Goal: Task Accomplishment & Management: Manage account settings

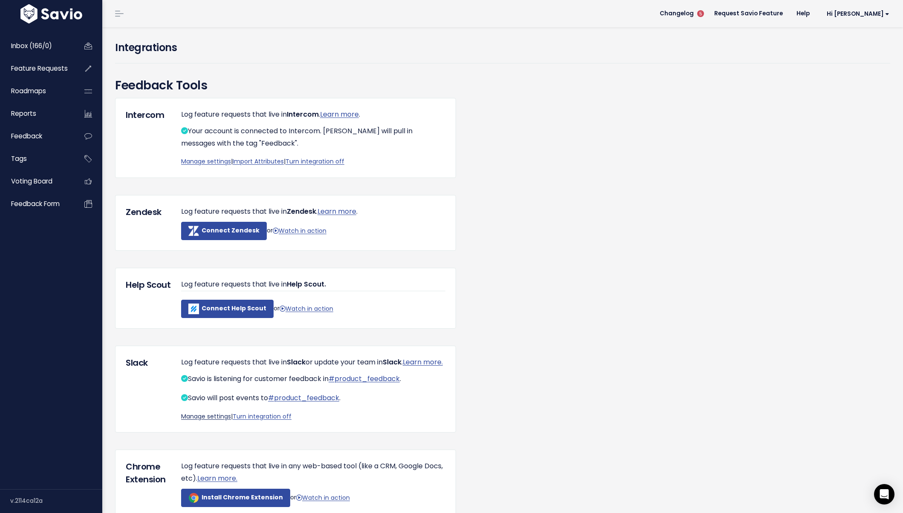
click at [200, 421] on link "Manage settings" at bounding box center [206, 416] width 50 height 9
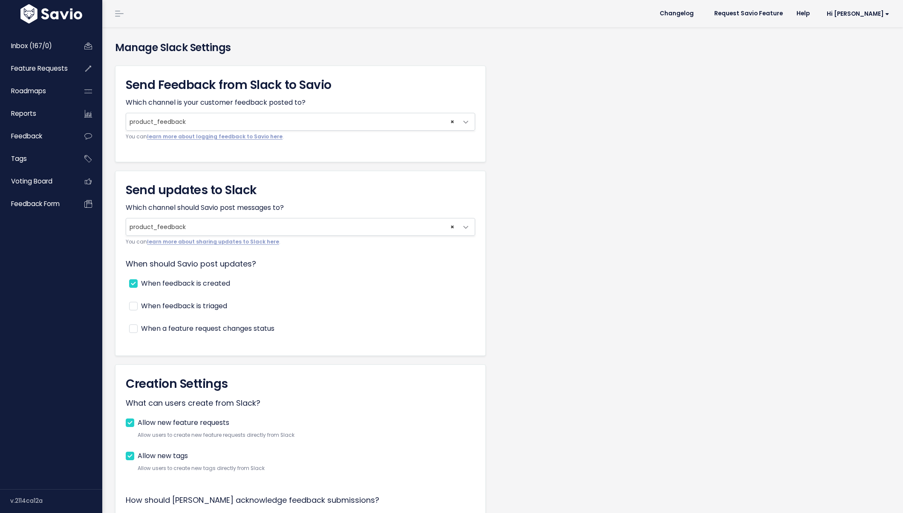
click at [204, 280] on label "When feedback is created" at bounding box center [185, 284] width 89 height 12
click at [147, 280] on input "When feedback is created" at bounding box center [144, 281] width 6 height 6
checkbox input "false"
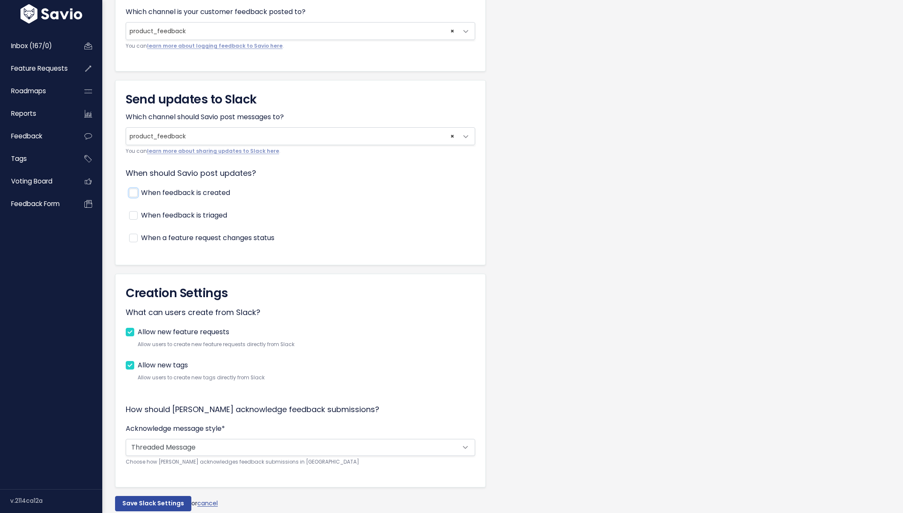
scroll to position [129, 0]
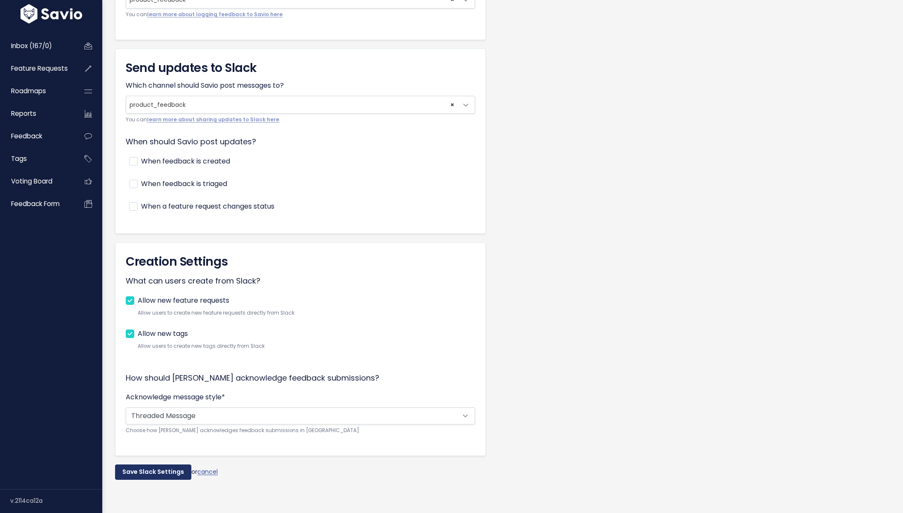
click at [150, 465] on input "Save Slack Settings" at bounding box center [153, 472] width 76 height 15
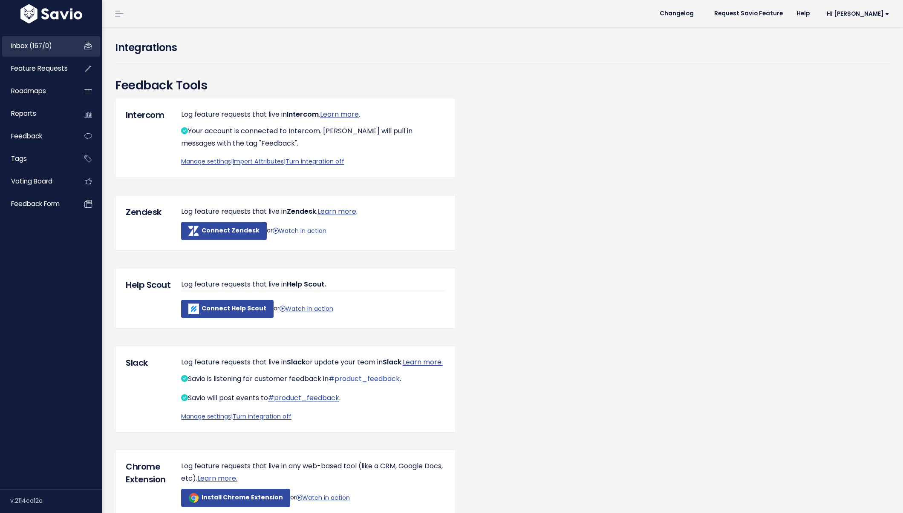
click at [66, 45] on link "Inbox (167/0)" at bounding box center [36, 46] width 69 height 20
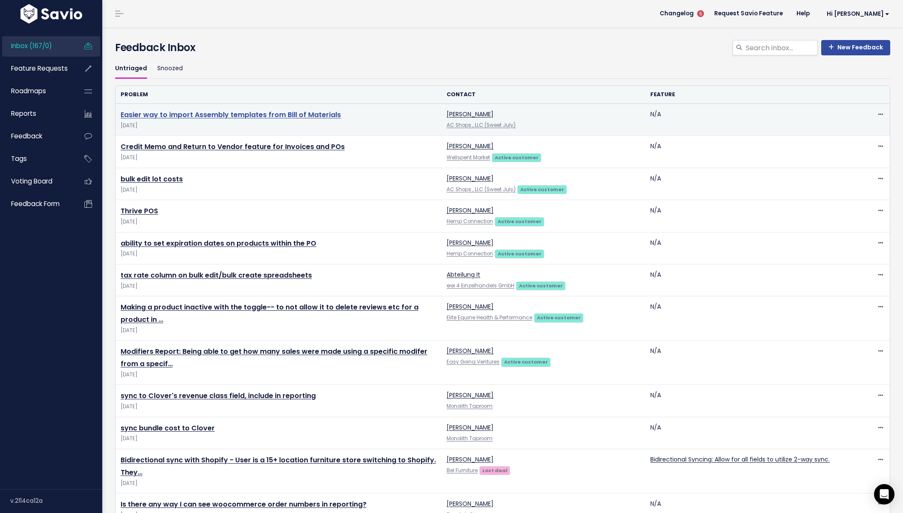
click at [246, 114] on link "Easier way to import Assembly templates from Bill of Materials" at bounding box center [231, 115] width 220 height 10
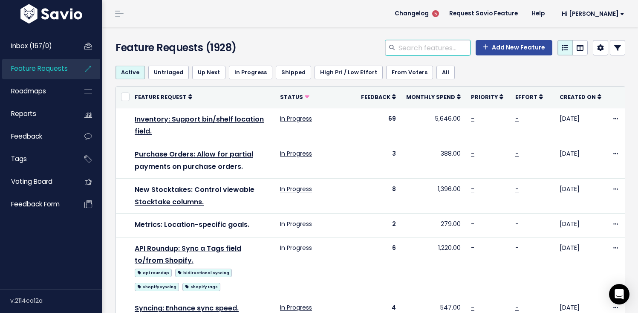
click at [434, 46] on input "search" at bounding box center [433, 47] width 73 height 15
type input "assembly templates"
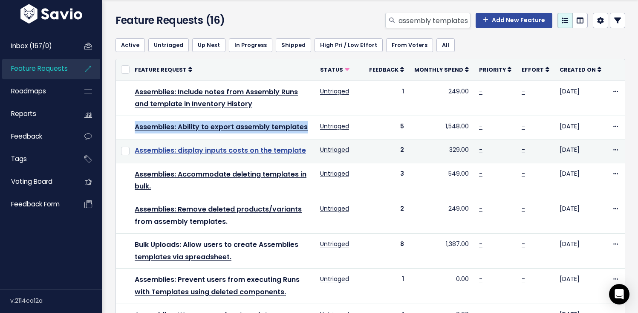
scroll to position [28, 0]
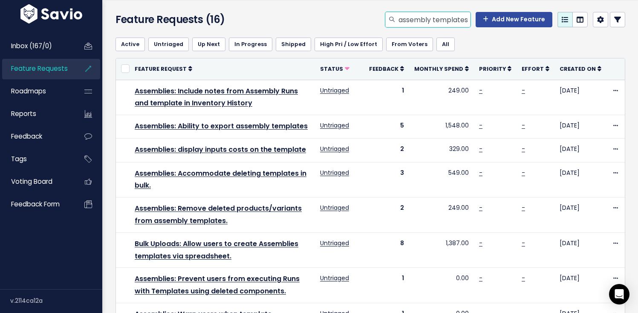
click at [423, 25] on input "assembly templates" at bounding box center [433, 19] width 73 height 15
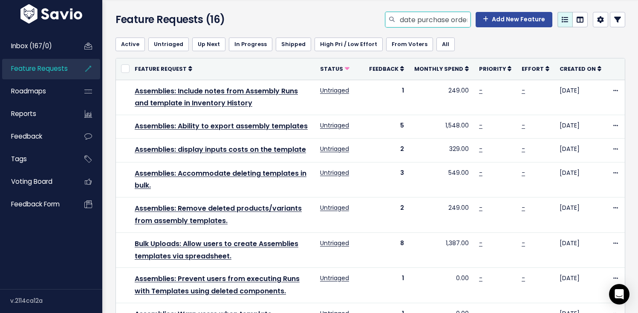
scroll to position [0, 37]
type input "expiration date purchase order"
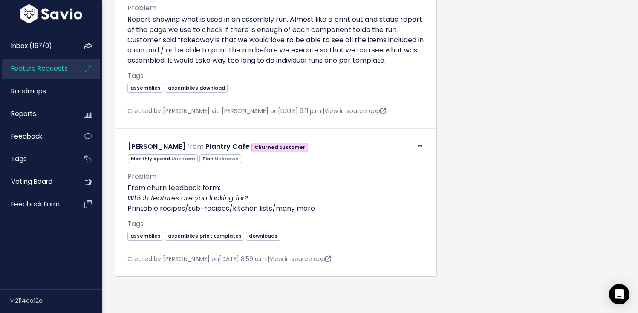
scroll to position [977, 0]
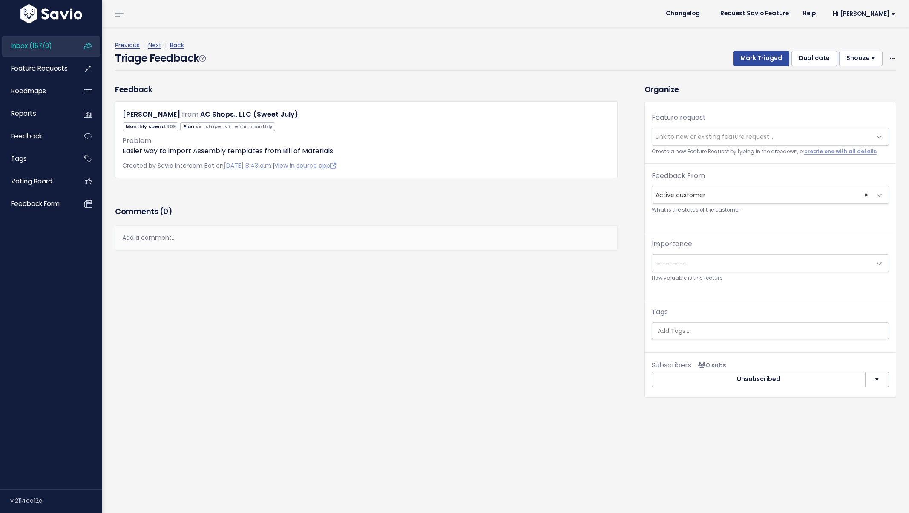
click at [724, 131] on span "Link to new or existing feature request..." at bounding box center [761, 136] width 219 height 17
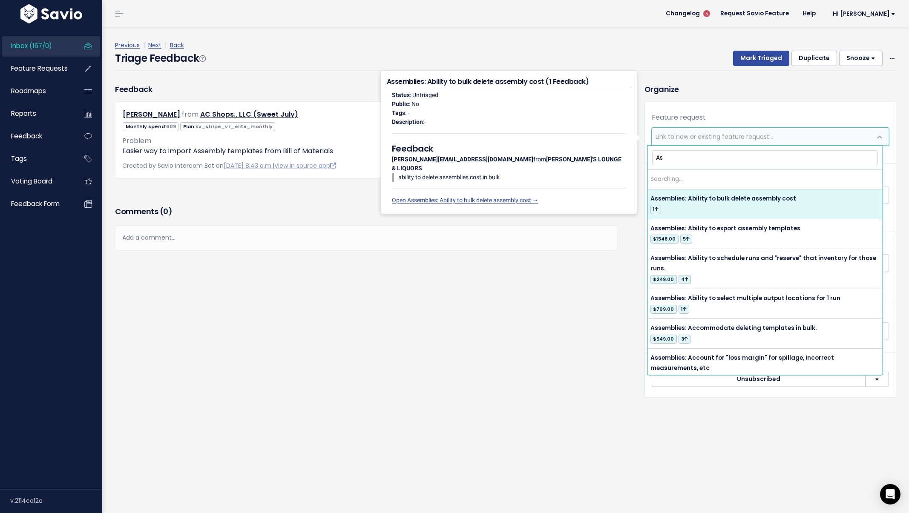
type input "A"
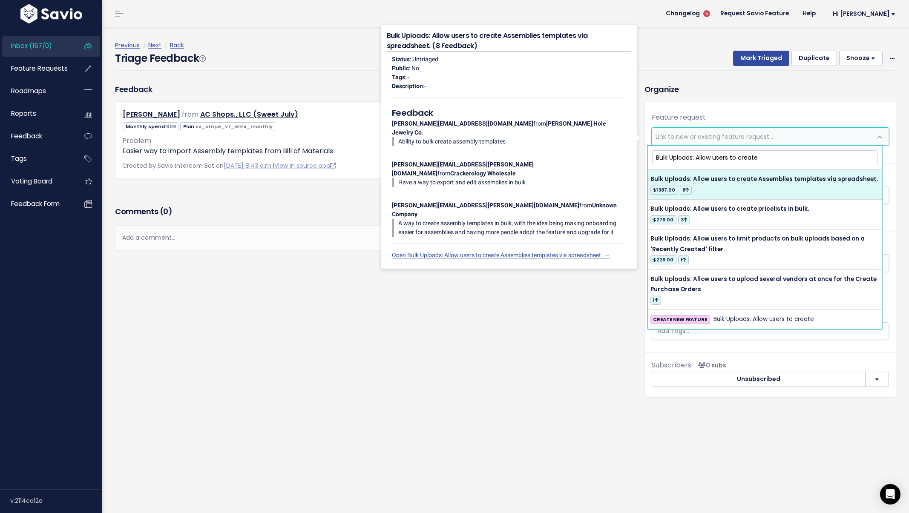
type input "Bulk Uploads: Allow users to create"
select select "28410"
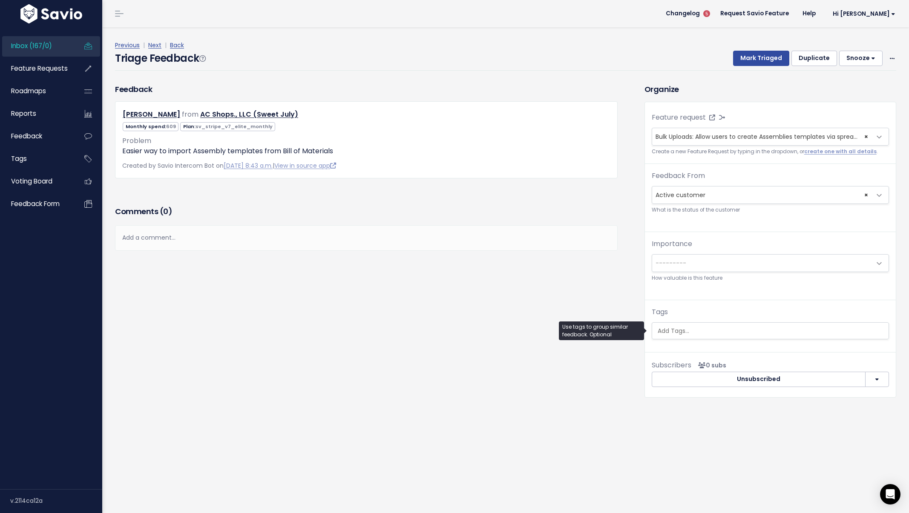
click at [708, 327] on input "search" at bounding box center [771, 331] width 234 height 9
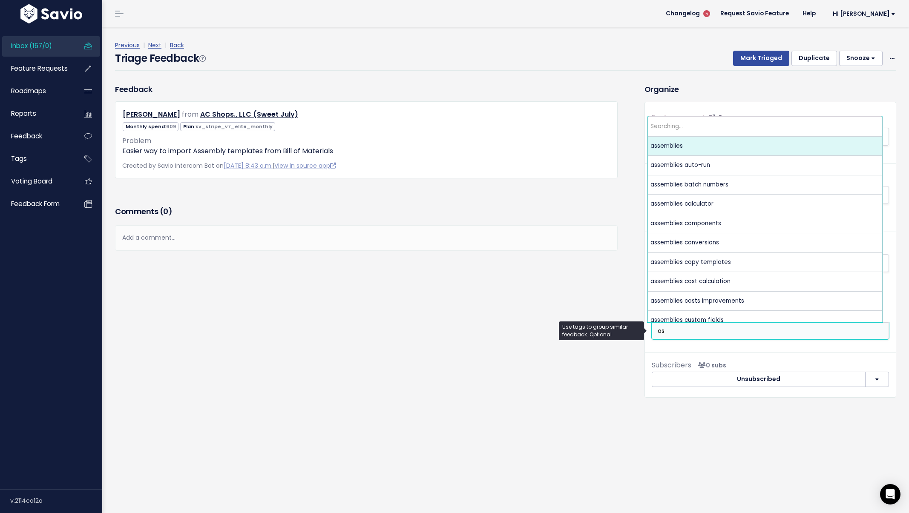
type input "a"
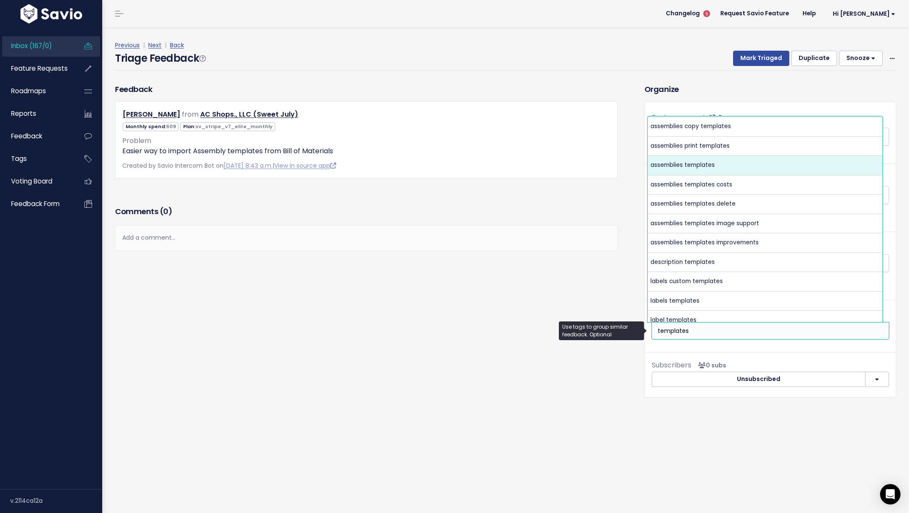
type input "templates"
select select "6039"
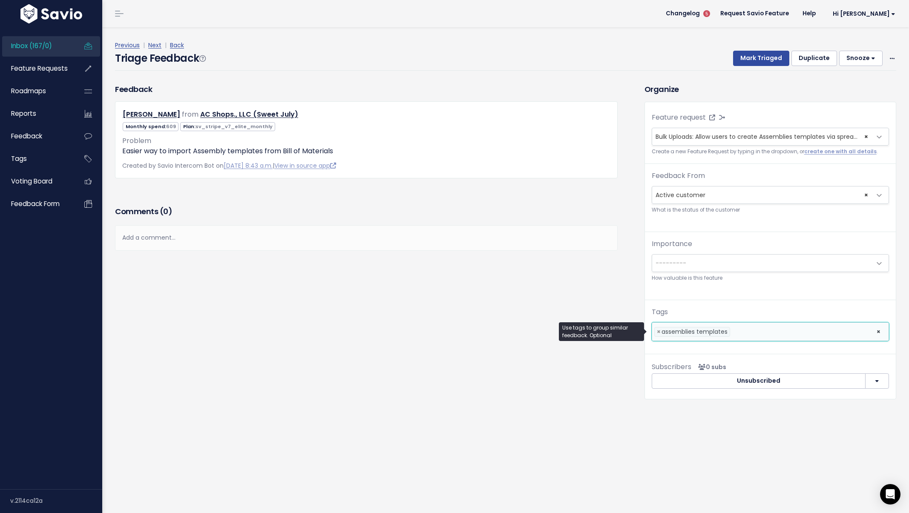
click at [749, 50] on div "Previous | Next | Back" at bounding box center [505, 45] width 781 height 11
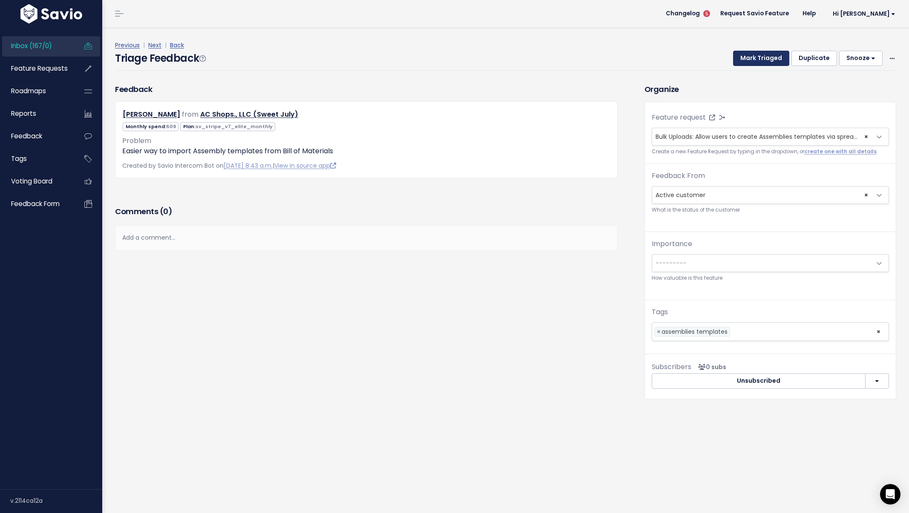
click at [742, 55] on button "Mark Triaged" at bounding box center [761, 58] width 56 height 15
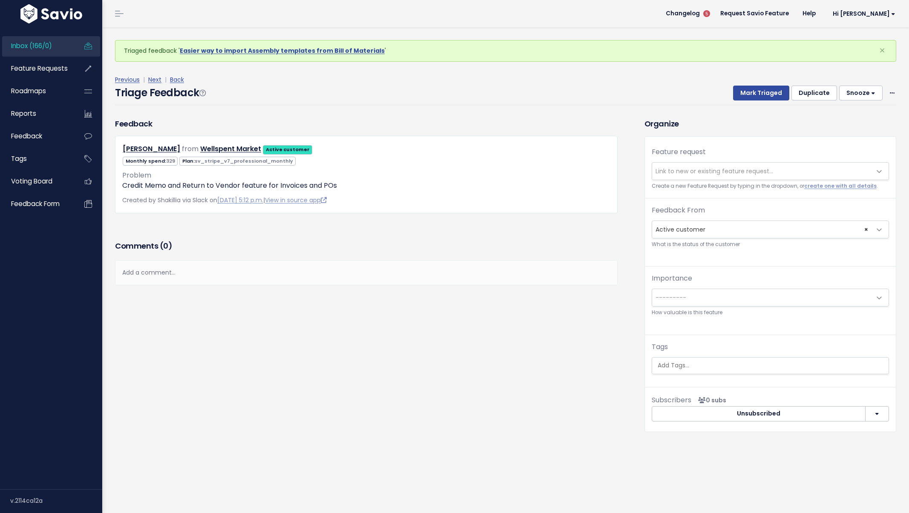
click at [693, 170] on span "Link to new or existing feature request..." at bounding box center [715, 171] width 118 height 9
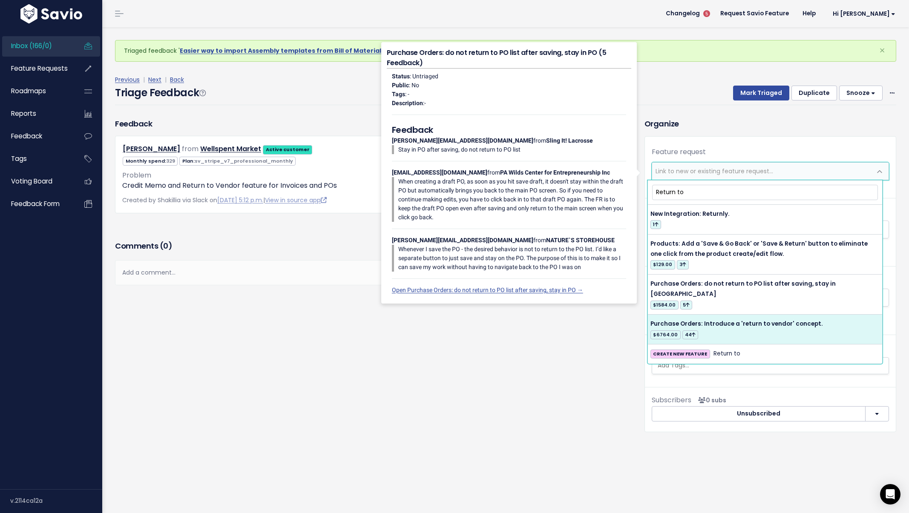
type input "Return to"
select select "21130"
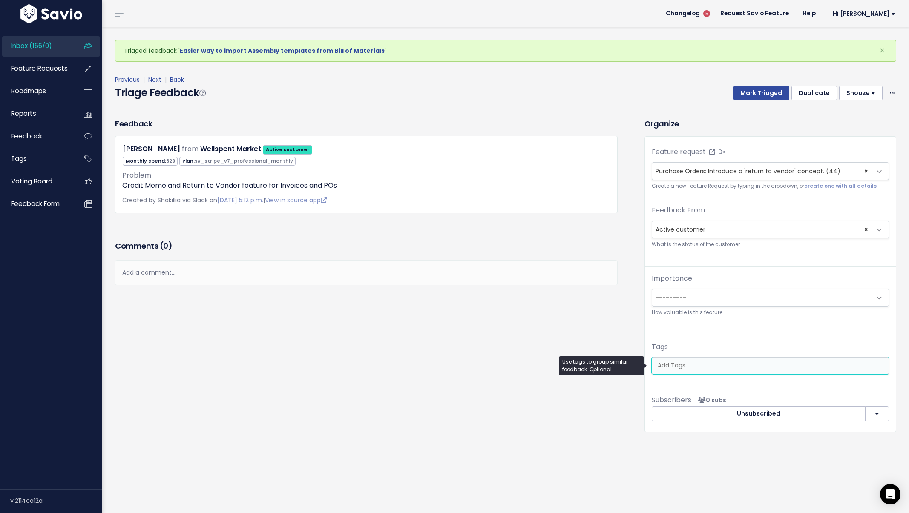
click at [714, 360] on ul at bounding box center [770, 366] width 236 height 16
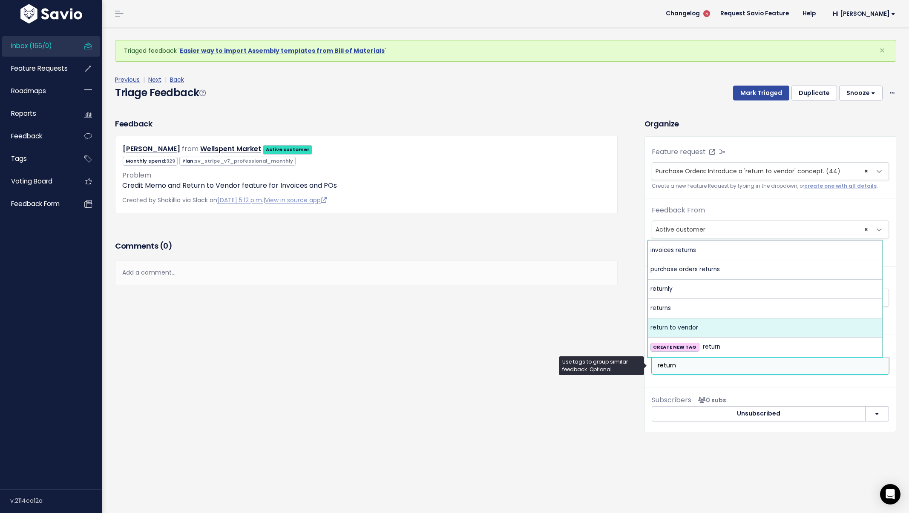
type input "return"
select select "6182"
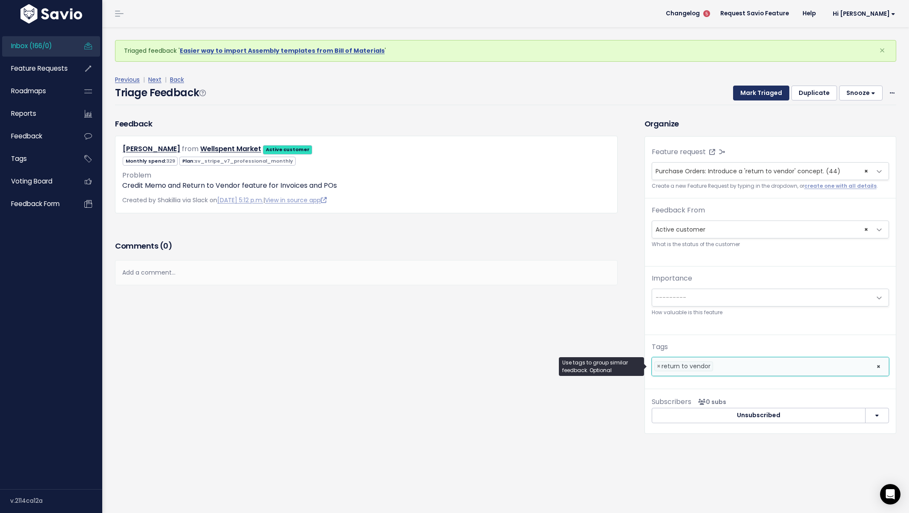
click at [751, 89] on button "Mark Triaged" at bounding box center [761, 93] width 56 height 15
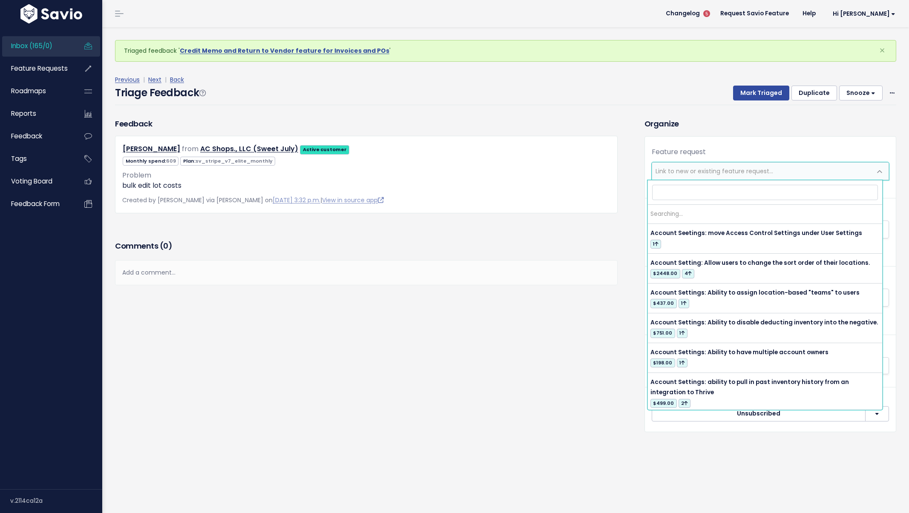
click at [732, 170] on span "Link to new or existing feature request..." at bounding box center [715, 171] width 118 height 9
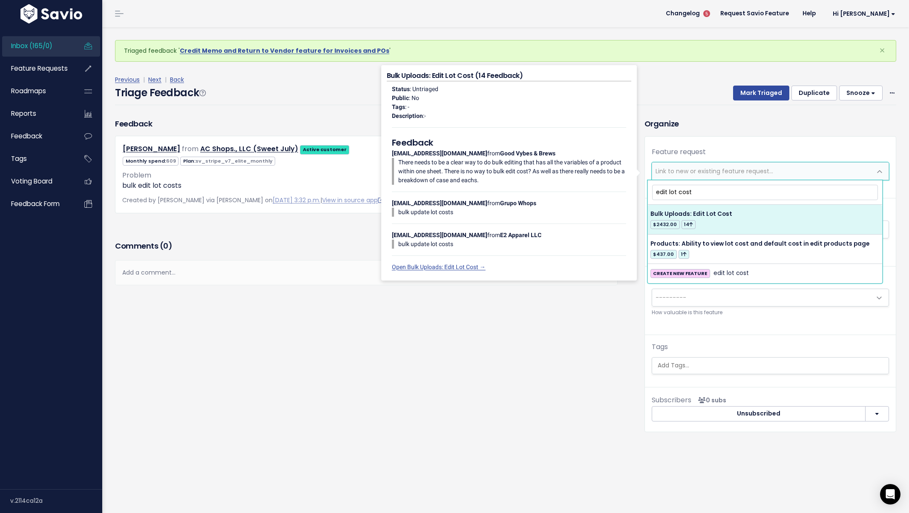
type input "edit lot cost"
select select "21604"
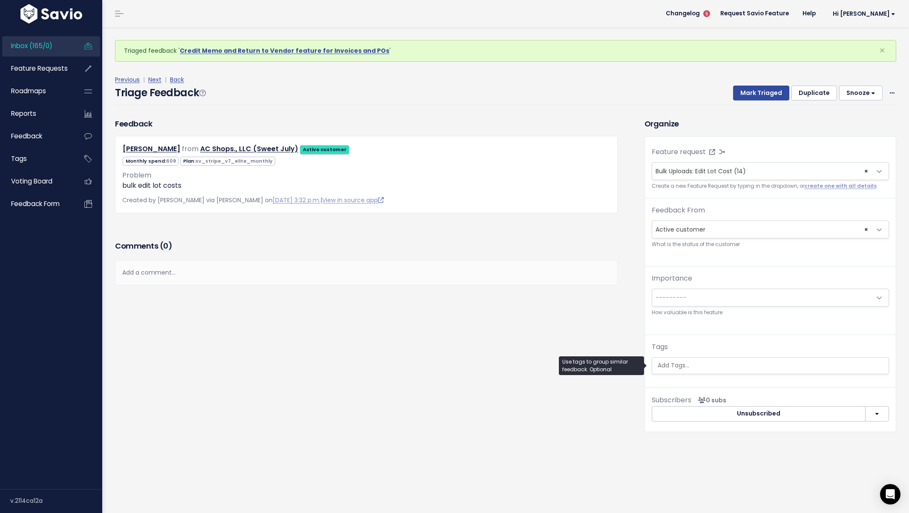
click at [691, 358] on ul at bounding box center [770, 366] width 236 height 16
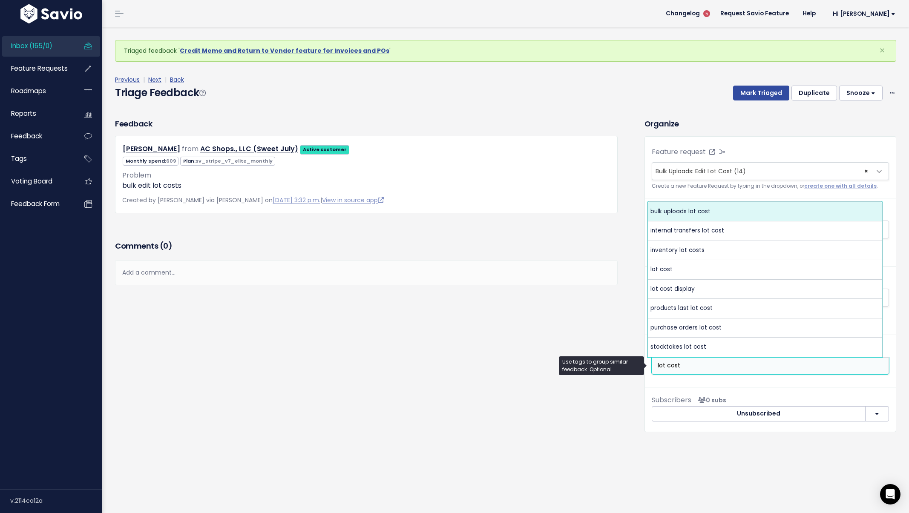
type input "lot cost"
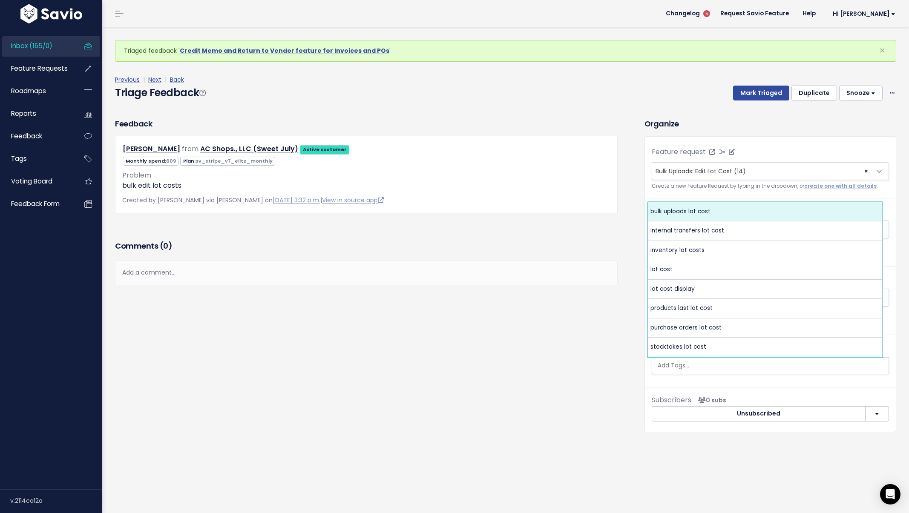
select select "6487"
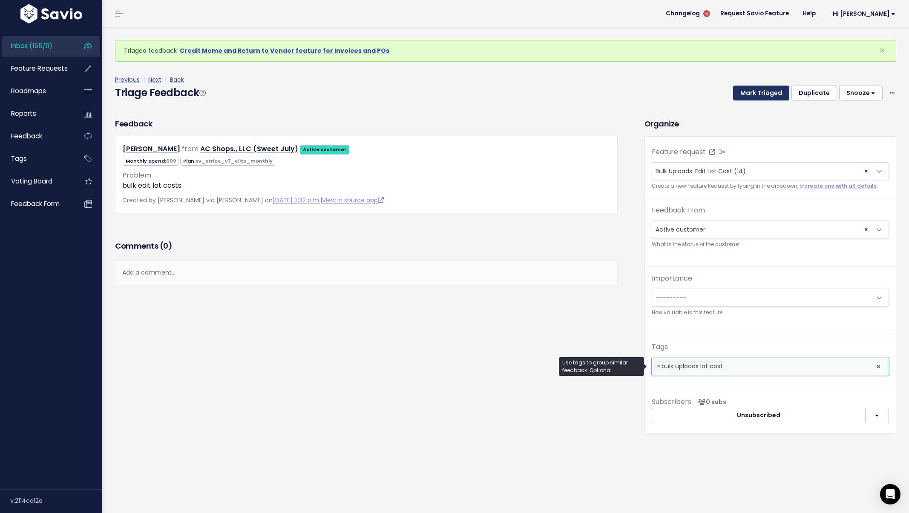
click at [754, 95] on button "Mark Triaged" at bounding box center [761, 93] width 56 height 15
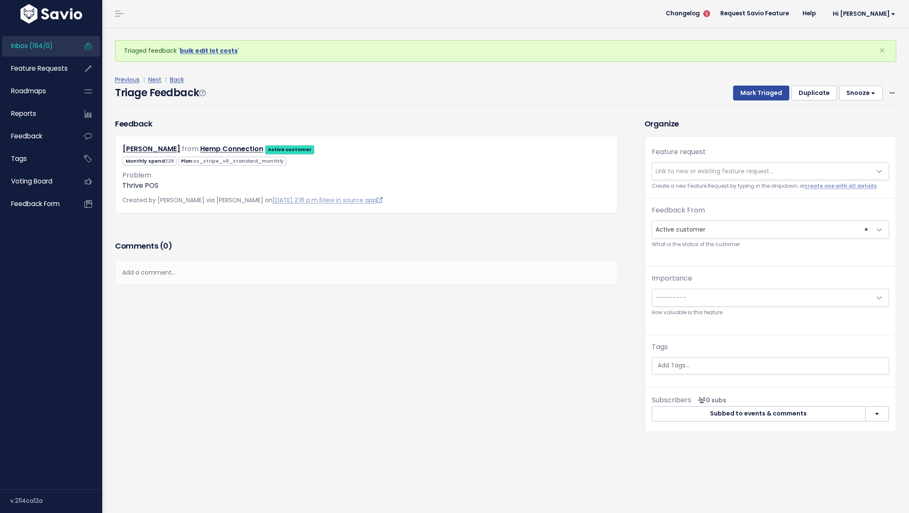
click at [748, 175] on span "Link to new or existing feature request..." at bounding box center [715, 171] width 118 height 9
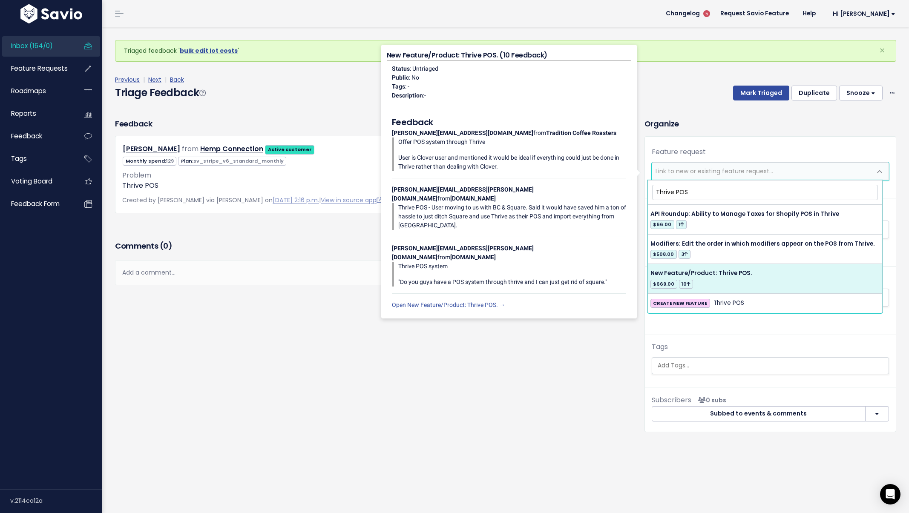
type input "Thrive POS"
select select "29488"
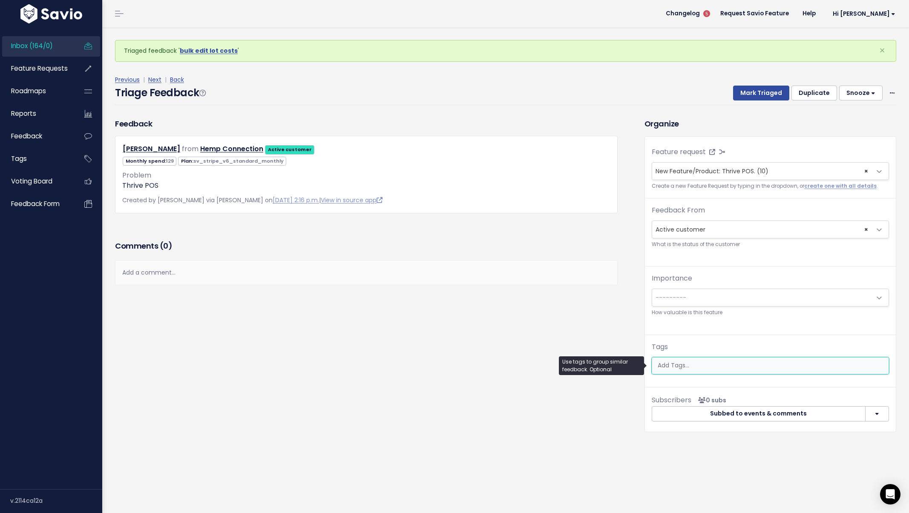
click at [716, 360] on ul at bounding box center [770, 366] width 236 height 16
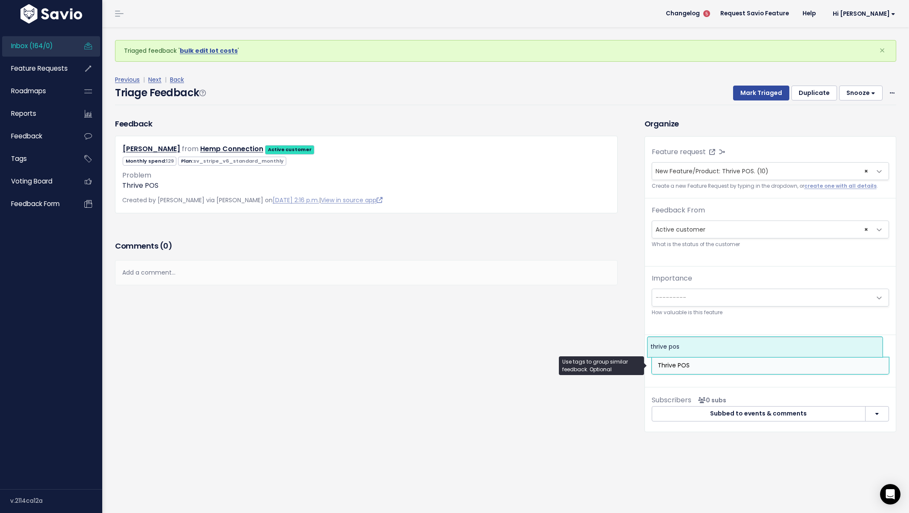
type input "Thrive POS"
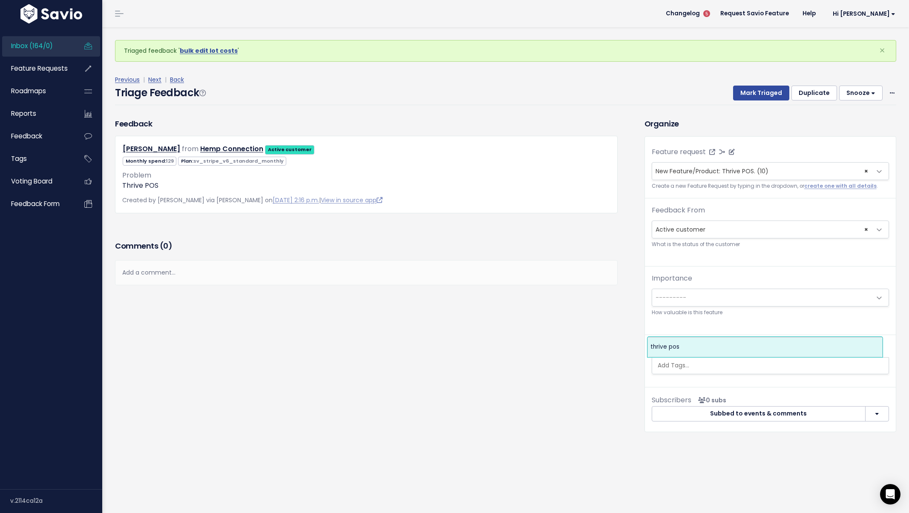
select select "8442"
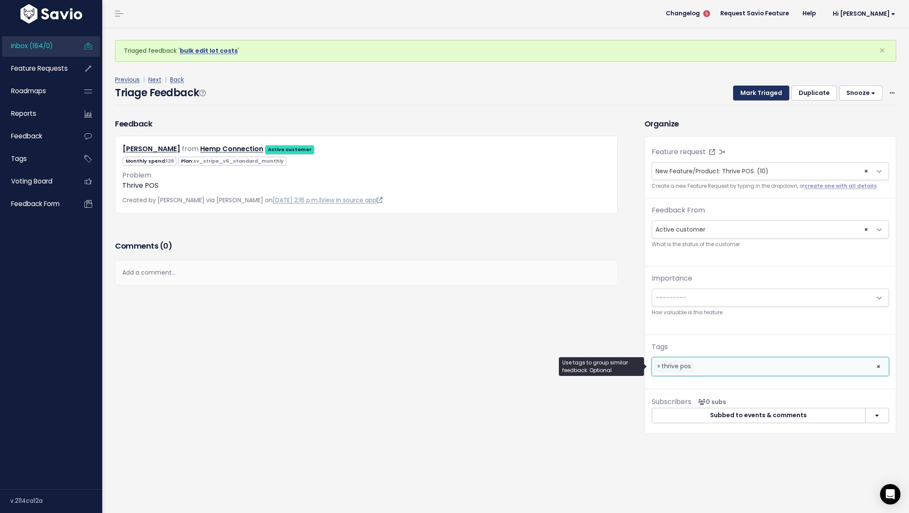
click at [746, 88] on button "Mark Triaged" at bounding box center [761, 93] width 56 height 15
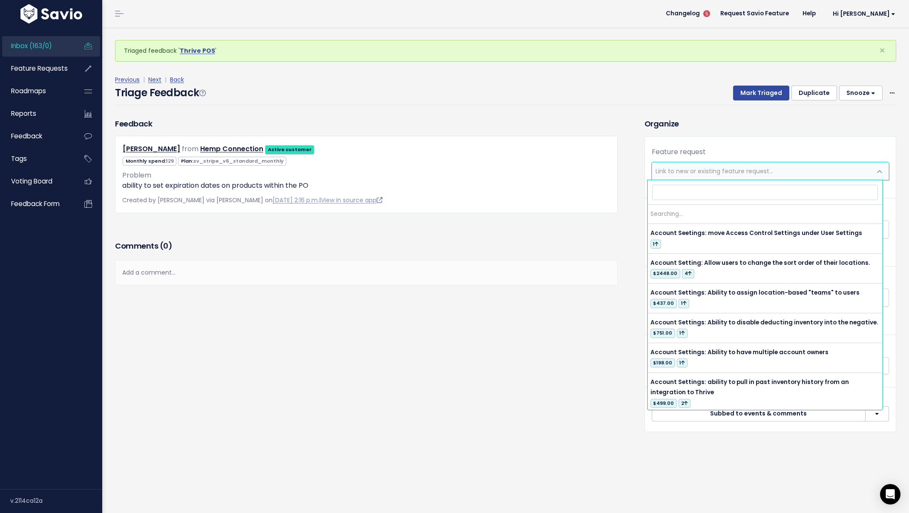
click at [682, 171] on span "Link to new or existing feature request..." at bounding box center [715, 171] width 118 height 9
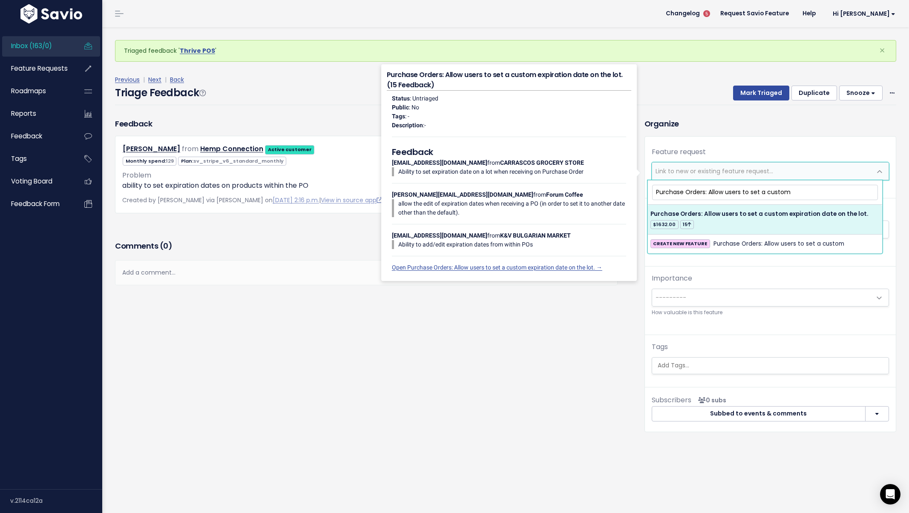
type input "Purchase Orders: Allow users to set a custom"
select select "23944"
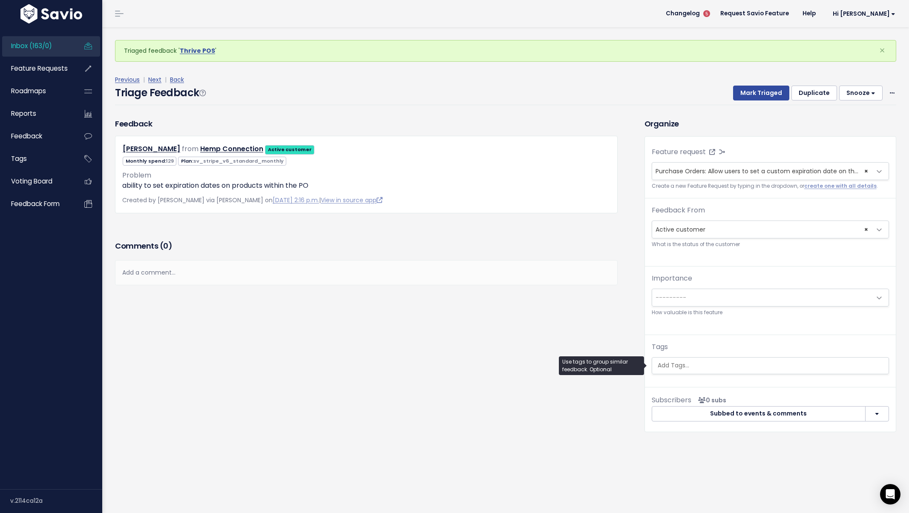
click at [720, 371] on ul at bounding box center [770, 366] width 236 height 16
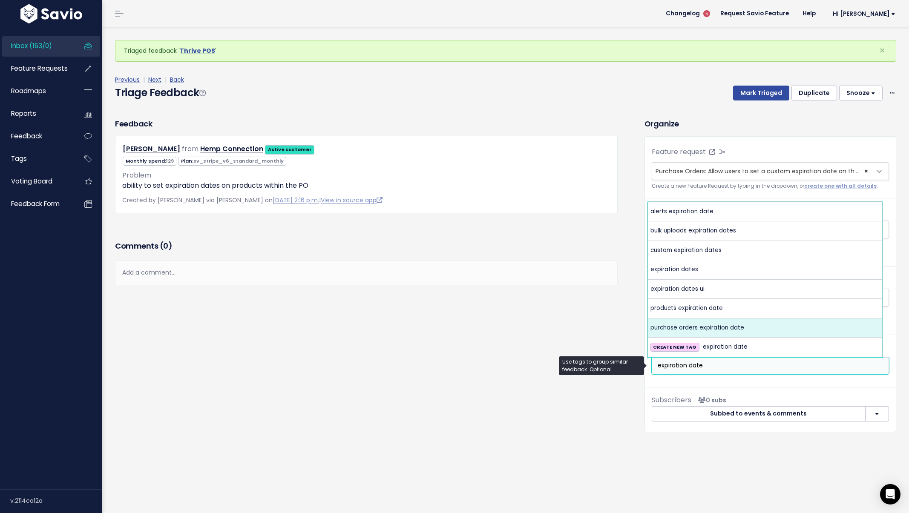
type input "expiration date"
select select "10195"
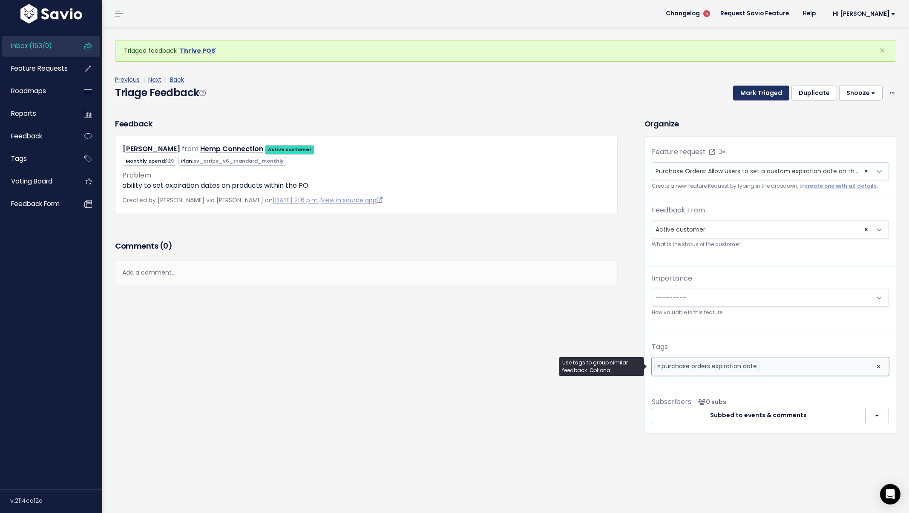
click at [736, 93] on button "Mark Triaged" at bounding box center [761, 93] width 56 height 15
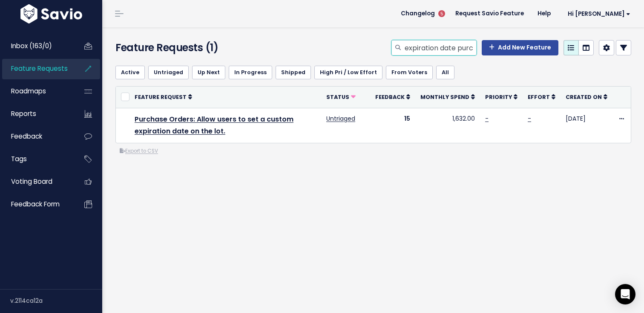
click at [409, 47] on input "expiration date purchase order" at bounding box center [440, 47] width 73 height 15
click at [409, 48] on input "expiration date purchase order" at bounding box center [440, 47] width 73 height 15
type input "tax rate bulk upload"
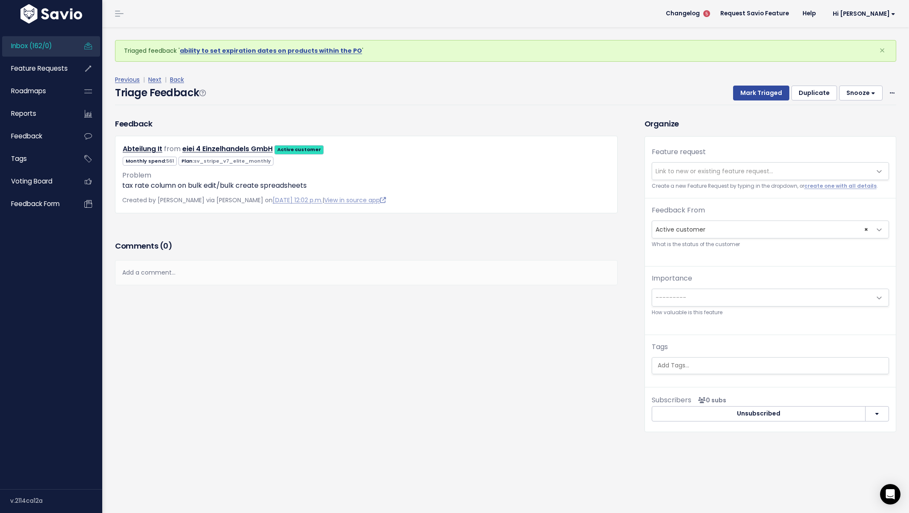
click at [727, 168] on span "Link to new or existing feature request..." at bounding box center [715, 171] width 118 height 9
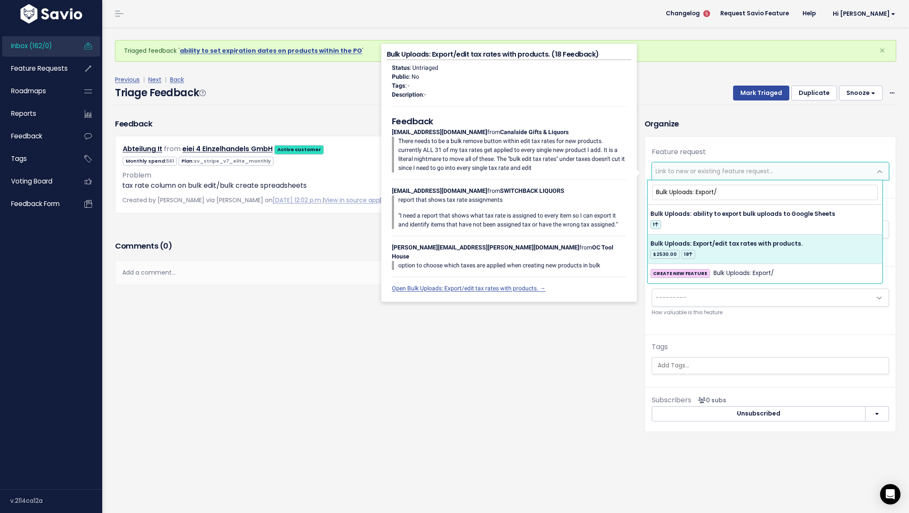
type input "Bulk Uploads: Export/"
select select "21642"
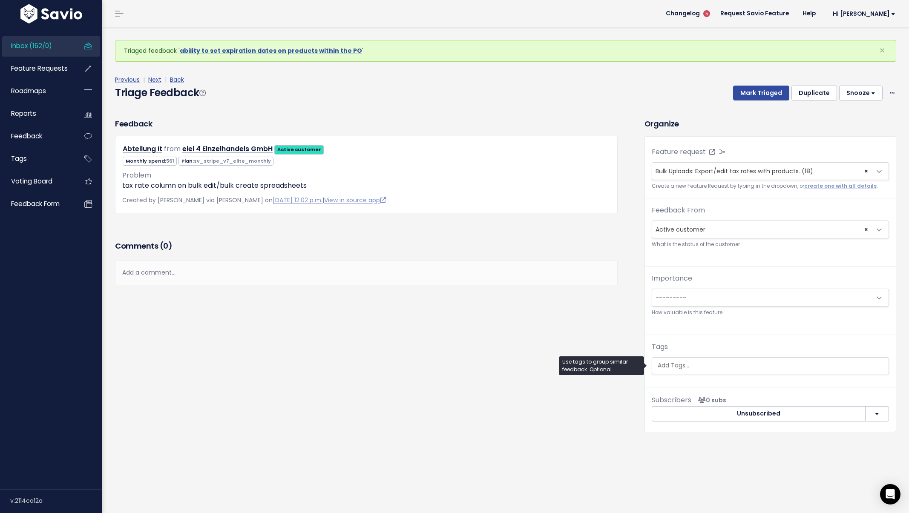
click at [728, 360] on ul at bounding box center [770, 366] width 236 height 16
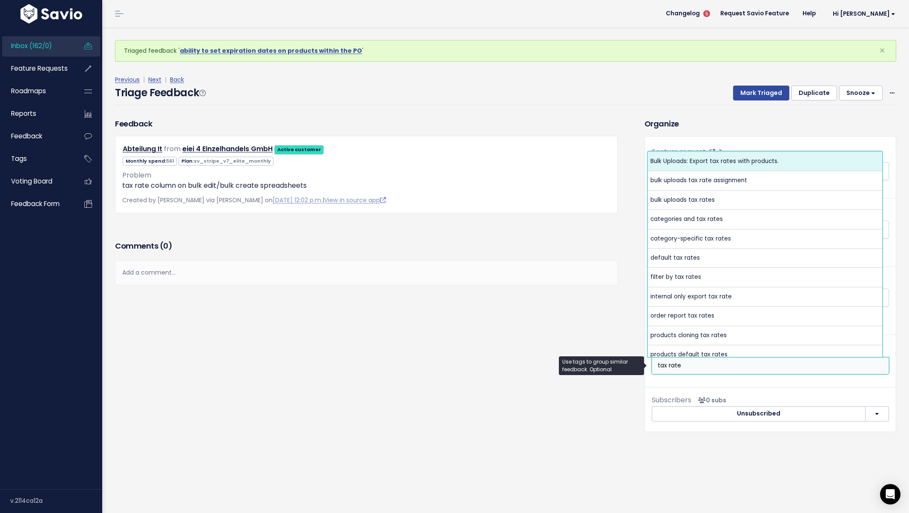
type input "tax rate"
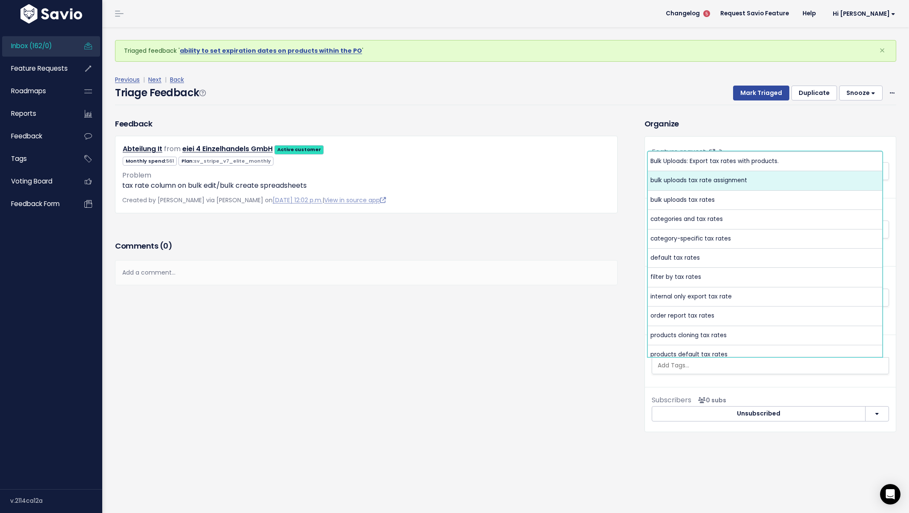
select select "10147"
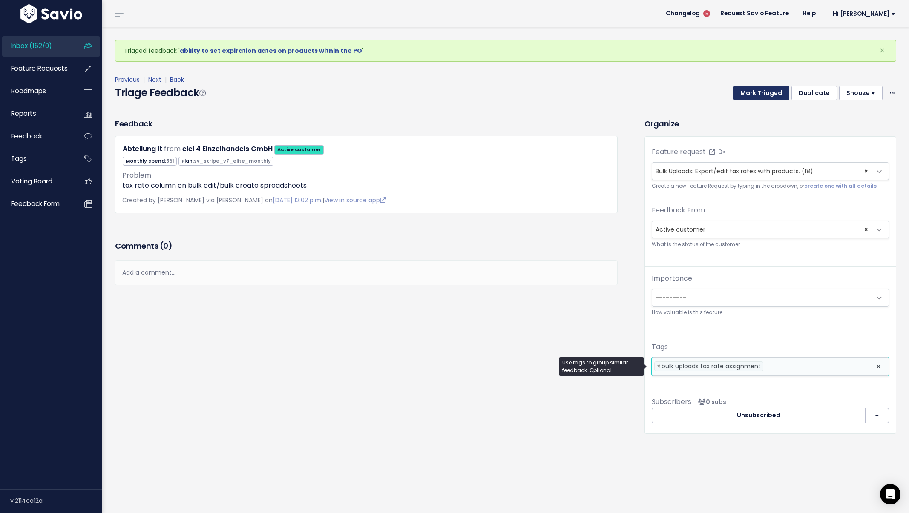
click at [757, 98] on button "Mark Triaged" at bounding box center [761, 93] width 56 height 15
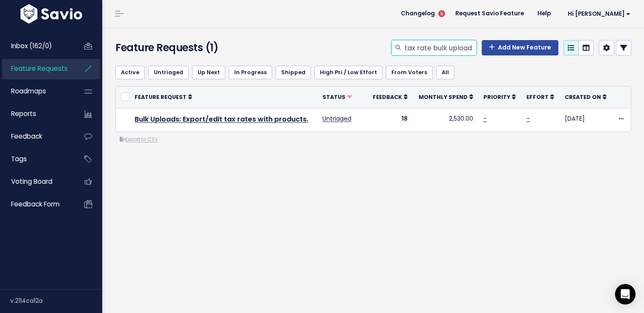
click at [455, 50] on input "tax rate bulk upload" at bounding box center [440, 47] width 73 height 15
type input "reviews"
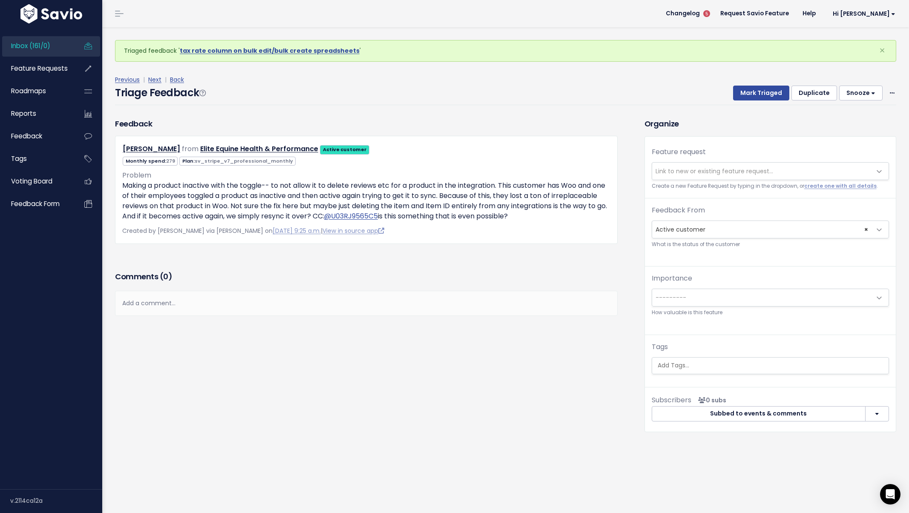
click at [677, 164] on span "Link to new or existing feature request..." at bounding box center [761, 171] width 219 height 17
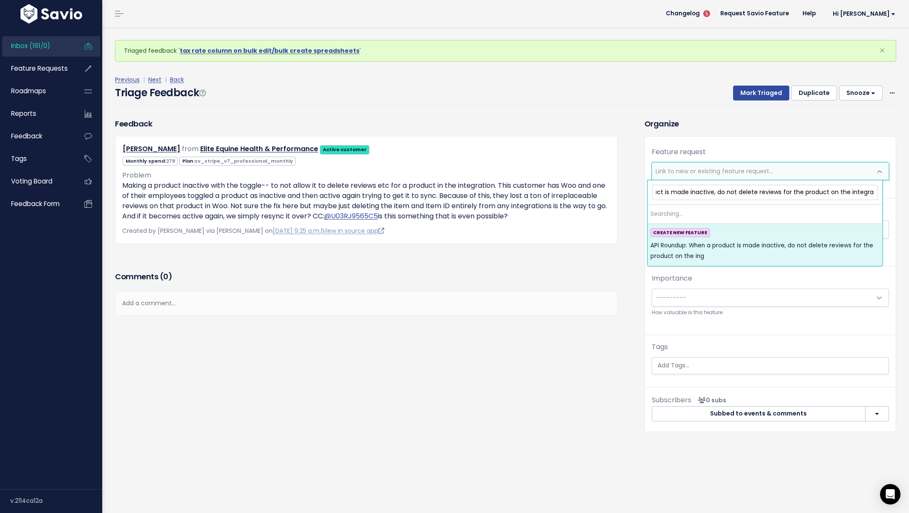
scroll to position [0, 88]
type input "API Roundup: When a product is made inactive, do not delete reviews for the pro…"
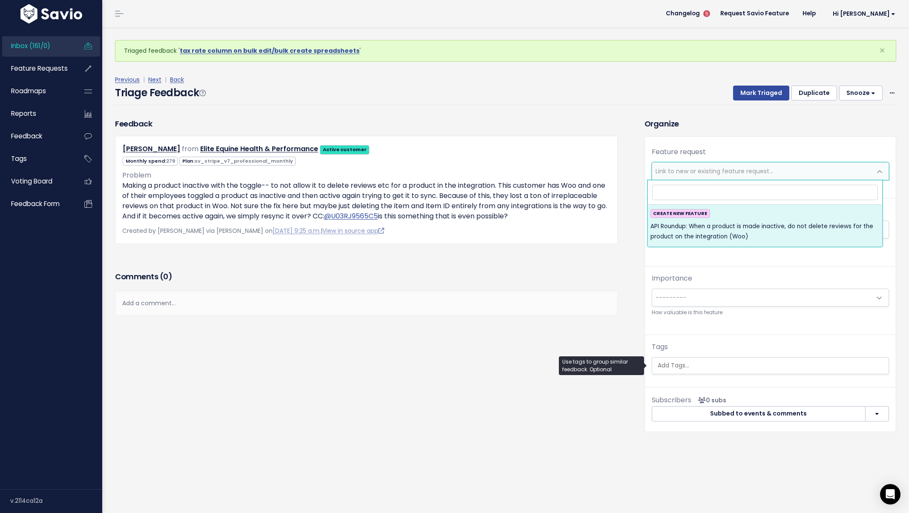
click at [694, 366] on input "search" at bounding box center [770, 365] width 232 height 9
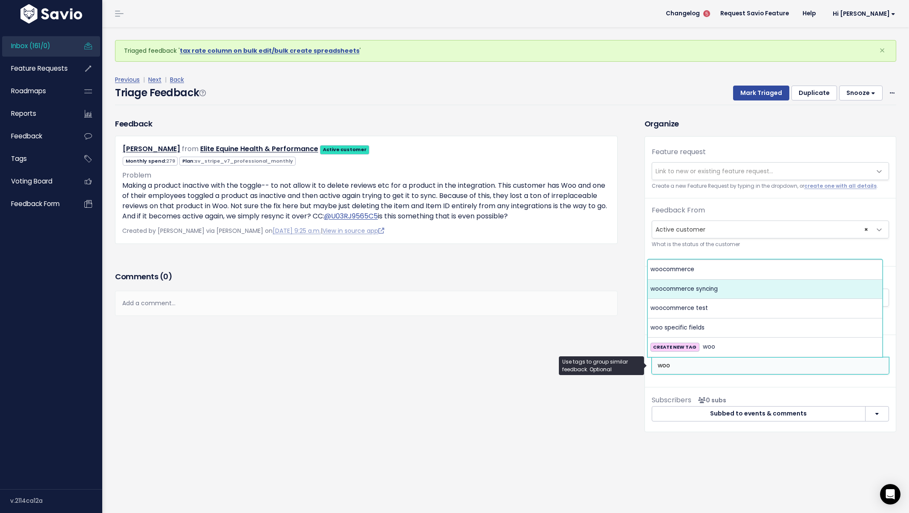
type input "woo"
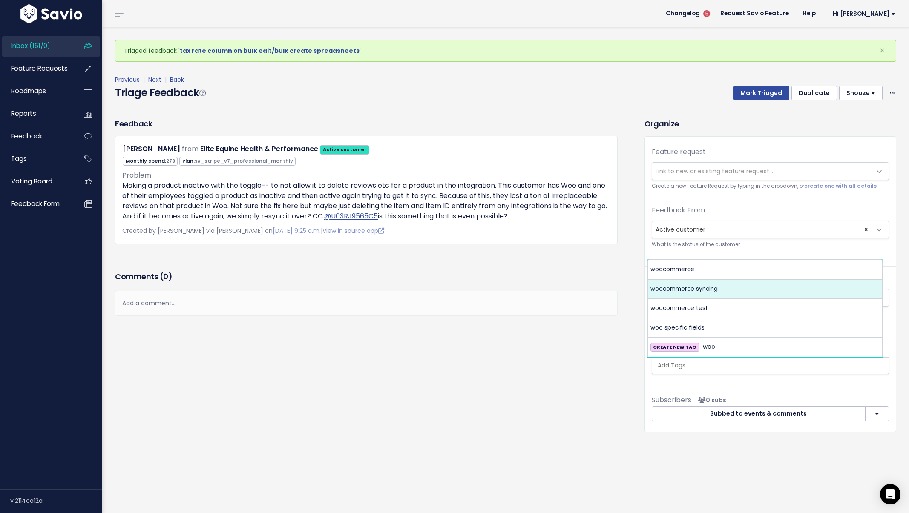
select select "8582"
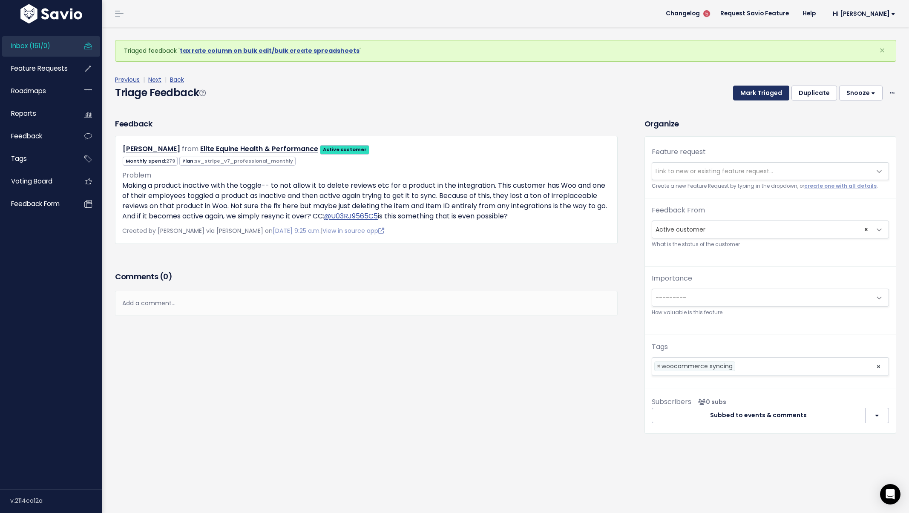
click at [742, 100] on button "Mark Triaged" at bounding box center [761, 93] width 56 height 15
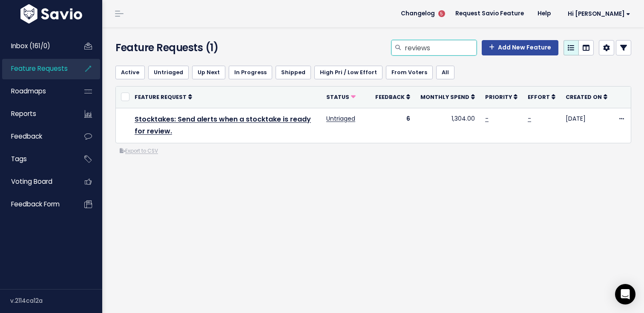
click at [418, 43] on input "reviews" at bounding box center [440, 47] width 73 height 15
type input "modifiers report"
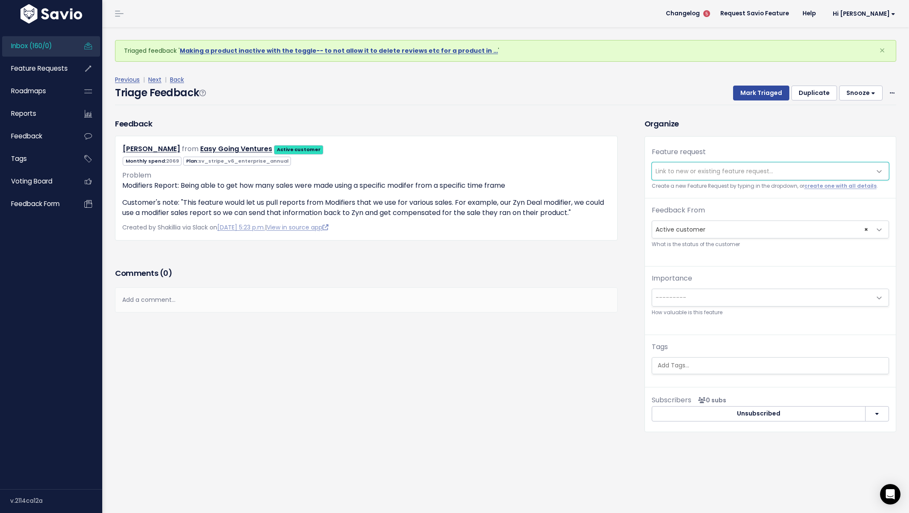
click at [752, 168] on span "Link to new or existing feature request..." at bounding box center [715, 171] width 118 height 9
click at [752, 169] on span "Link to new or existing feature request..." at bounding box center [715, 171] width 118 height 9
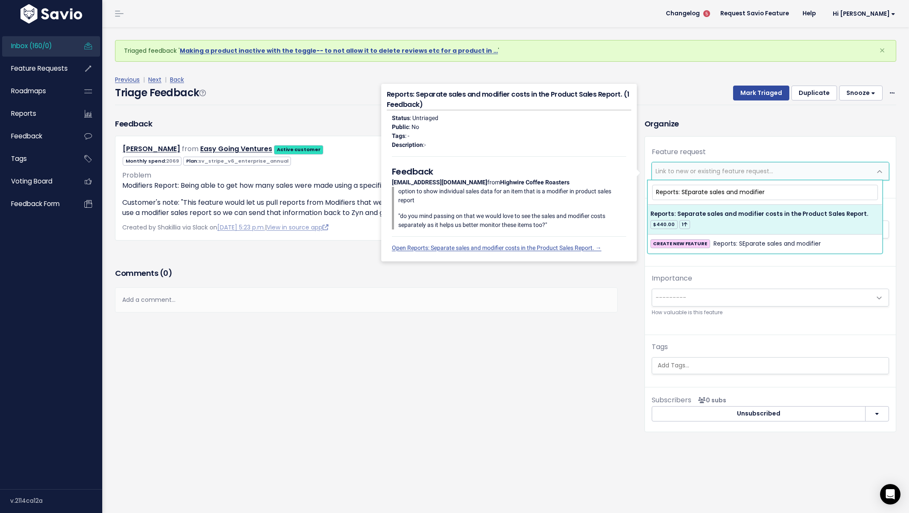
type input "Reports: SEparate sales and modifier"
select select "21359"
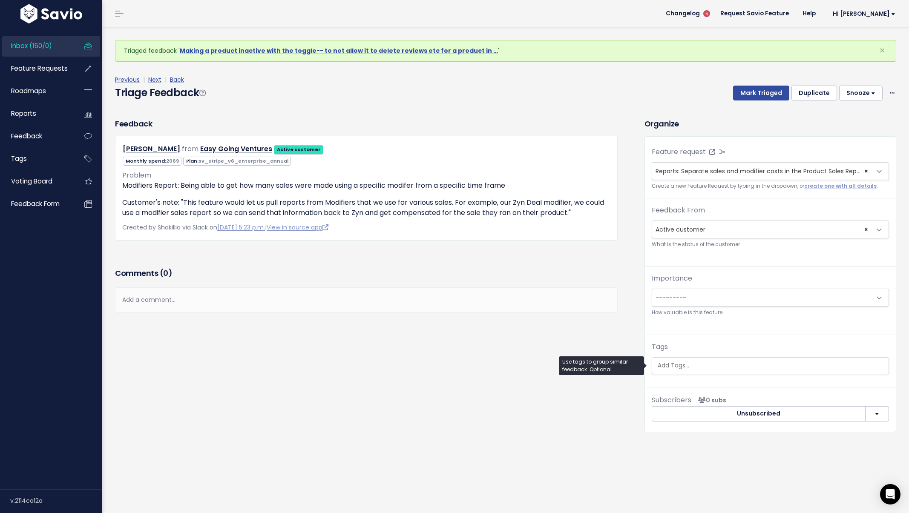
click at [716, 371] on ul at bounding box center [770, 366] width 236 height 16
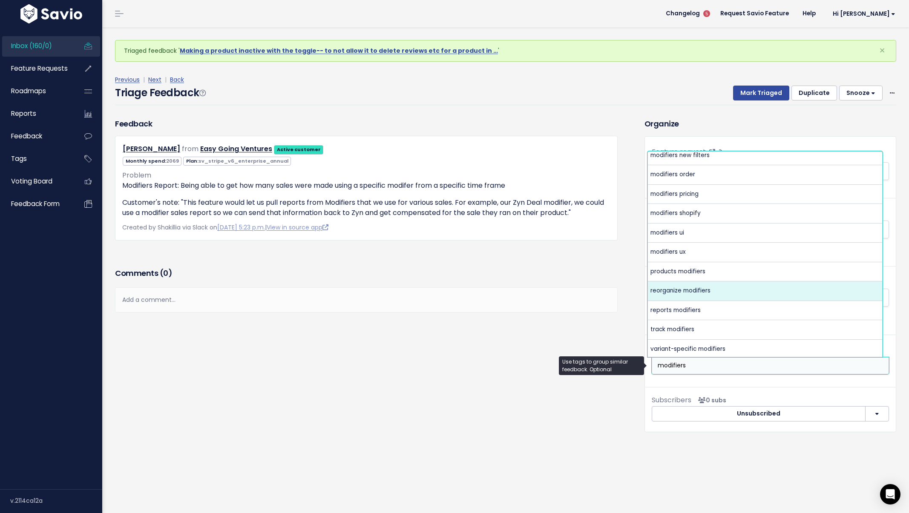
scroll to position [182, 0]
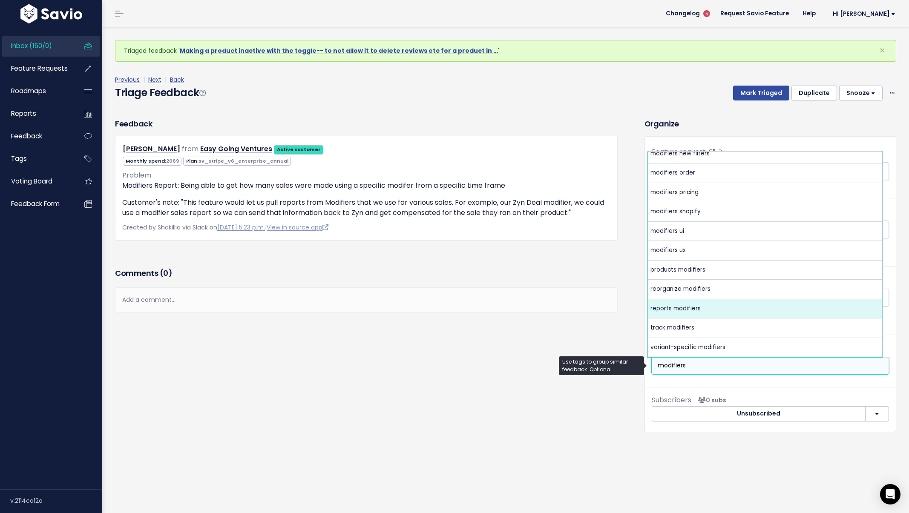
type input "modifiers"
select select "5483"
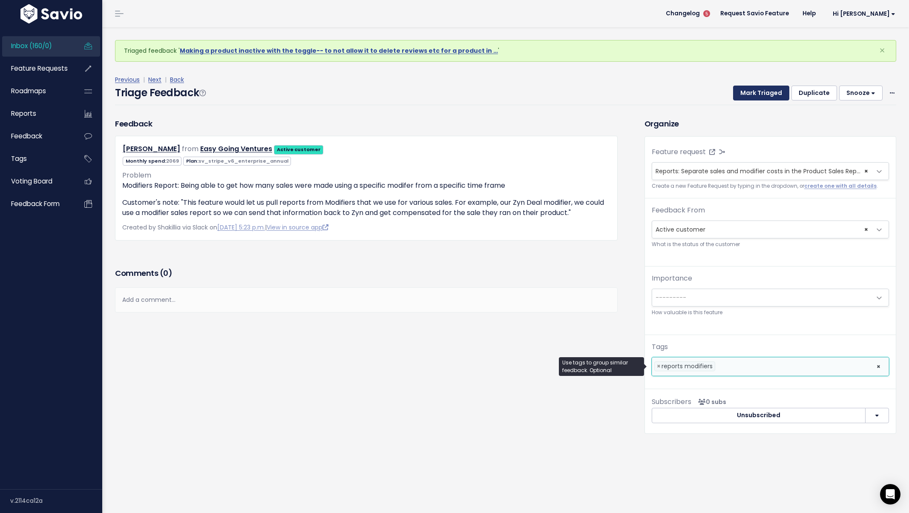
click at [762, 88] on button "Mark Triaged" at bounding box center [761, 93] width 56 height 15
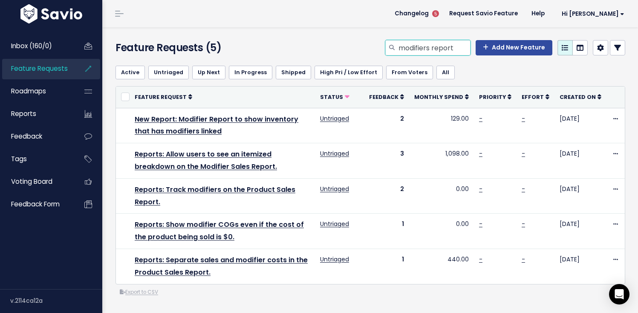
click at [409, 52] on input "modifiers report" at bounding box center [433, 47] width 73 height 15
click at [413, 50] on input "modifiers report" at bounding box center [433, 47] width 73 height 15
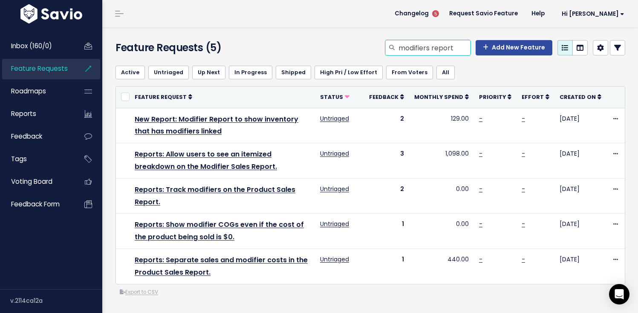
click at [415, 49] on input "modifiers report" at bounding box center [433, 47] width 73 height 15
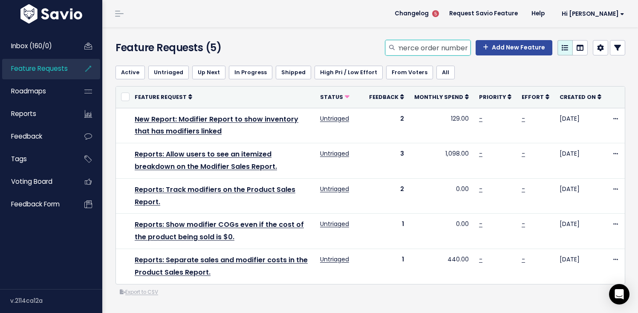
type input "WooCOmmerce order number"
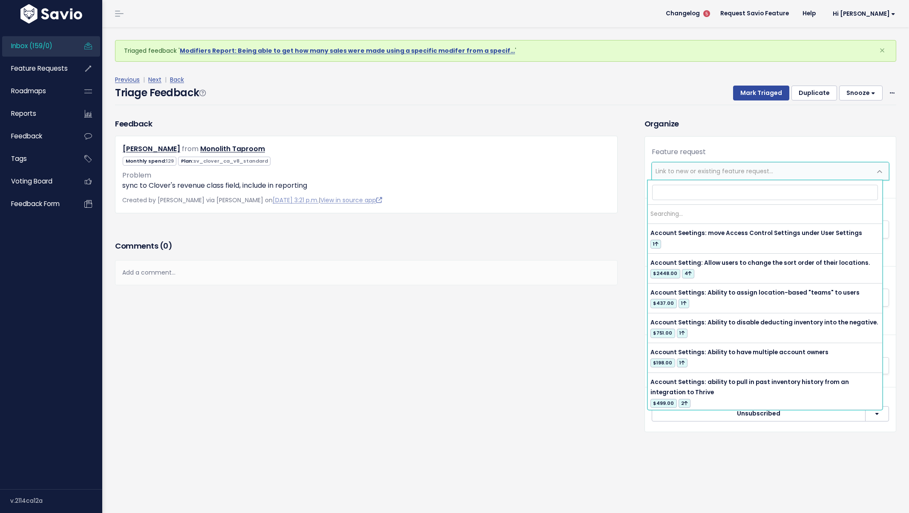
click at [723, 170] on span "Link to new or existing feature request..." at bounding box center [715, 171] width 118 height 9
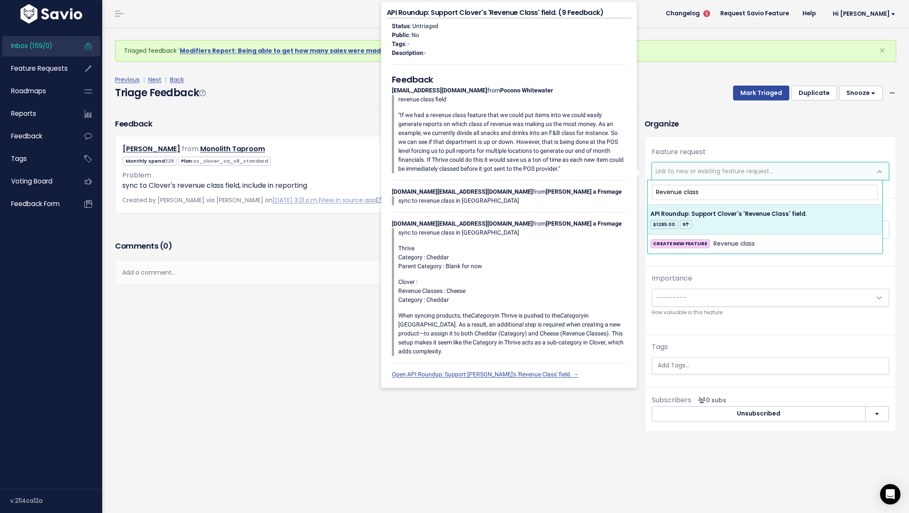
type input "Revenue class"
select select "28399"
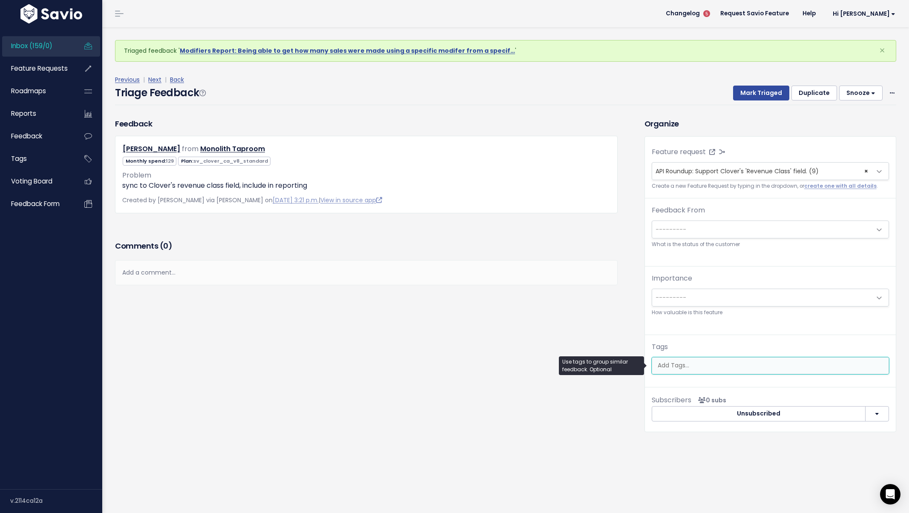
click at [685, 365] on input "search" at bounding box center [770, 365] width 232 height 9
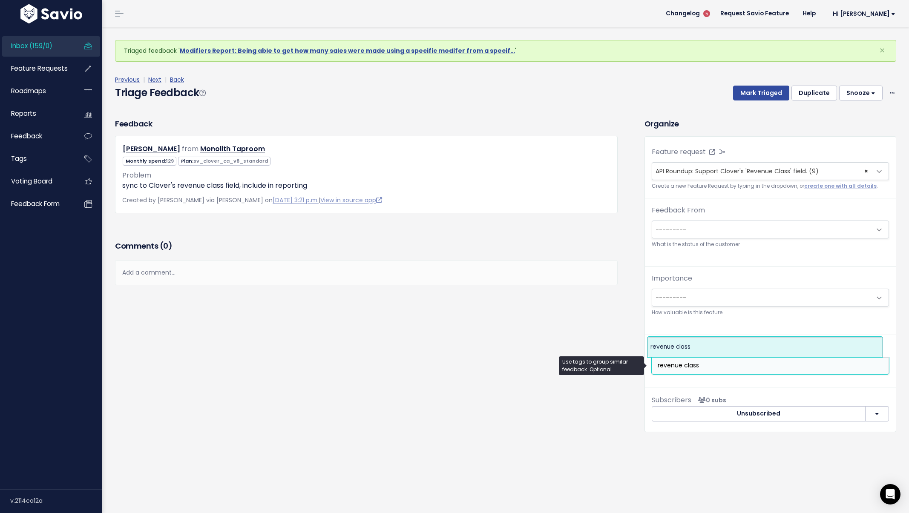
type input "revenue class"
select select "8133"
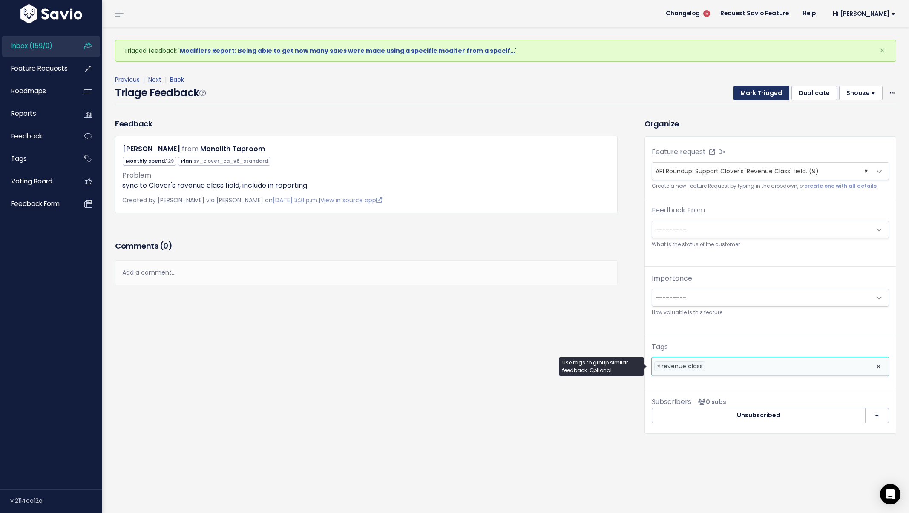
click at [770, 89] on button "Mark Triaged" at bounding box center [761, 93] width 56 height 15
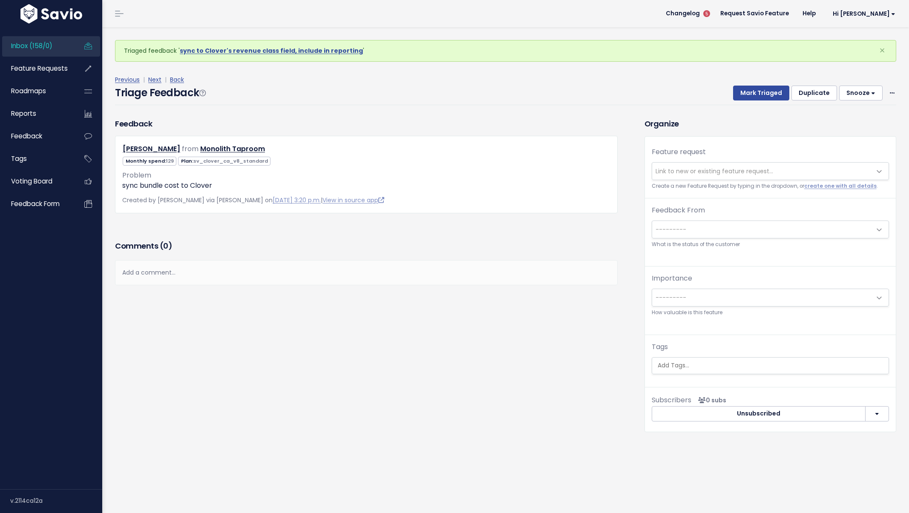
click at [739, 168] on span "Link to new or existing feature request..." at bounding box center [715, 171] width 118 height 9
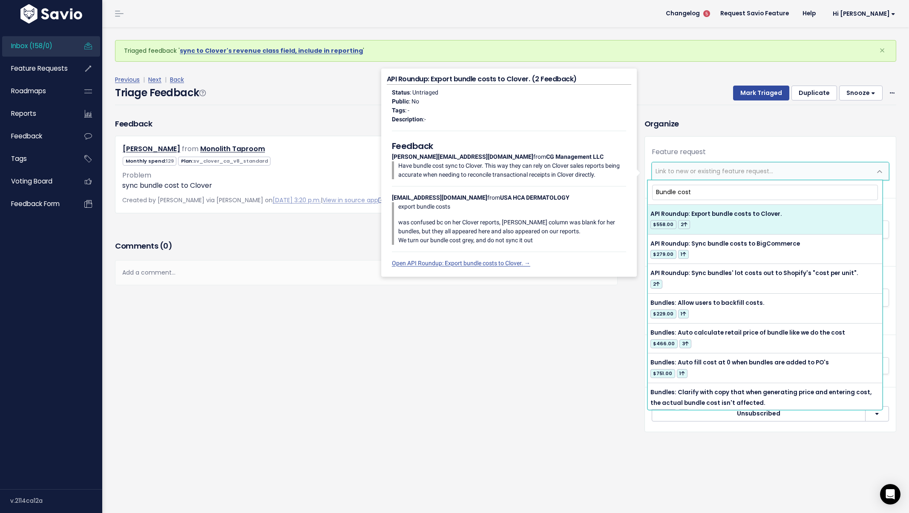
type input "Bundle cost"
select select "33845"
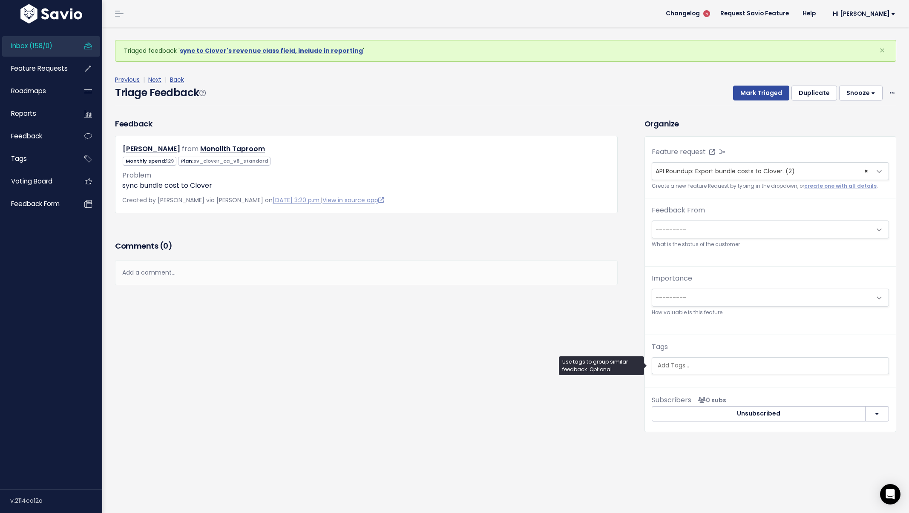
click at [713, 359] on ul at bounding box center [770, 366] width 236 height 16
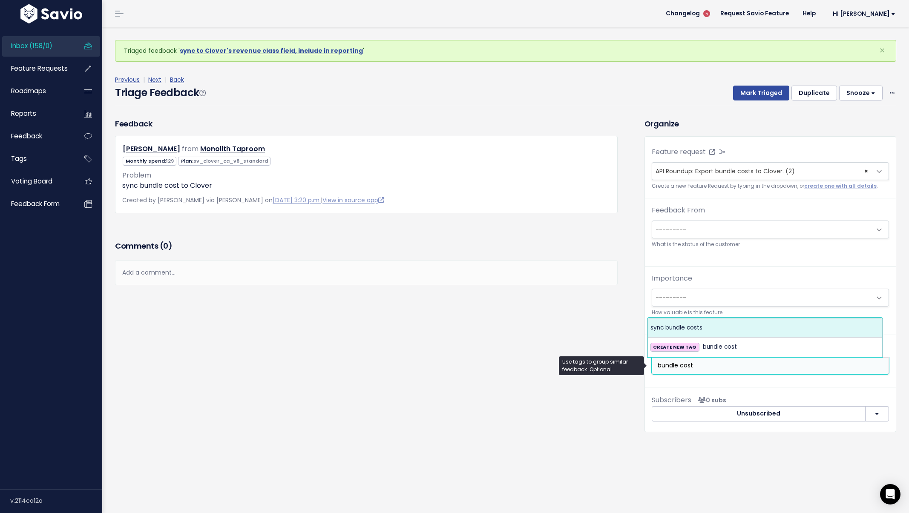
type input "bundle cost"
select select "7630"
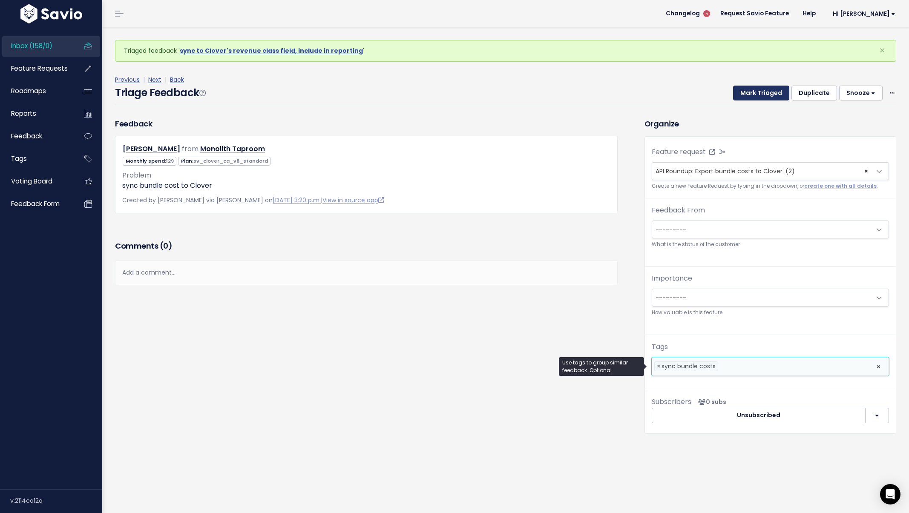
click at [752, 95] on button "Mark Triaged" at bounding box center [761, 93] width 56 height 15
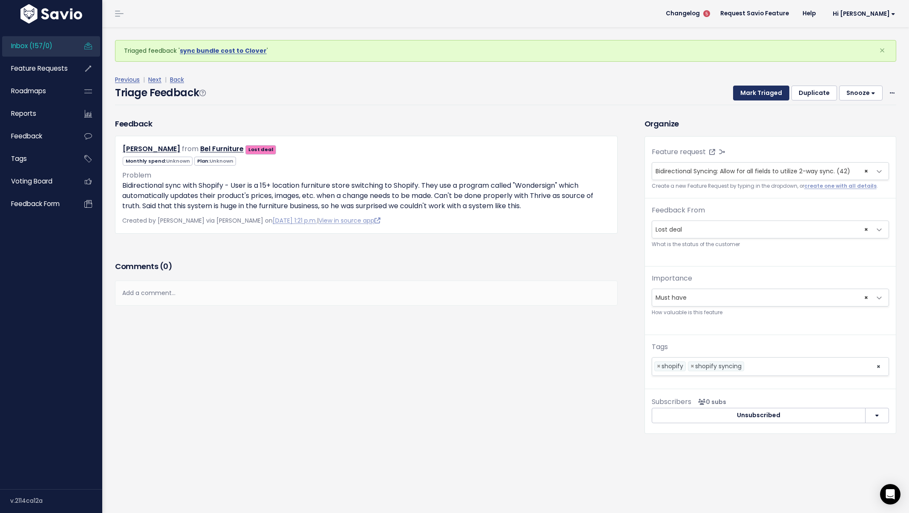
click at [752, 92] on button "Mark Triaged" at bounding box center [761, 93] width 56 height 15
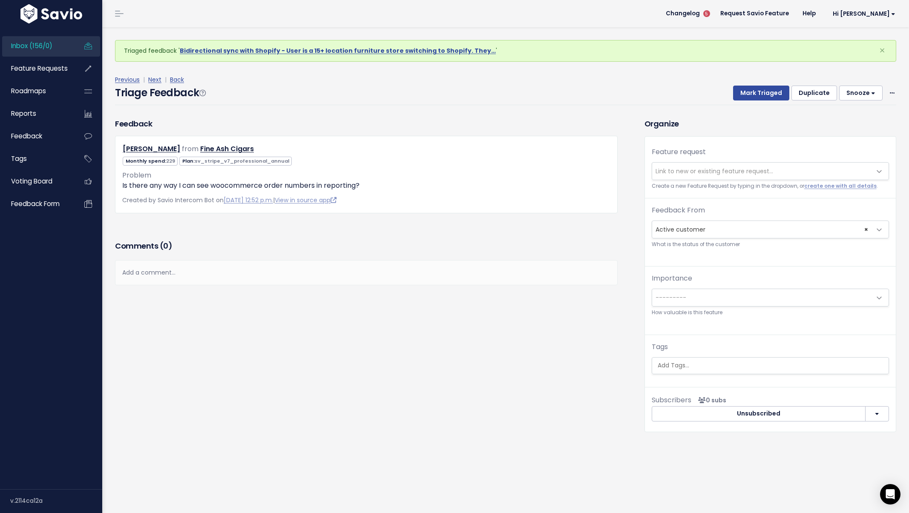
click at [777, 170] on span "Link to new or existing feature request..." at bounding box center [761, 171] width 219 height 17
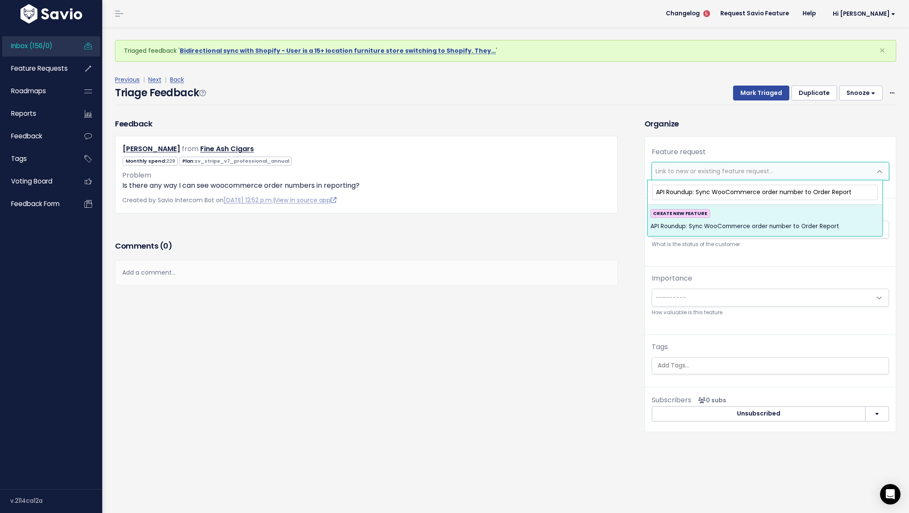
type input "API Roundup: Sync WooCommerce order number to Order Report"
click at [814, 219] on div "CREATE NEW FEATURE API Roundup: Sync WooCommerce order number to Order Report" at bounding box center [764, 220] width 229 height 23
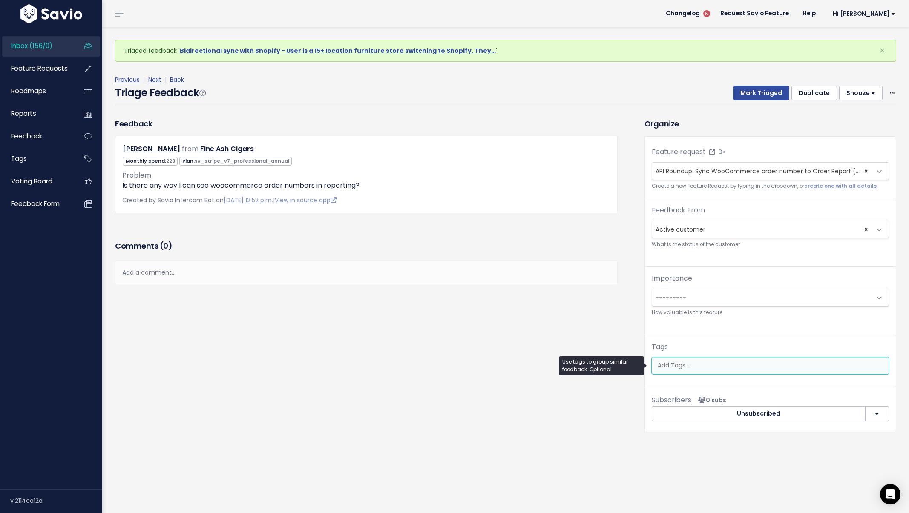
click at [712, 371] on ul at bounding box center [770, 366] width 236 height 16
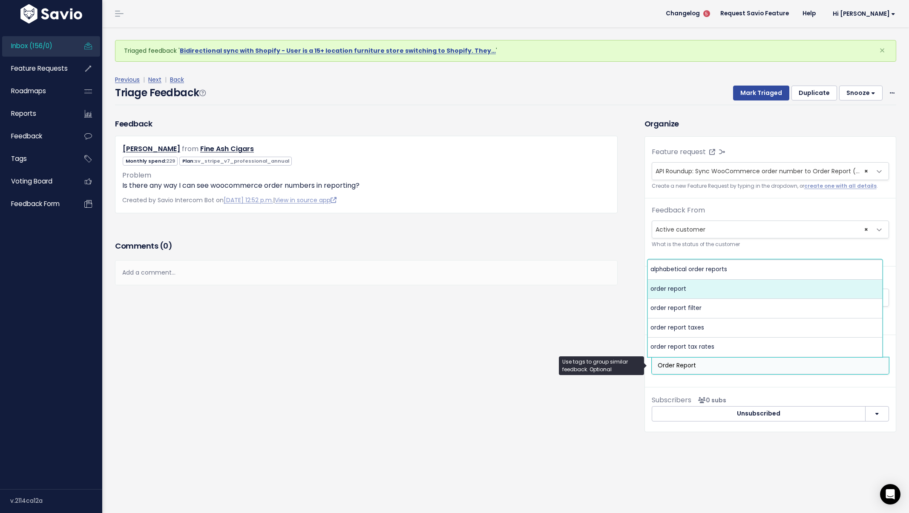
type input "Order Report"
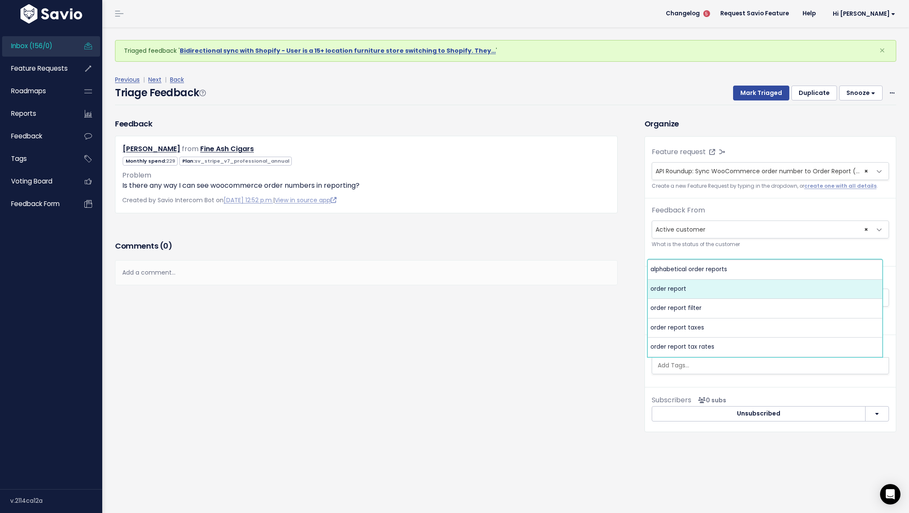
select select "5257"
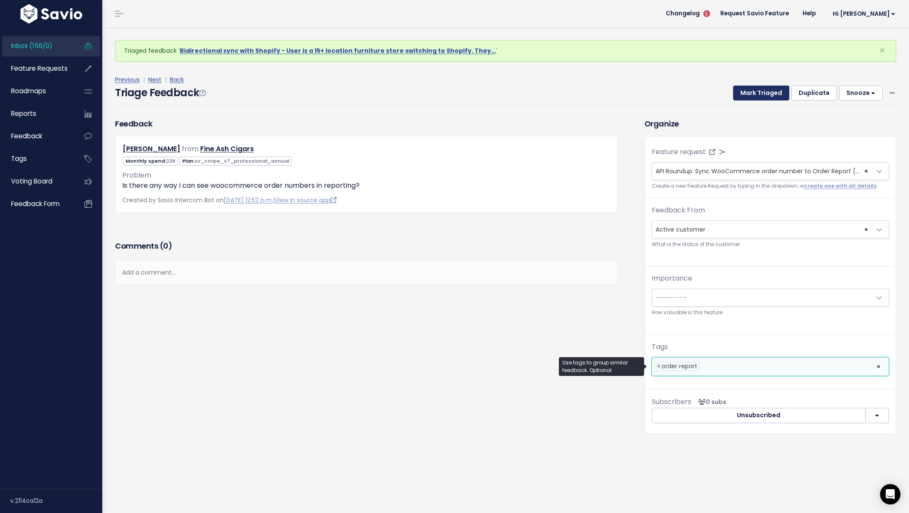
click at [751, 92] on button "Mark Triaged" at bounding box center [761, 93] width 56 height 15
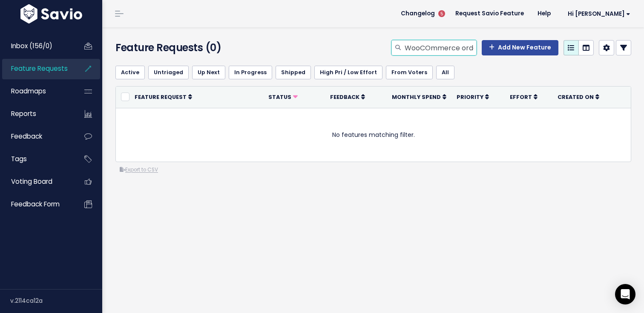
click at [446, 54] on input "WooCOmmerce order number" at bounding box center [440, 47] width 73 height 15
click at [449, 52] on input "WooCOmmerce order number" at bounding box center [440, 47] width 73 height 15
type input "order number"
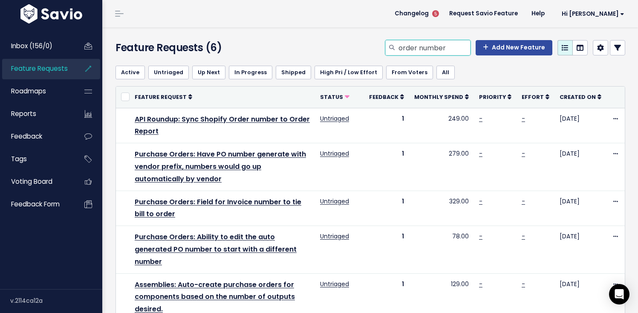
click at [436, 48] on input "order number" at bounding box center [433, 47] width 73 height 15
type input "tax product sales report"
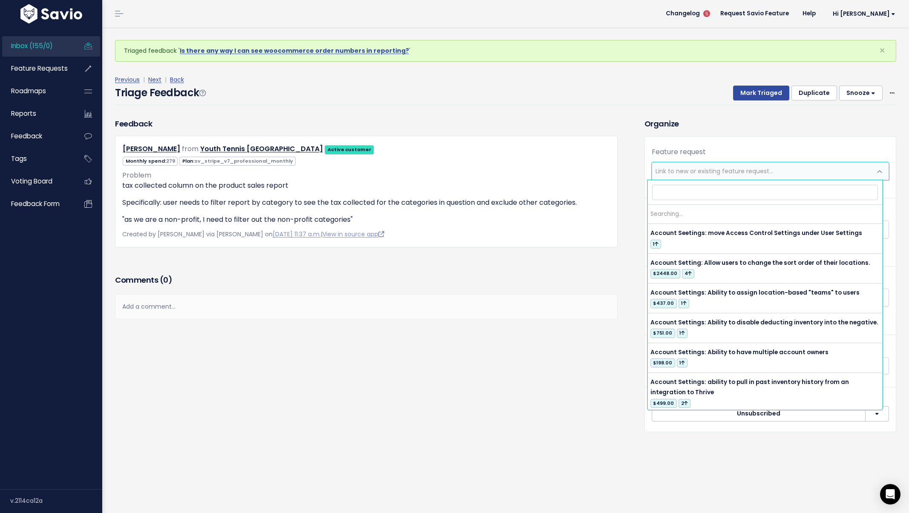
click at [668, 170] on span "Link to new or existing feature request..." at bounding box center [715, 171] width 118 height 9
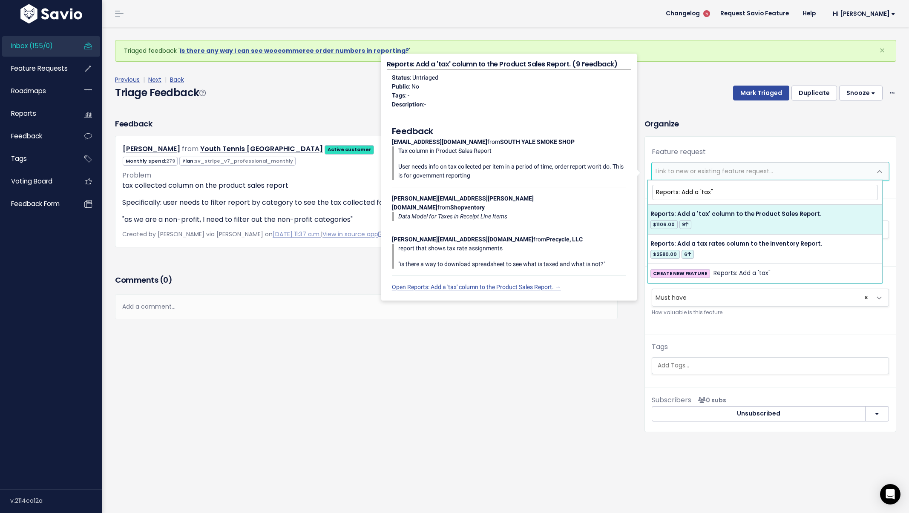
type input "Reports: Add a 'tax""
select select "21641"
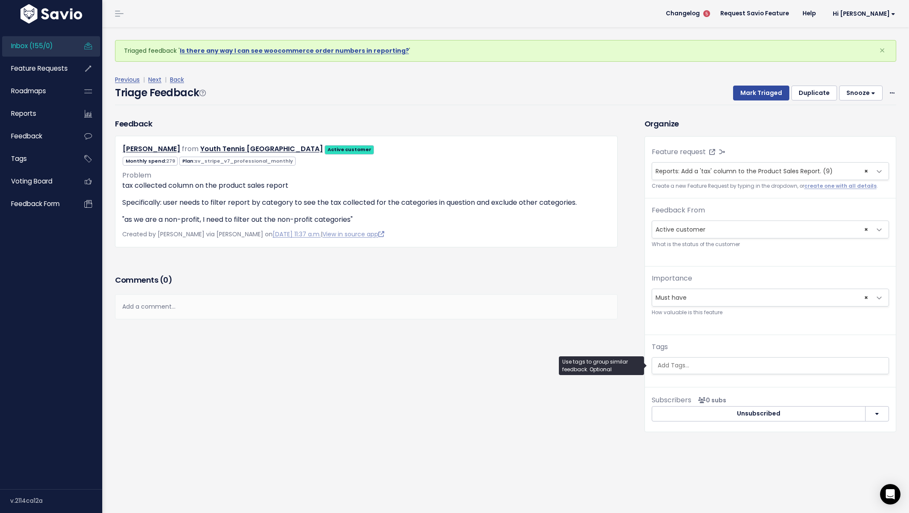
click at [717, 360] on ul at bounding box center [770, 366] width 236 height 16
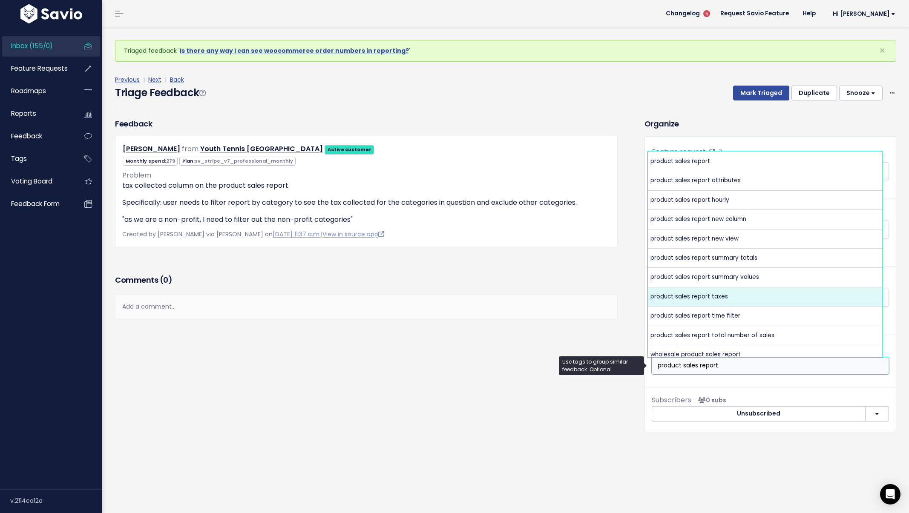
type input "product sales report"
select select "7608"
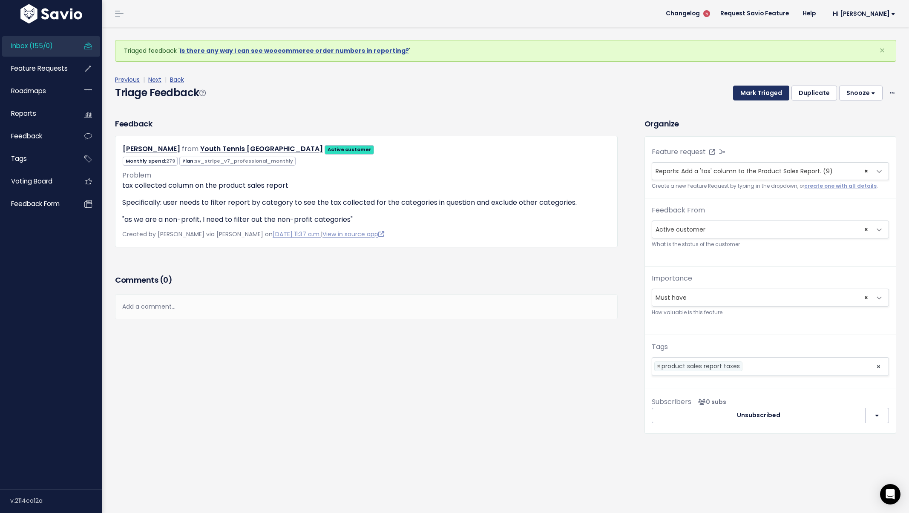
click at [765, 94] on button "Mark Triaged" at bounding box center [761, 93] width 56 height 15
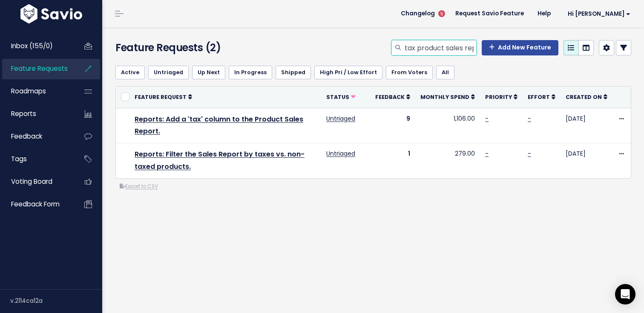
click at [424, 54] on input "tax product sales report" at bounding box center [440, 47] width 73 height 15
type input "sort variants"
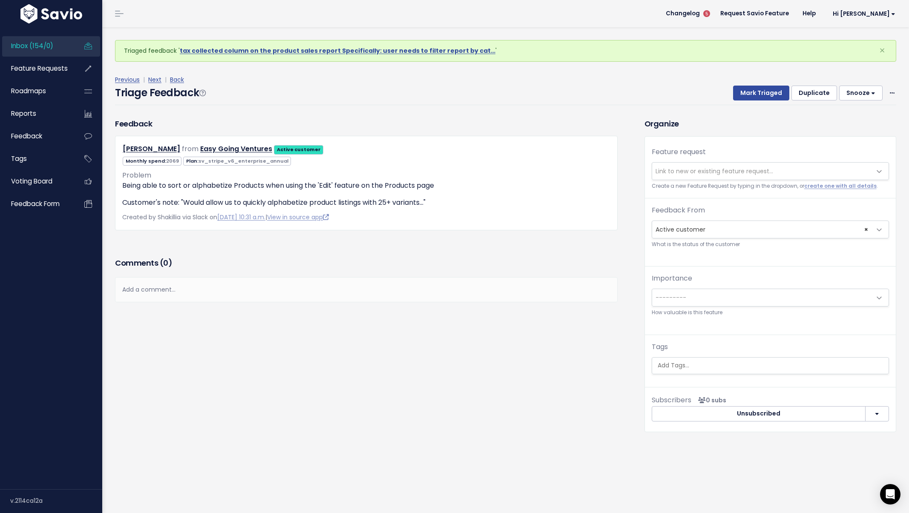
click at [711, 170] on span "Link to new or existing feature request..." at bounding box center [715, 171] width 118 height 9
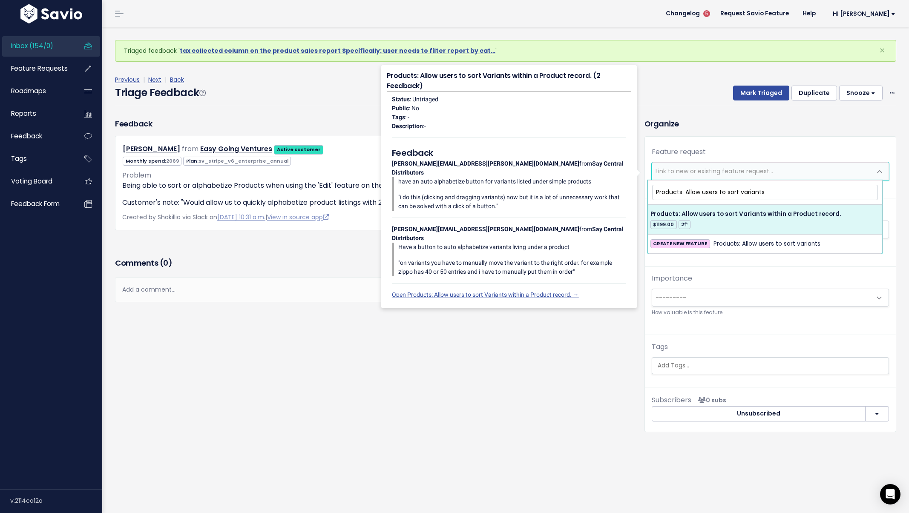
type input "Products: Allow users to sort variants"
select select "24000"
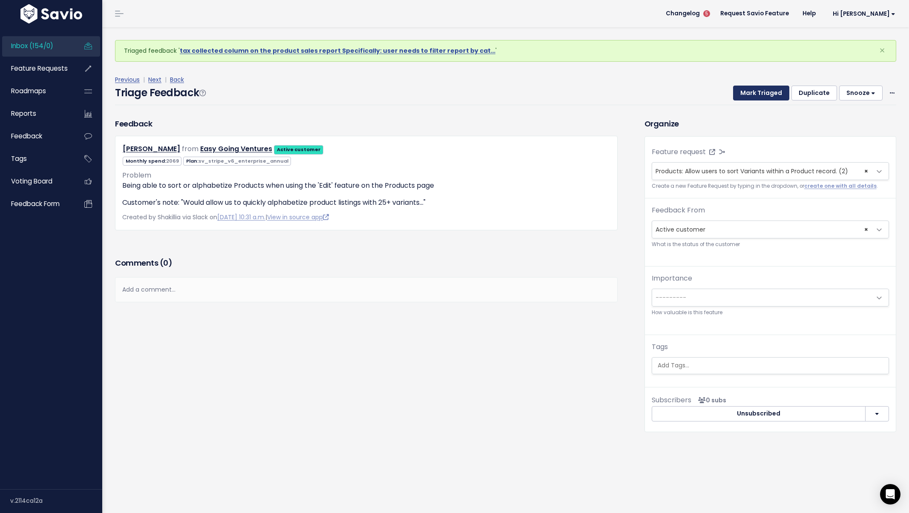
click at [751, 86] on button "Mark Triaged" at bounding box center [761, 93] width 56 height 15
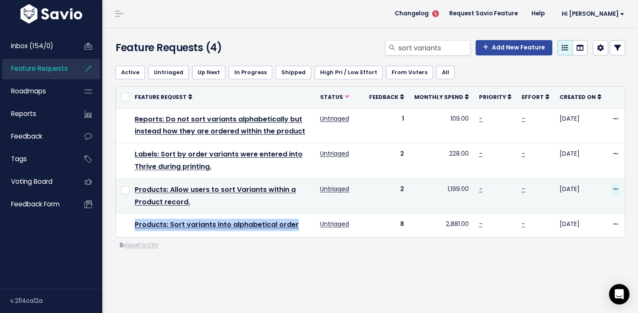
click at [613, 188] on icon at bounding box center [615, 190] width 5 height 6
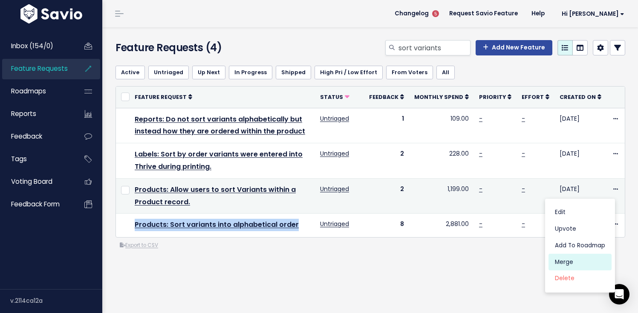
click at [564, 255] on link "Merge" at bounding box center [579, 261] width 63 height 17
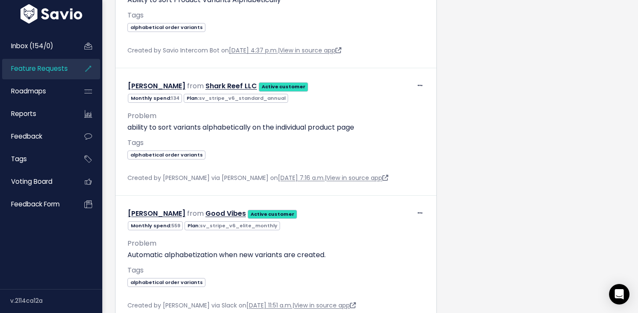
scroll to position [808, 0]
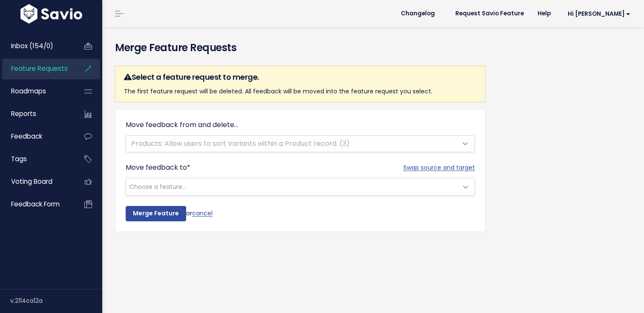
click at [244, 143] on div "Move feedback from and delete... Products: Allow users to sort Variants within …" at bounding box center [300, 136] width 349 height 32
click at [255, 143] on div "Move feedback from and delete... Products: Allow users to sort Variants within …" at bounding box center [300, 136] width 349 height 32
click at [227, 186] on span "Choose a feature..." at bounding box center [291, 186] width 331 height 17
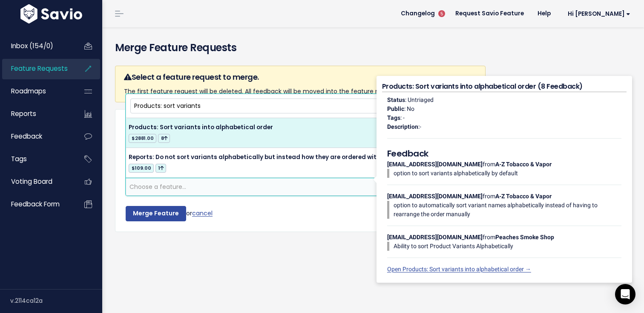
type input "Products: sort variants"
select select "21675"
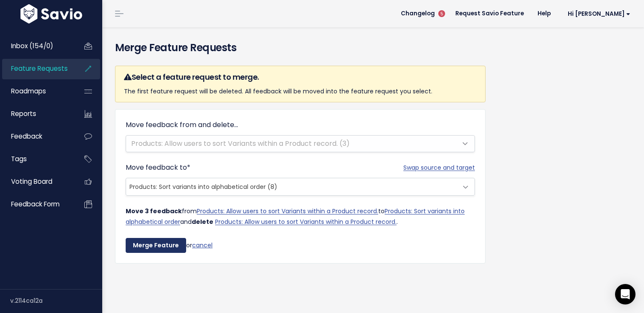
click at [169, 245] on input "Merge Feature" at bounding box center [156, 245] width 60 height 15
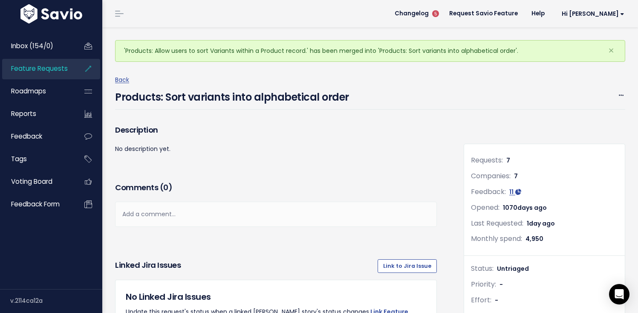
click at [40, 68] on span "Feature Requests" at bounding box center [39, 68] width 57 height 9
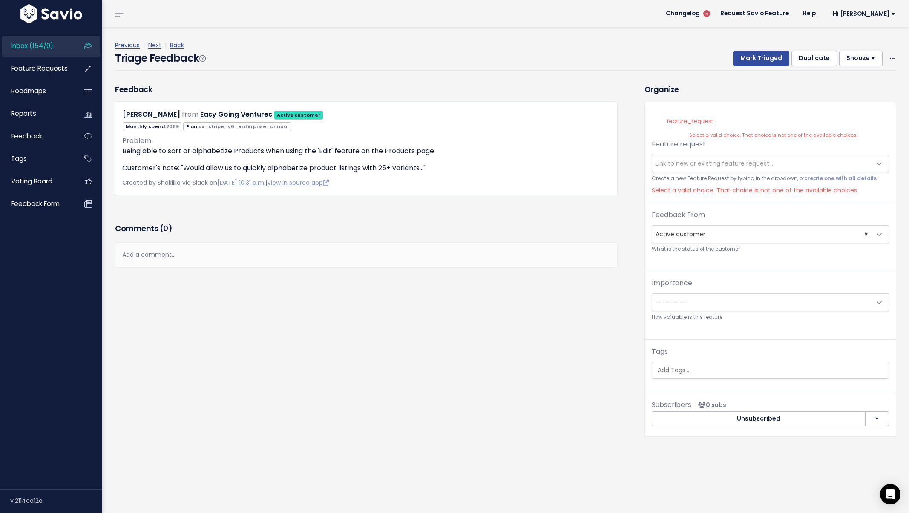
click at [687, 159] on span "Link to new or existing feature request..." at bounding box center [715, 163] width 118 height 9
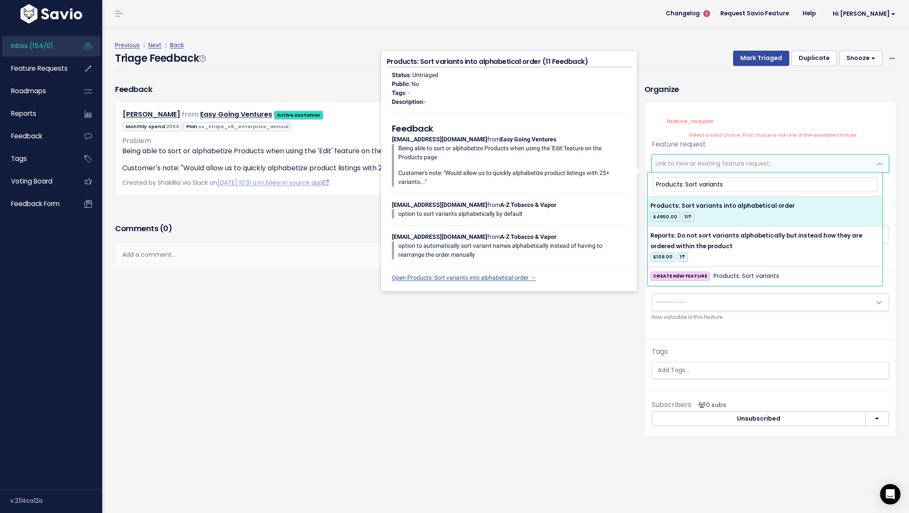
type input "Products: Sort variants"
select select "21675"
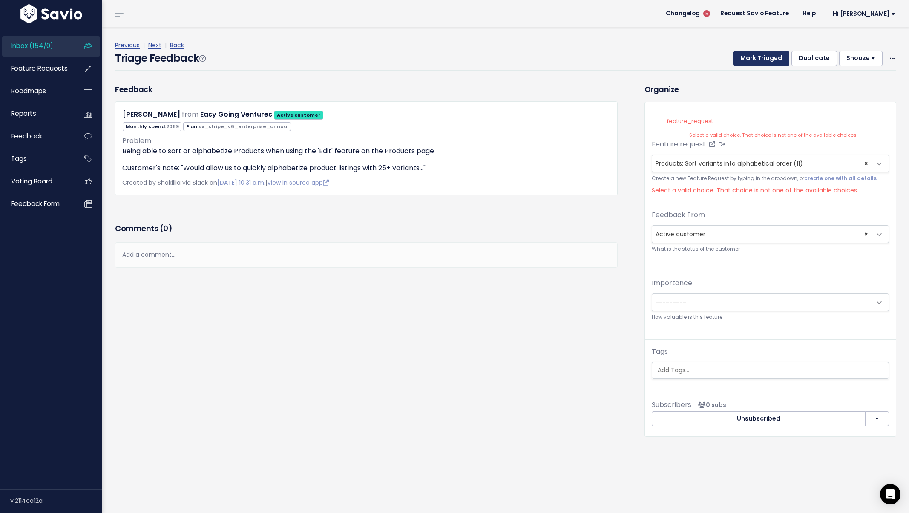
click at [741, 62] on button "Mark Triaged" at bounding box center [761, 58] width 56 height 15
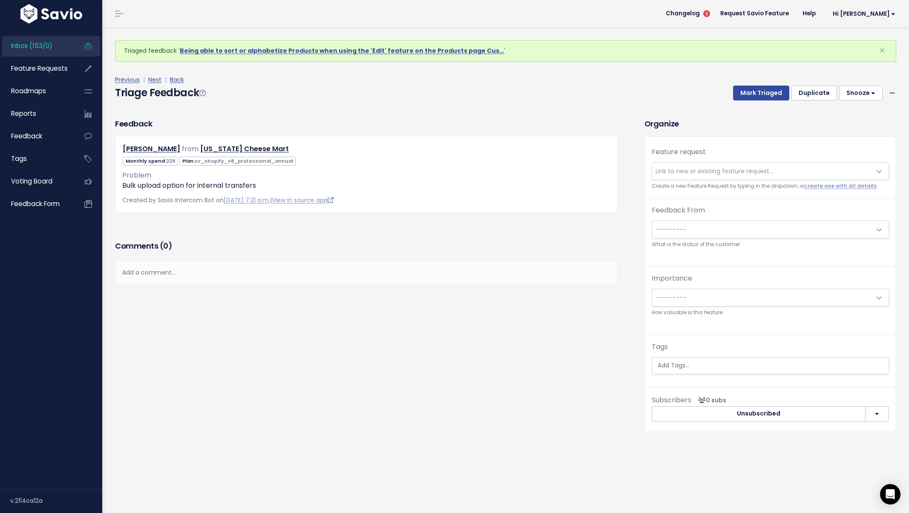
click at [668, 168] on span "Link to new or existing feature request..." at bounding box center [715, 171] width 118 height 9
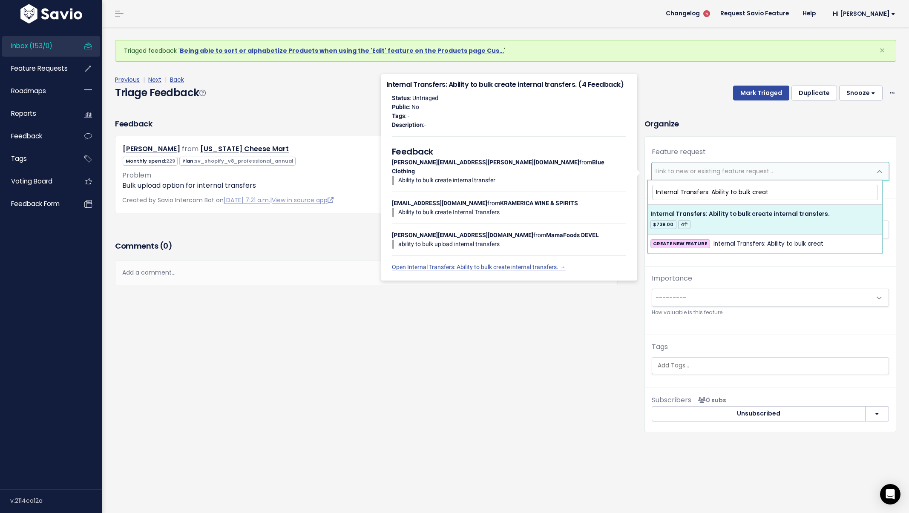
type input "Internal Transfers: Ability to bulk creat"
select select "30881"
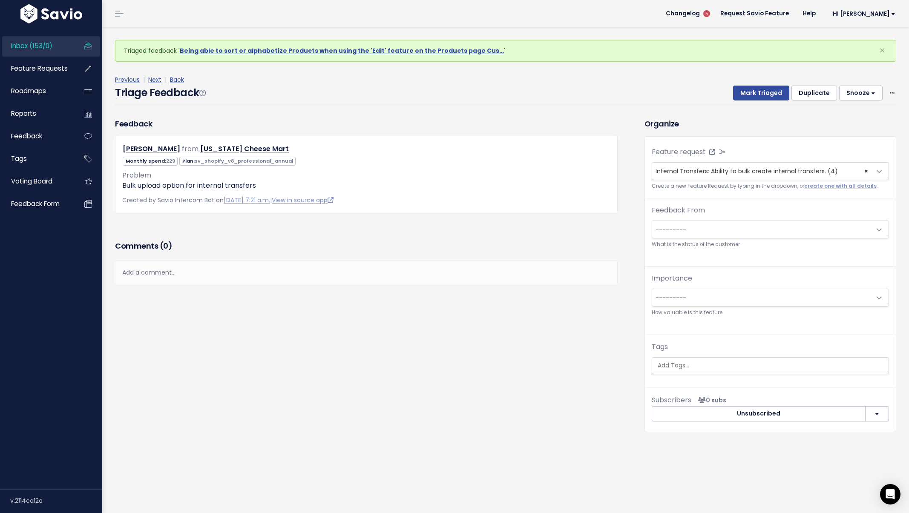
click at [720, 374] on ul at bounding box center [770, 366] width 236 height 16
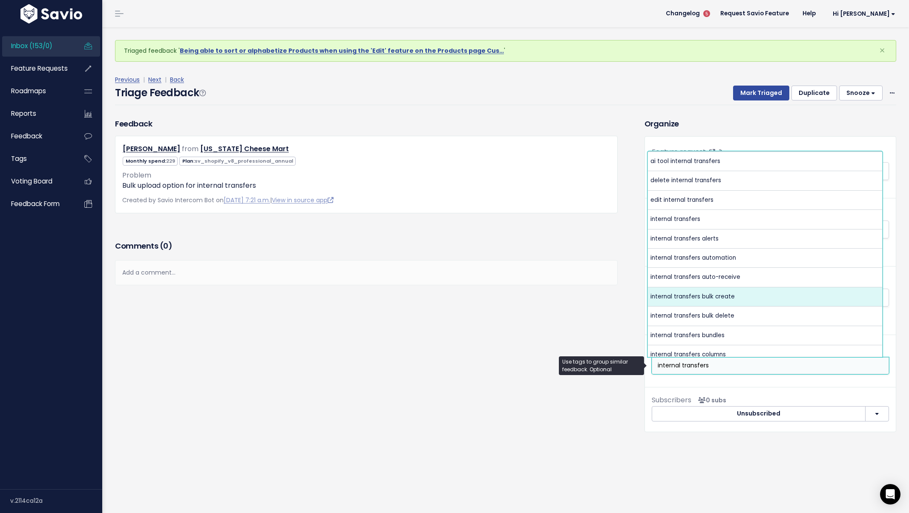
type input "internal transfers"
select select "8746"
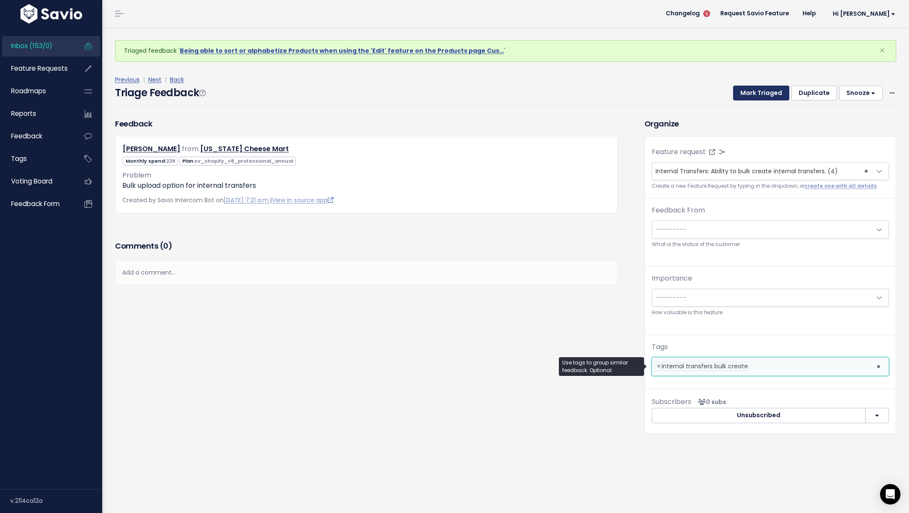
click at [749, 93] on button "Mark Triaged" at bounding box center [761, 93] width 56 height 15
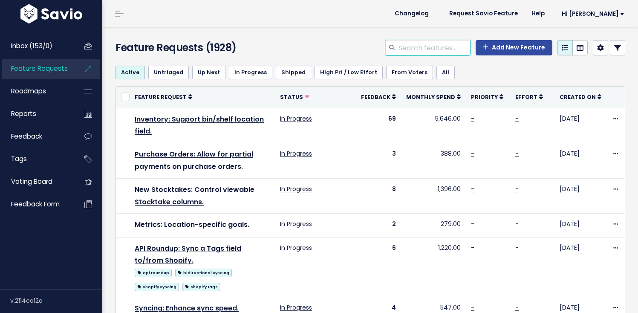
click at [426, 43] on input "search" at bounding box center [433, 47] width 73 height 15
type input "internal transfers bulk upload"
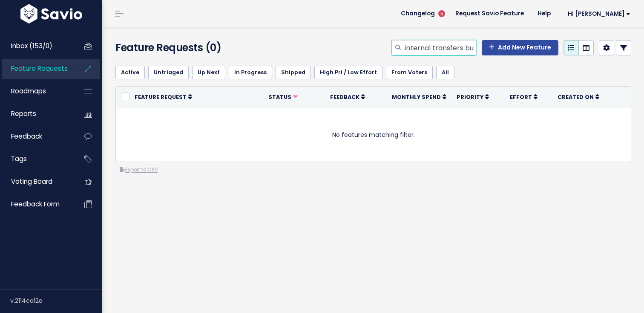
click at [457, 43] on input "internal transfers bulk upload" at bounding box center [440, 47] width 73 height 15
type input "internal transfers bulk"
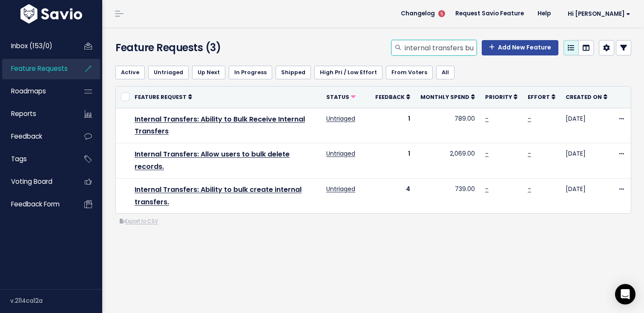
click at [425, 51] on input "internal transfers bulk" at bounding box center [440, 47] width 73 height 15
type input "purchase orders quantity"
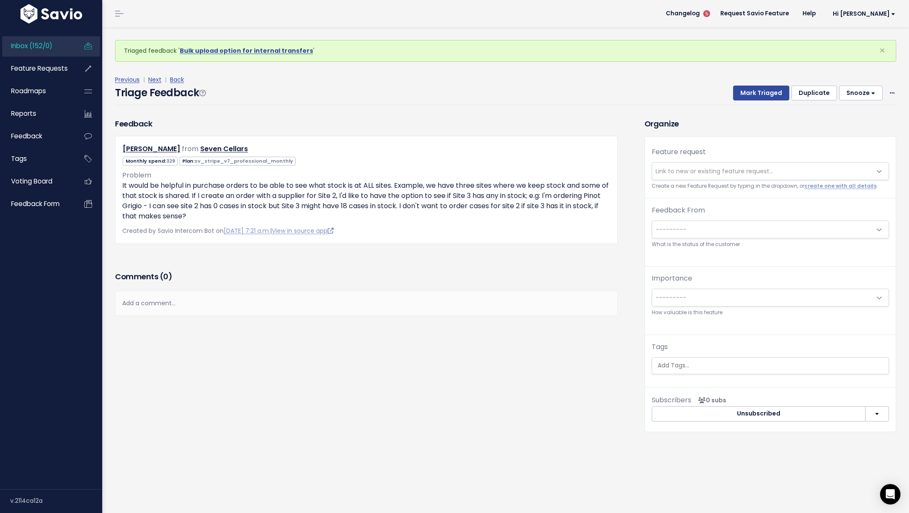
click at [676, 162] on div "Feature request --------- Link to new or existing feature request... Create a n…" at bounding box center [770, 172] width 251 height 51
click at [680, 169] on span "Link to new or existing feature request..." at bounding box center [715, 171] width 118 height 9
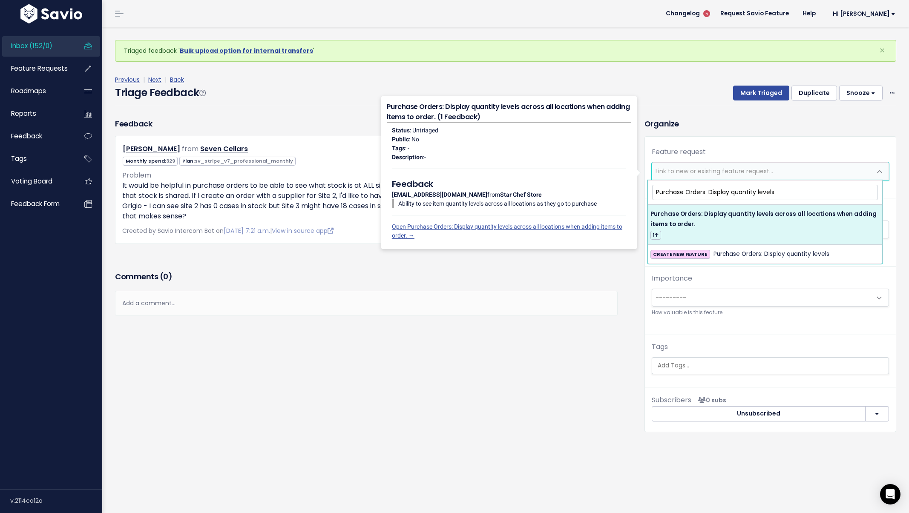
type input "Purchase Orders: Display quantity levels"
select select "29357"
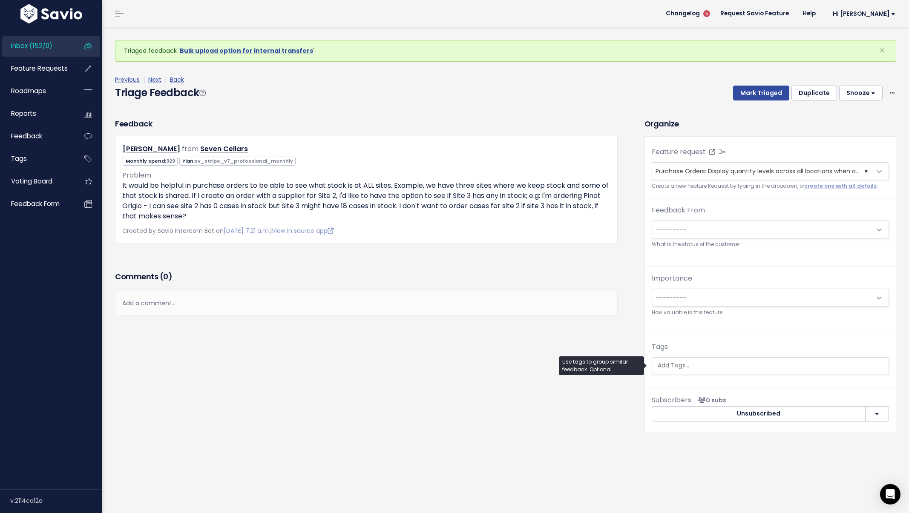
click at [704, 368] on input "search" at bounding box center [770, 365] width 232 height 9
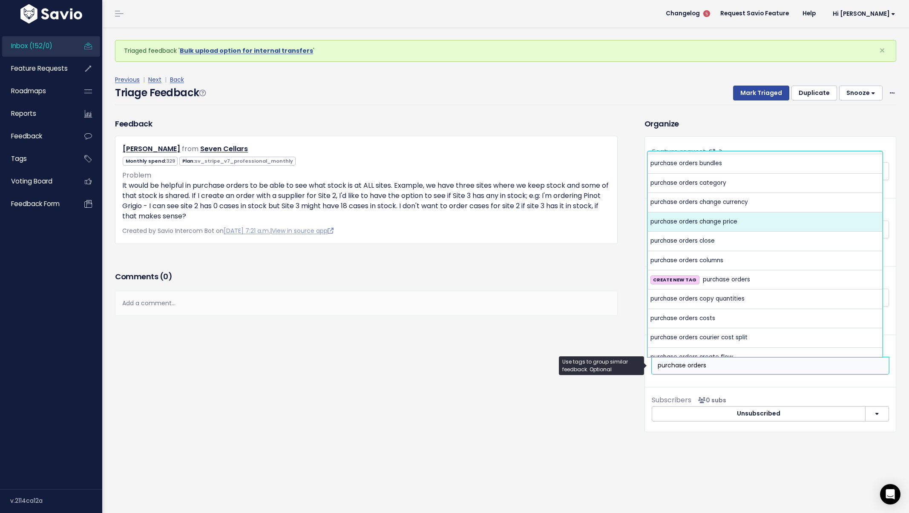
scroll to position [270, 0]
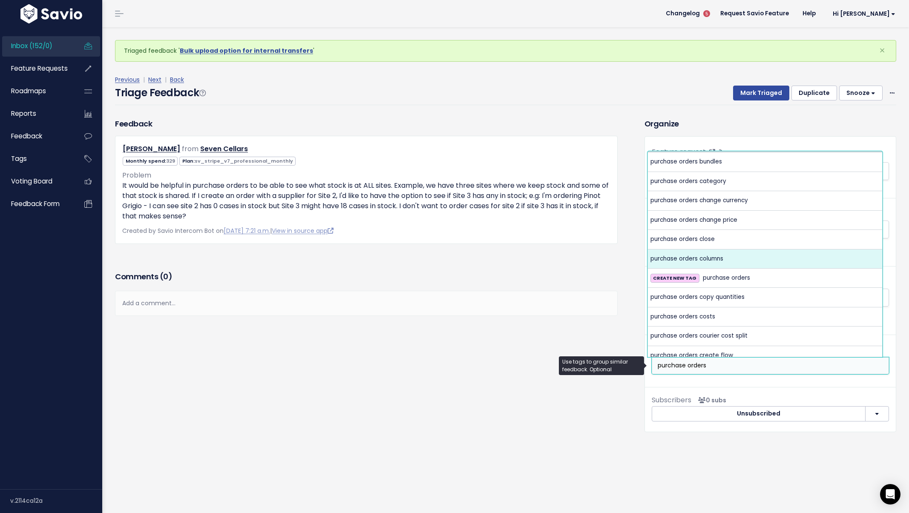
type input "purchase orders"
select select "5218"
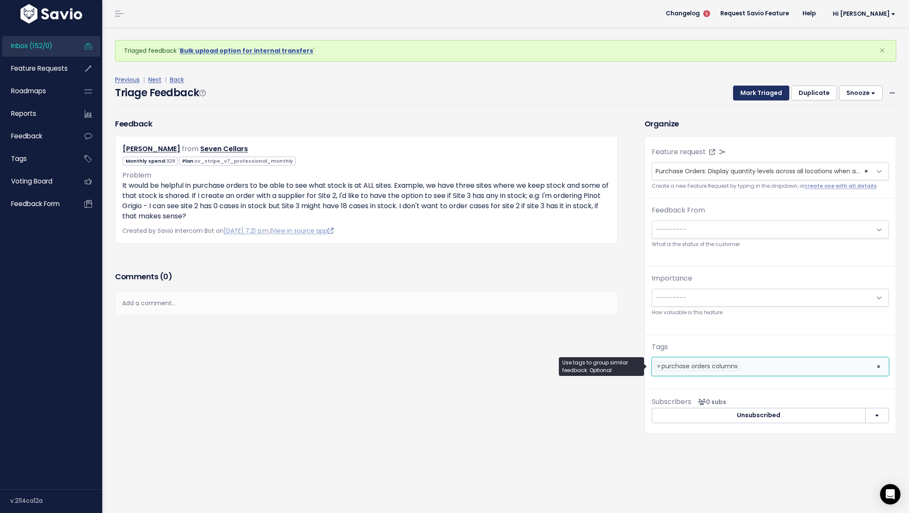
click at [738, 88] on button "Mark Triaged" at bounding box center [761, 93] width 56 height 15
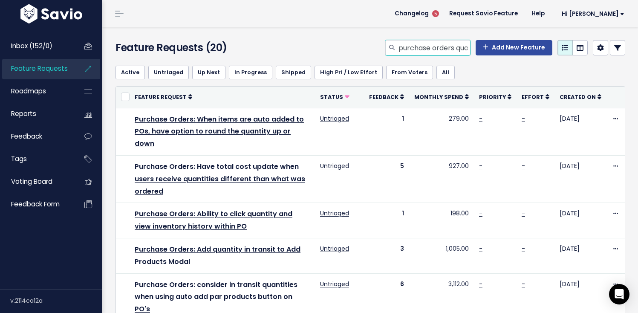
click at [439, 44] on input "purchase orders quantity" at bounding box center [433, 47] width 73 height 15
type input "landed cost"
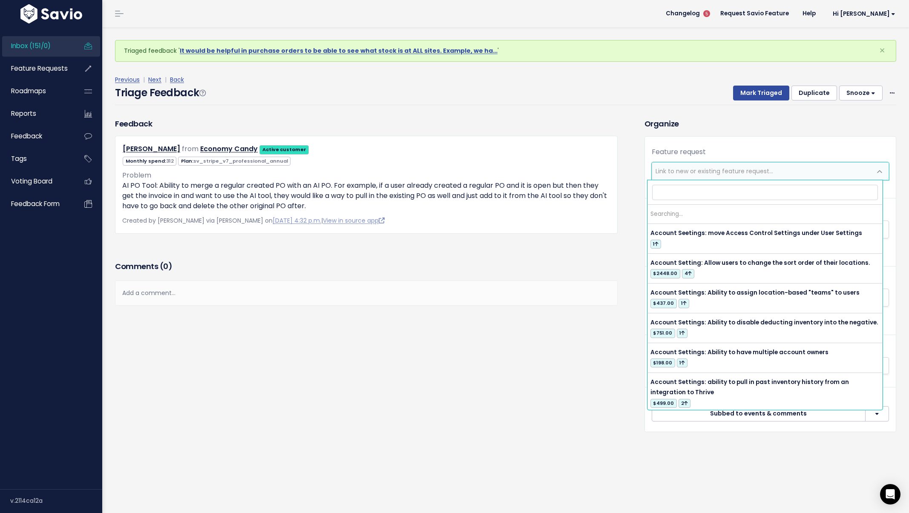
click at [676, 165] on span "Link to new or existing feature request..." at bounding box center [761, 171] width 219 height 17
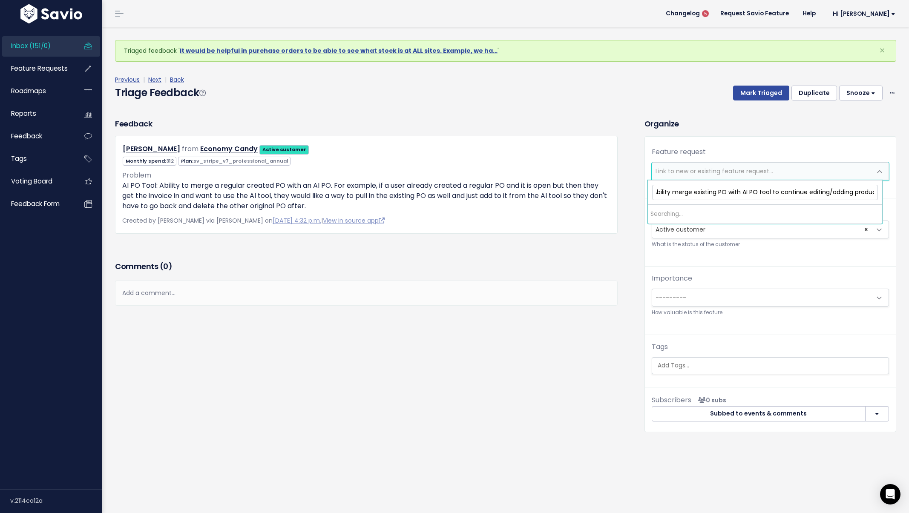
scroll to position [0, 38]
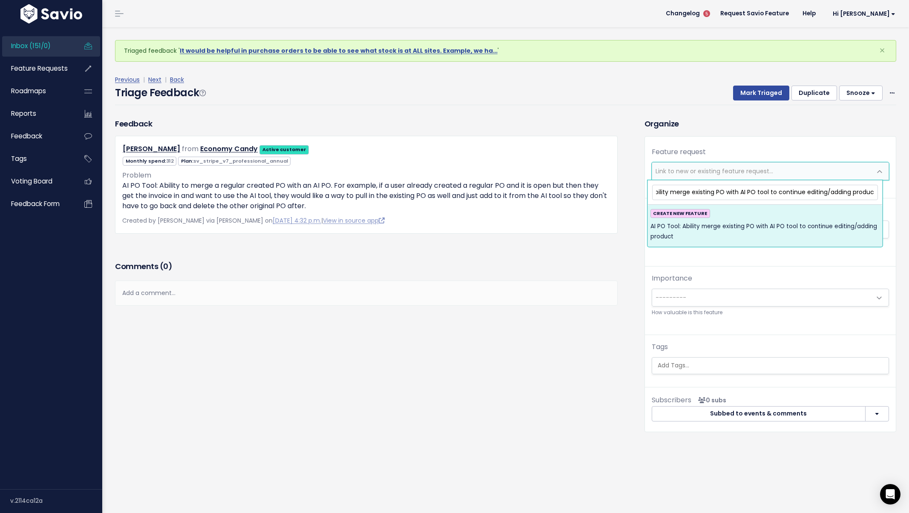
type input "AI PO Tool: Ability merge existing PO with AI PO tool to continue editing/addin…"
click at [738, 222] on span "AI PO Tool: Ability merge existing PO with AI PO tool to continue editing/addin…" at bounding box center [764, 232] width 229 height 21
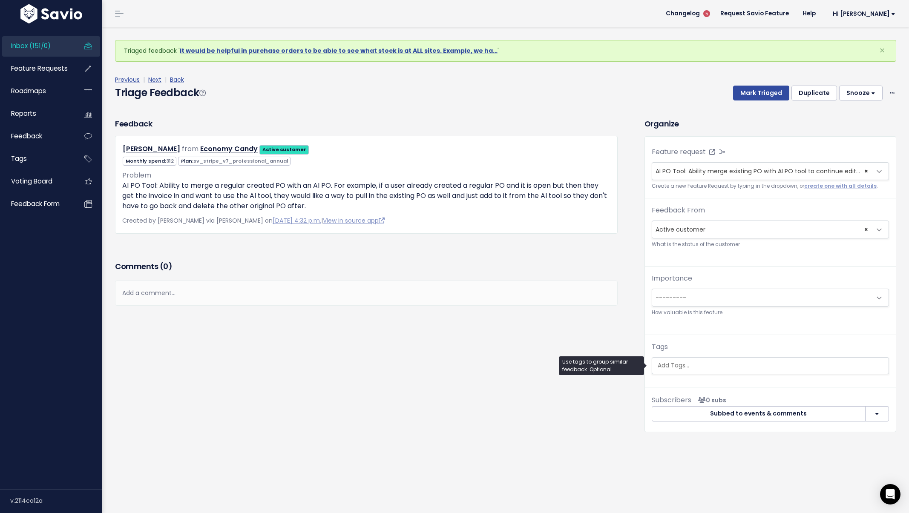
click at [675, 365] on input "search" at bounding box center [770, 365] width 232 height 9
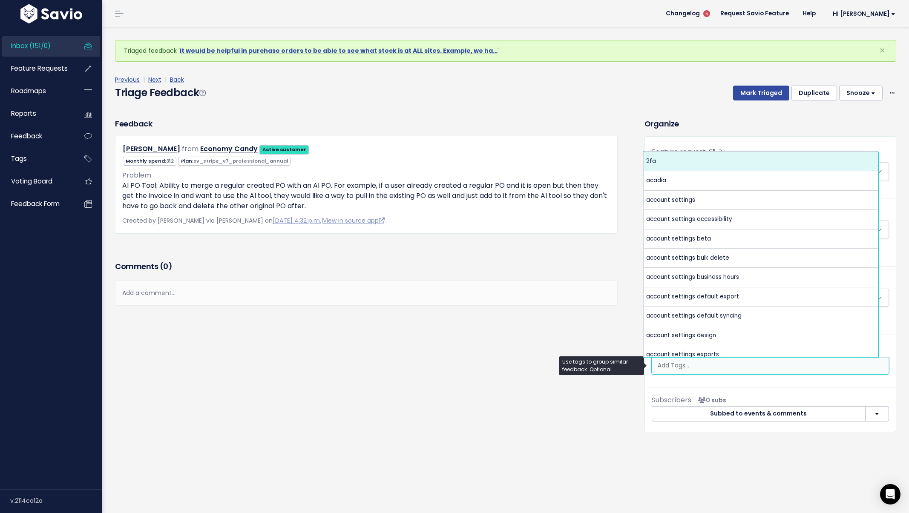
click at [663, 124] on h3 "Organize" at bounding box center [770, 124] width 252 height 12
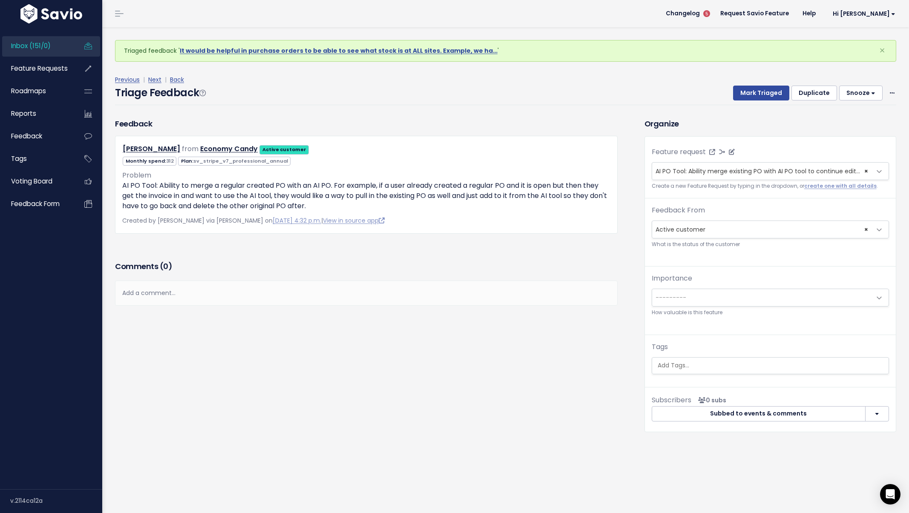
click at [863, 171] on span "AI PO Tool: Ability merge existing PO with AI PO tool to continue editing/addin…" at bounding box center [791, 171] width 270 height 9
click at [795, 174] on span "Link to new or existing feature request..." at bounding box center [761, 171] width 219 height 17
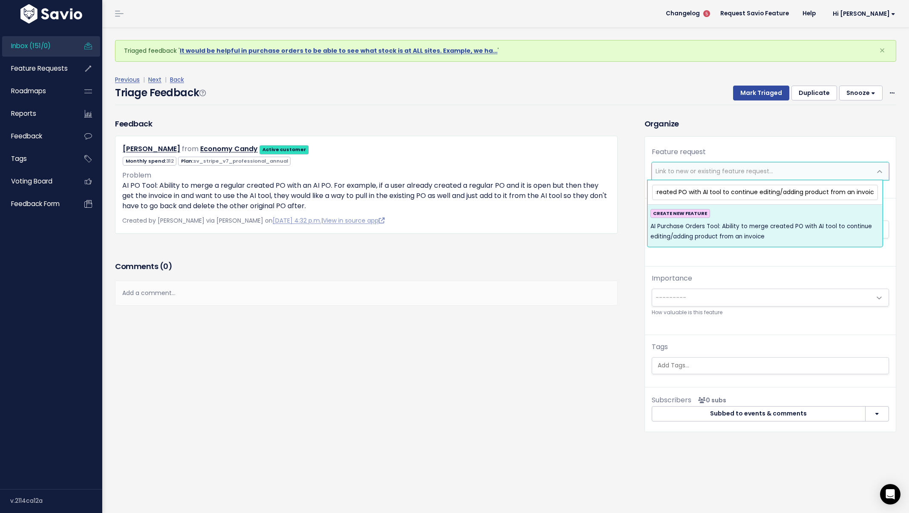
scroll to position [0, 127]
type input "AI Purchase Orders Tool: Ability to merge created PO with AI tool to continue e…"
click at [791, 235] on span "AI Purchase Orders Tool: Ability to merge created PO with AI tool to continue e…" at bounding box center [764, 232] width 229 height 21
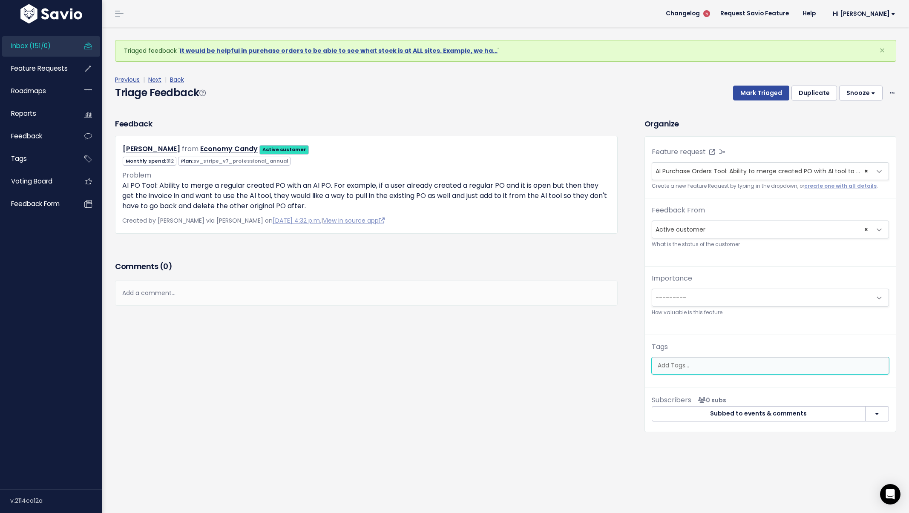
click at [721, 358] on ul at bounding box center [770, 366] width 236 height 16
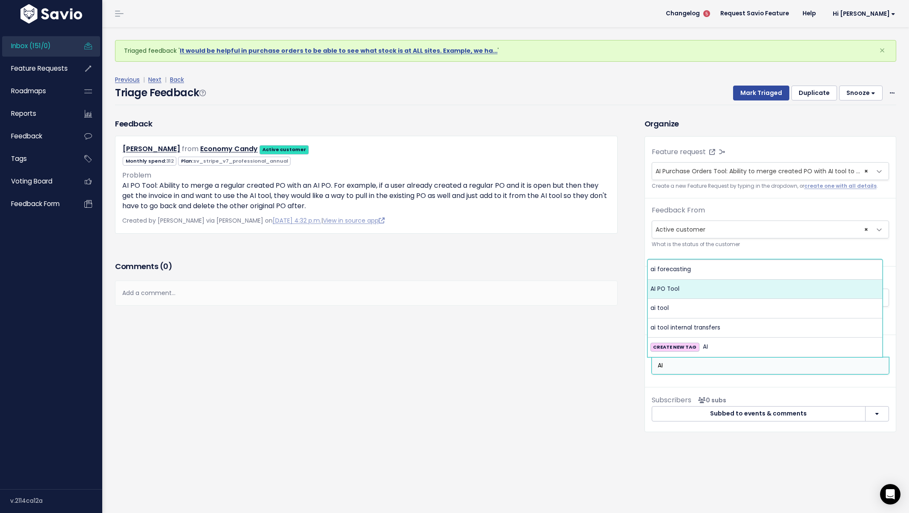
type input "AI"
select select "13679"
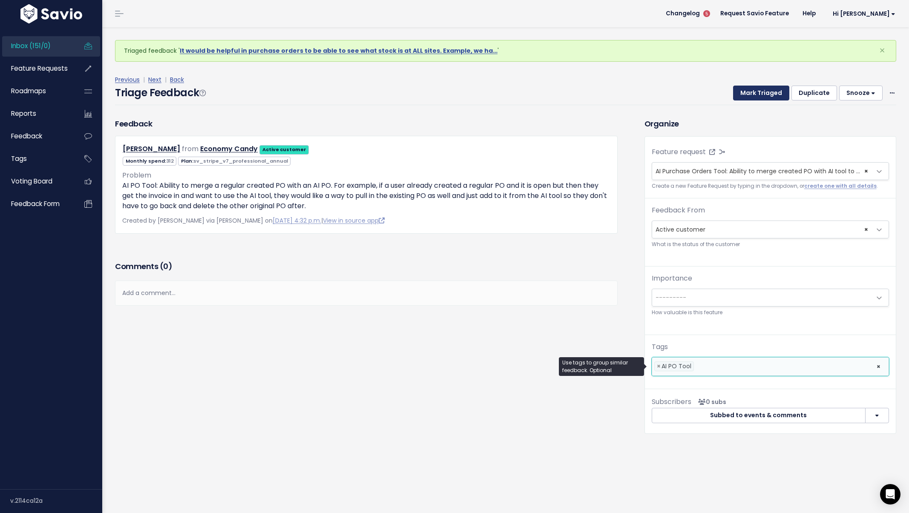
click at [763, 98] on button "Mark Triaged" at bounding box center [761, 93] width 56 height 15
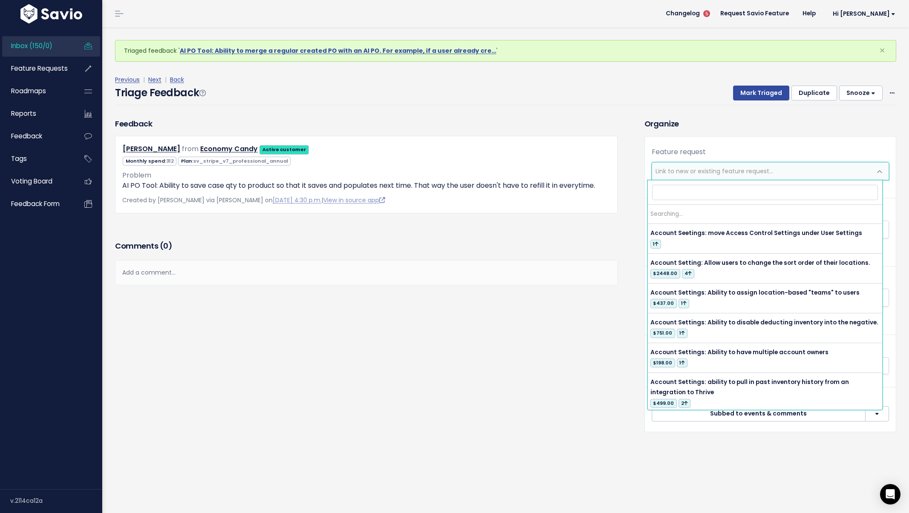
click at [693, 175] on span "Link to new or existing feature request..." at bounding box center [715, 171] width 118 height 9
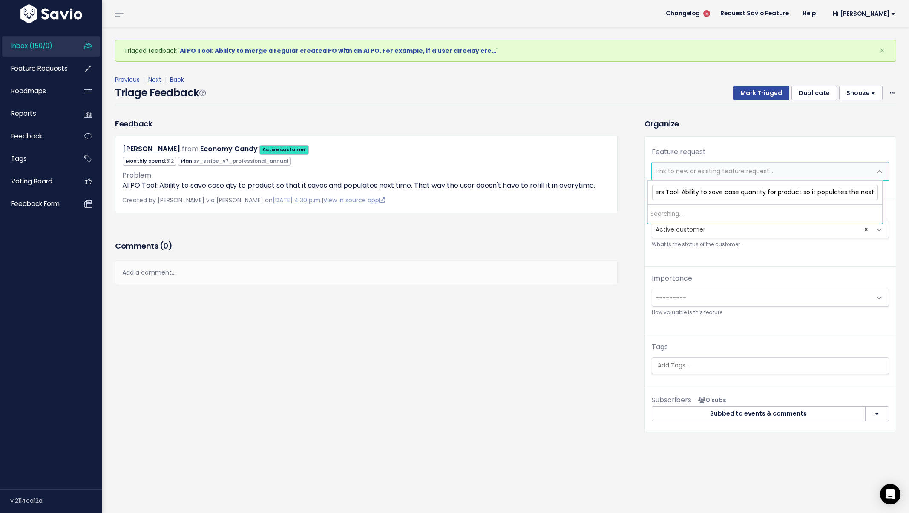
scroll to position [0, 60]
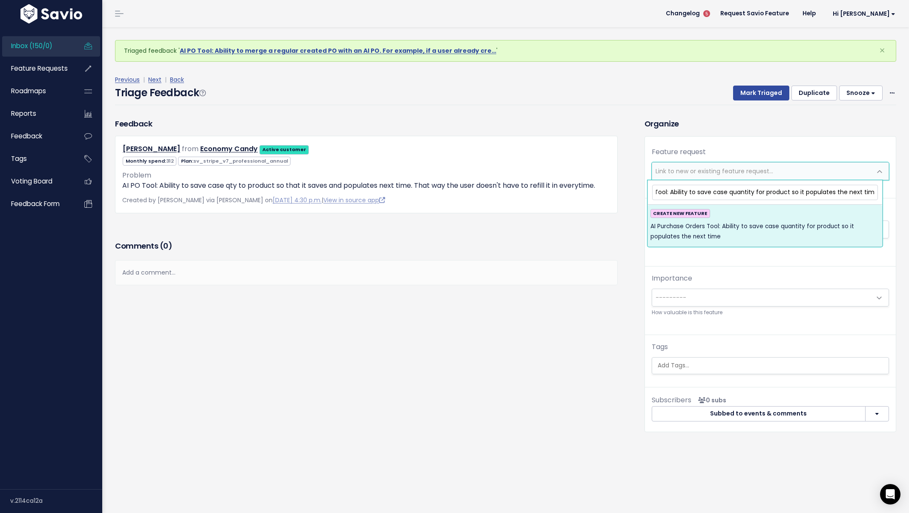
type input "AI Purchase Orders Tool: Ability to save case quantity for product so it popula…"
click at [734, 219] on div "CREATE NEW FEATURE AI Purchase Orders Tool: Ability to save case quantity for p…" at bounding box center [764, 225] width 229 height 33
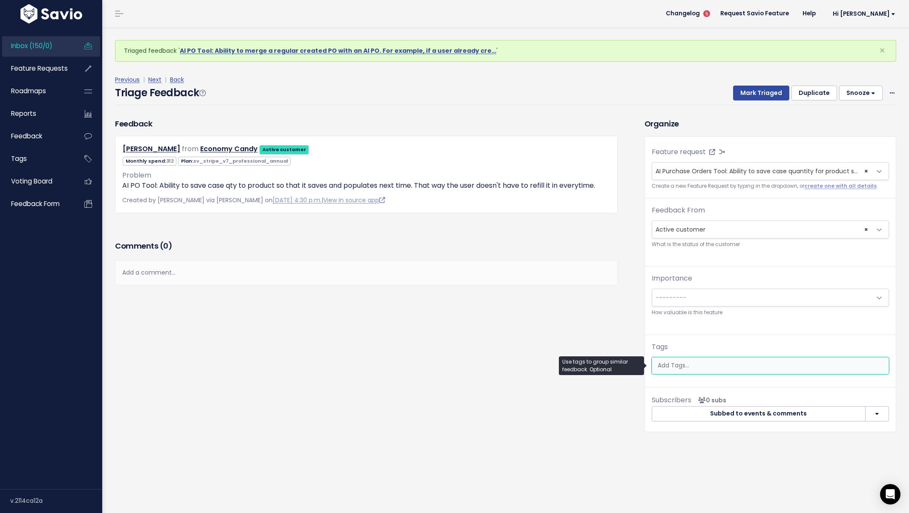
click at [664, 361] on input "search" at bounding box center [770, 365] width 232 height 9
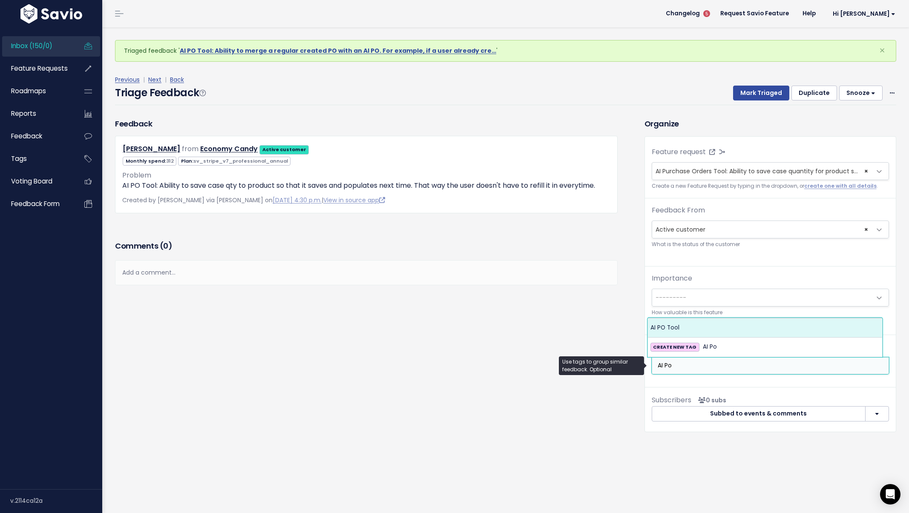
type input "AI Po"
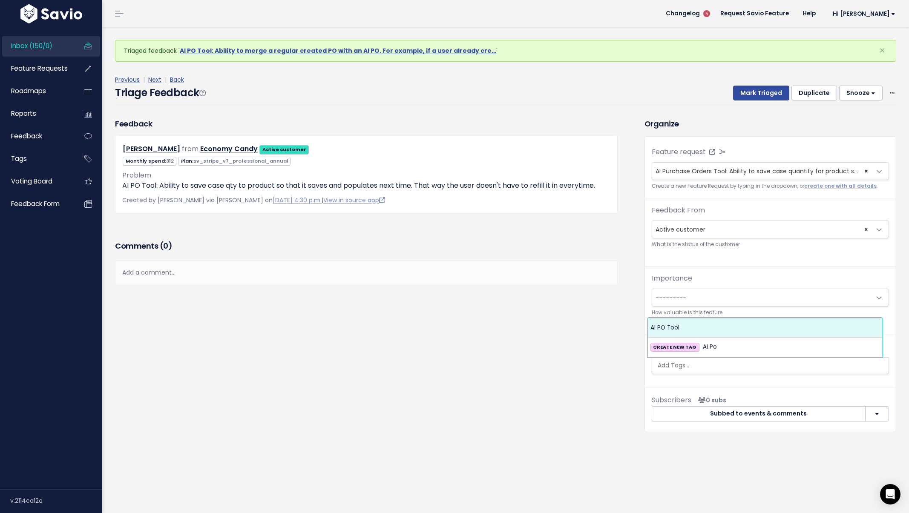
select select "13679"
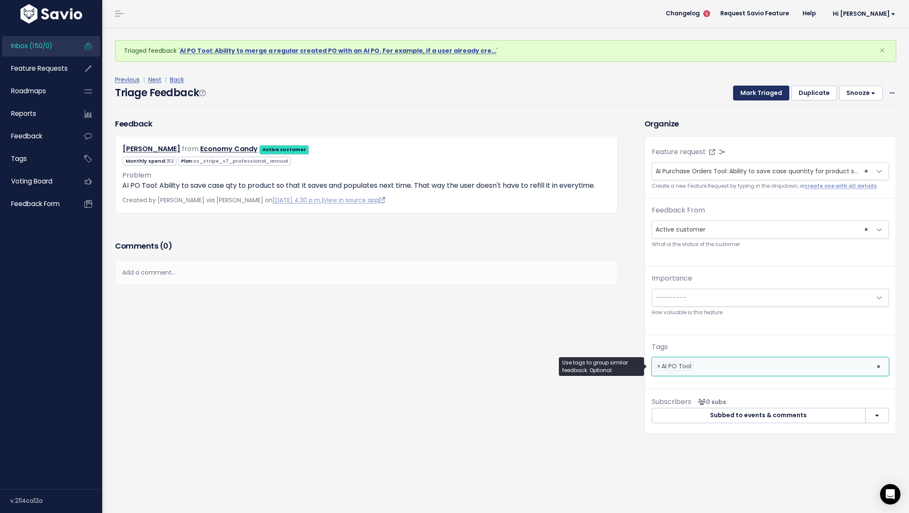
click at [746, 95] on button "Mark Triaged" at bounding box center [761, 93] width 56 height 15
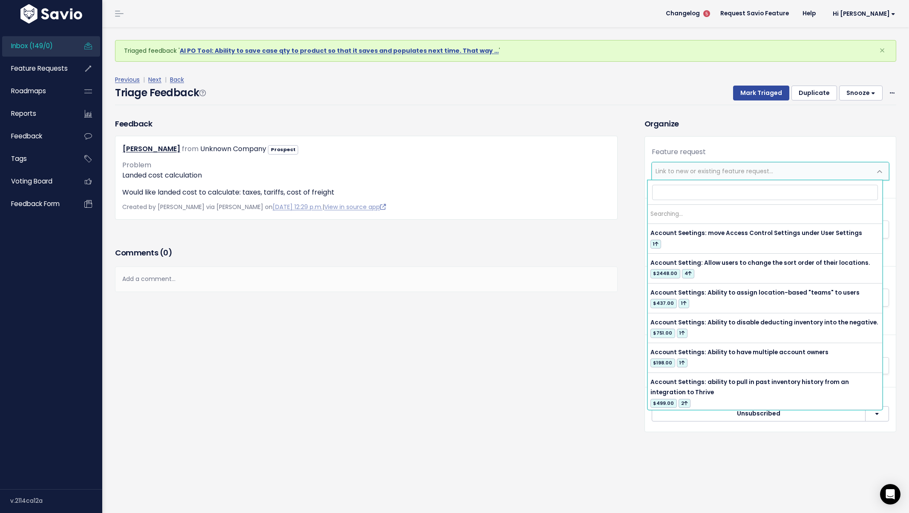
click at [726, 174] on span "Link to new or existing feature request..." at bounding box center [715, 171] width 118 height 9
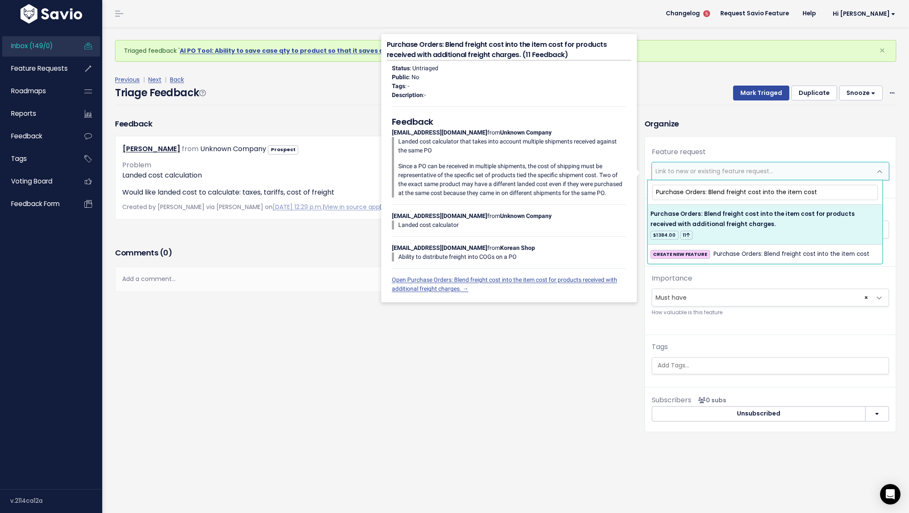
type input "Purchase Orders: Blend freight cost into the item cost"
select select "37049"
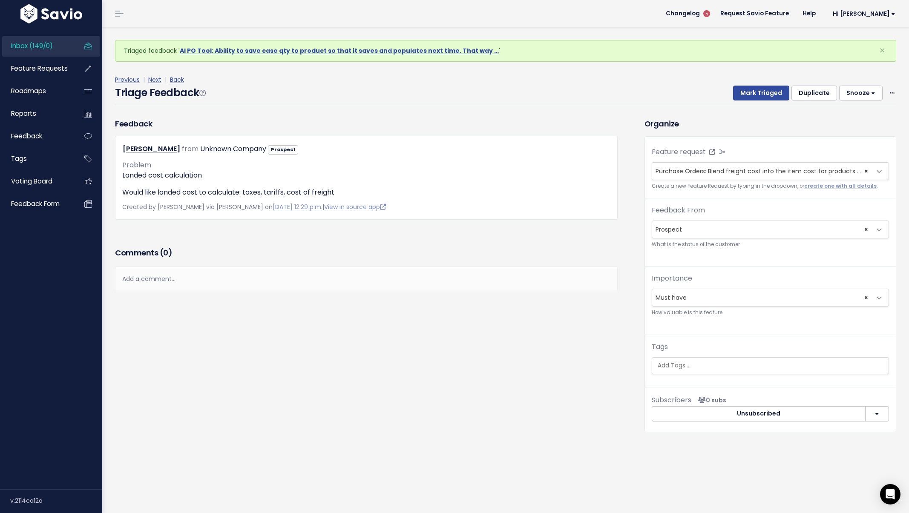
click at [714, 359] on ul at bounding box center [770, 366] width 236 height 16
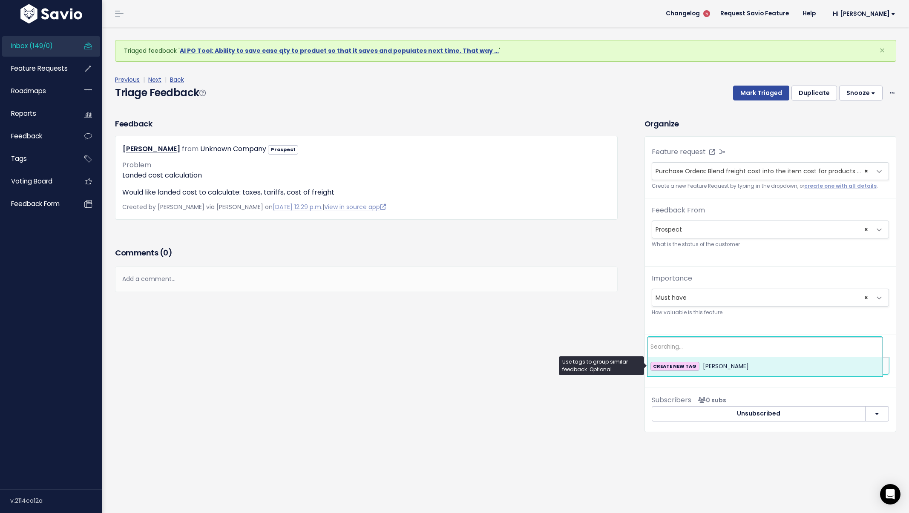
type input "l"
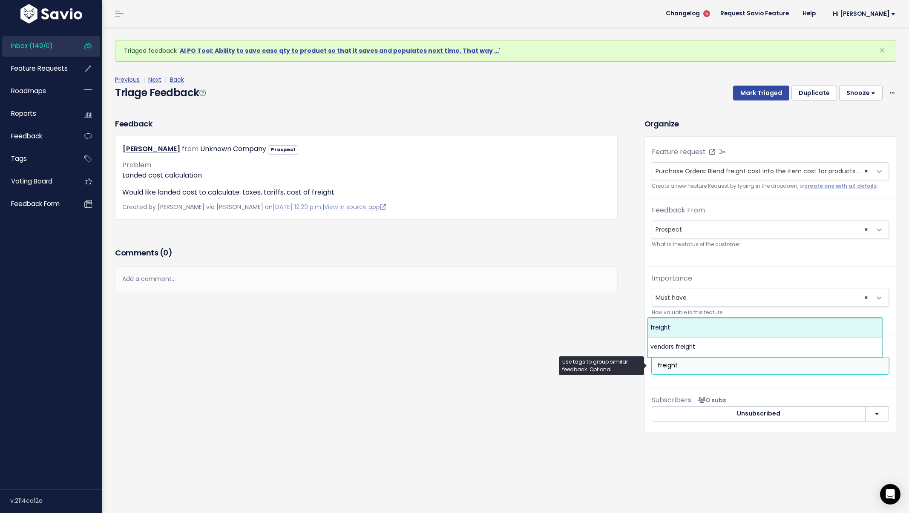
type input "freight"
select select "4956"
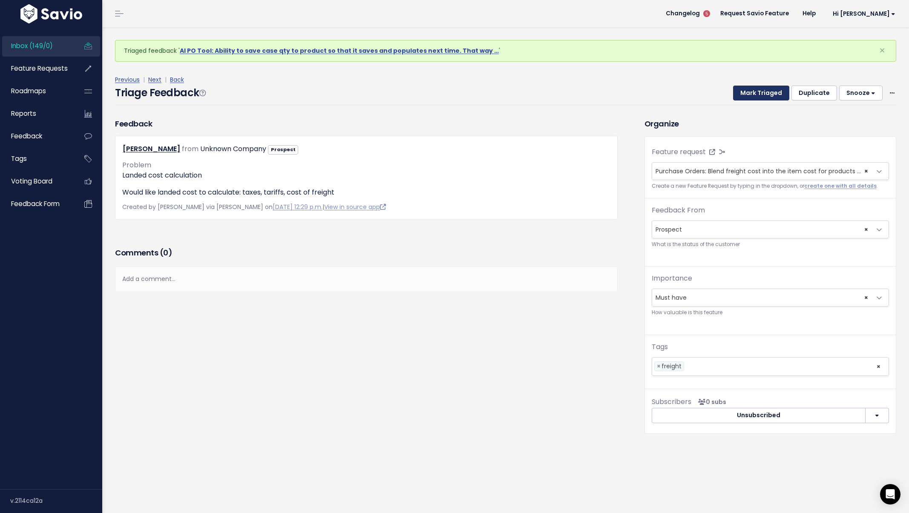
click at [748, 97] on button "Mark Triaged" at bounding box center [761, 93] width 56 height 15
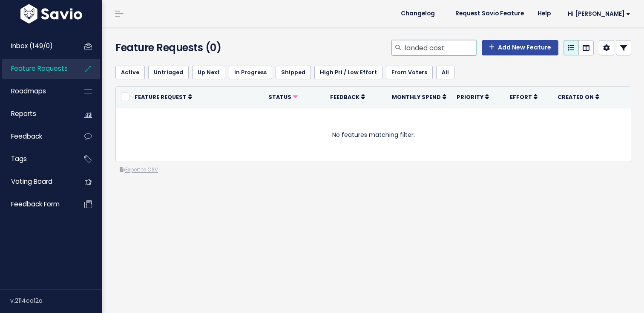
click at [440, 44] on input "landed cost" at bounding box center [440, 47] width 73 height 15
type input "freight"
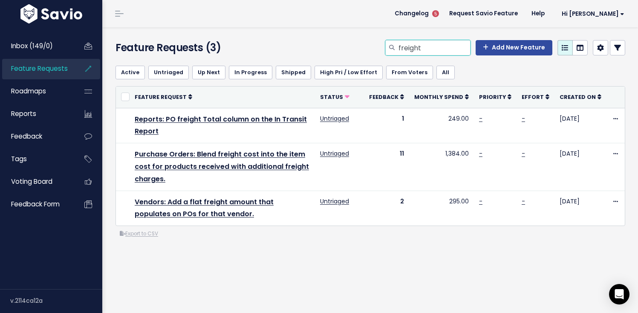
click at [426, 43] on input "freight" at bounding box center [433, 47] width 73 height 15
type input "trustcommerce"
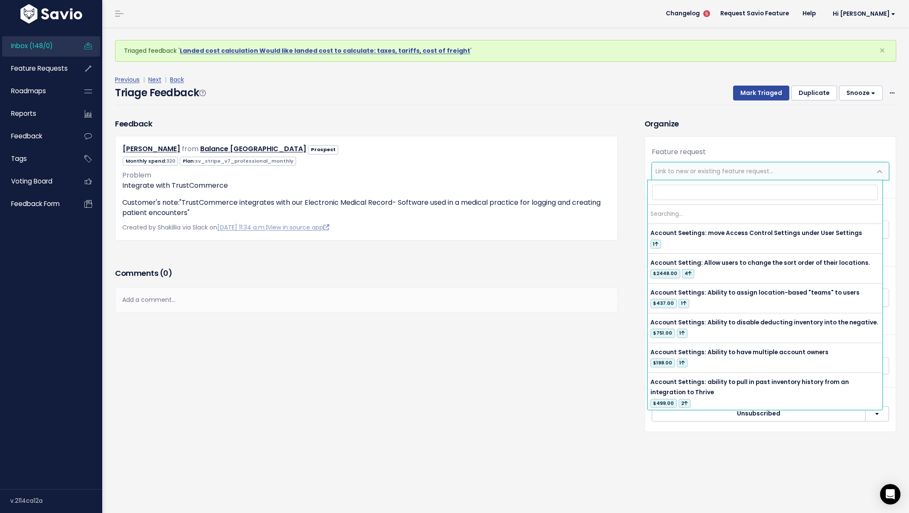
click at [684, 170] on span "Link to new or existing feature request..." at bounding box center [715, 171] width 118 height 9
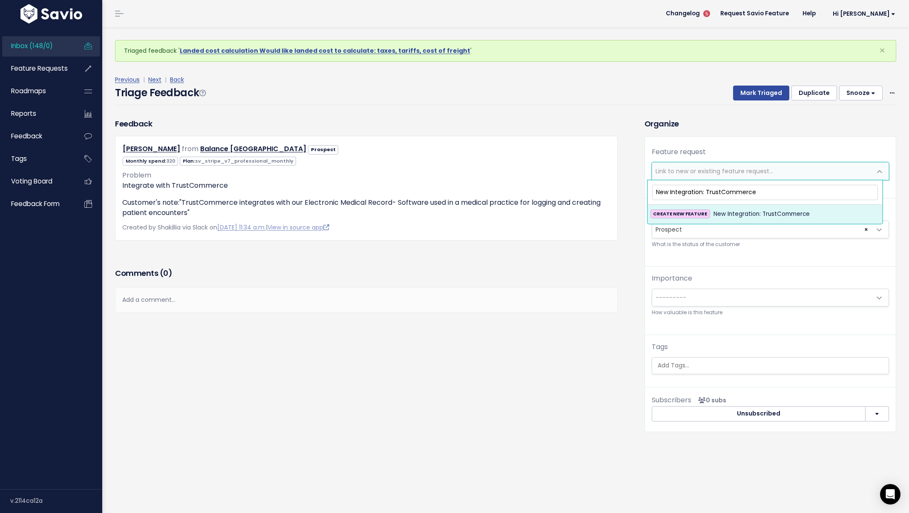
type input "New Integration: TrustCommerce"
click at [761, 208] on li "CREATE NEW FEATURE New Integration: TrustCommerce" at bounding box center [765, 214] width 234 height 19
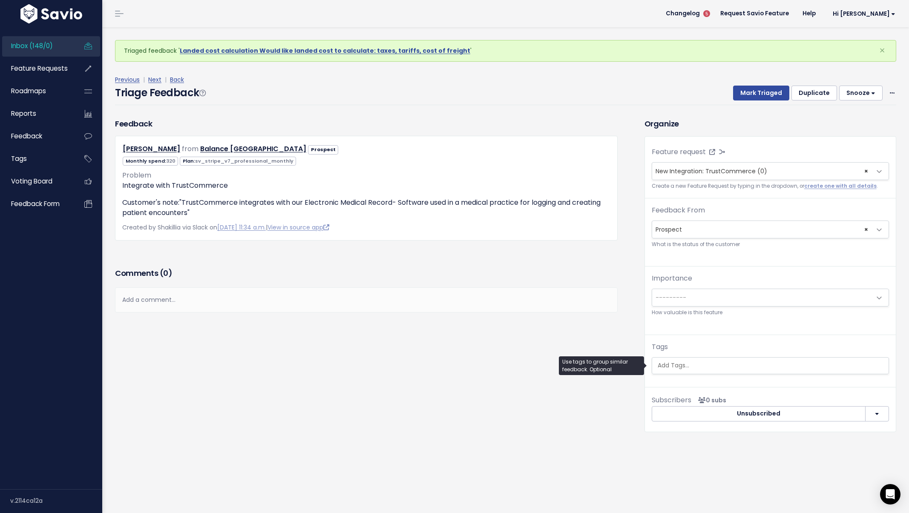
click at [685, 366] on input "search" at bounding box center [770, 365] width 232 height 9
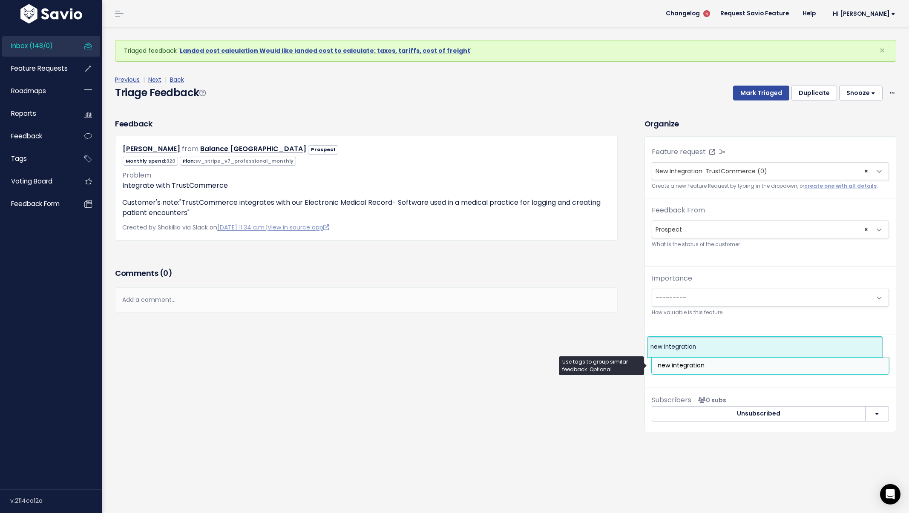
type input "new integration"
select select "4547"
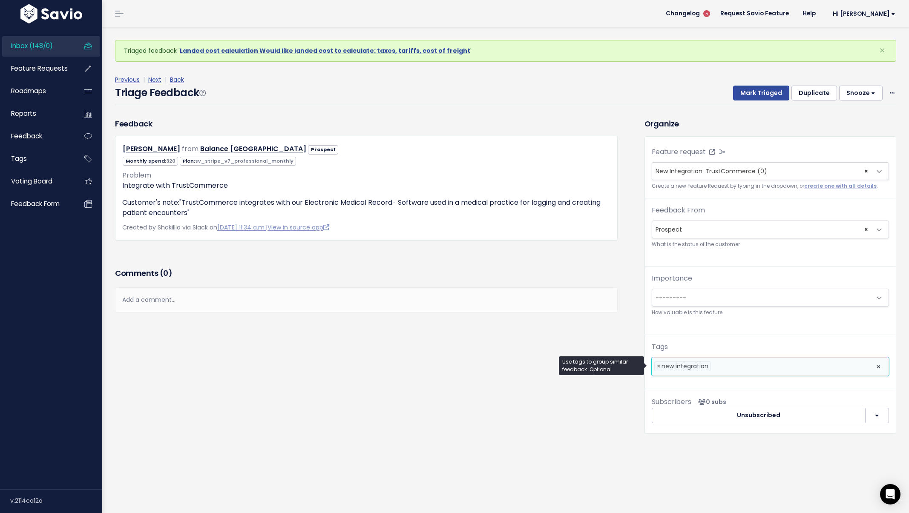
click at [713, 368] on input "search" at bounding box center [715, 366] width 5 height 9
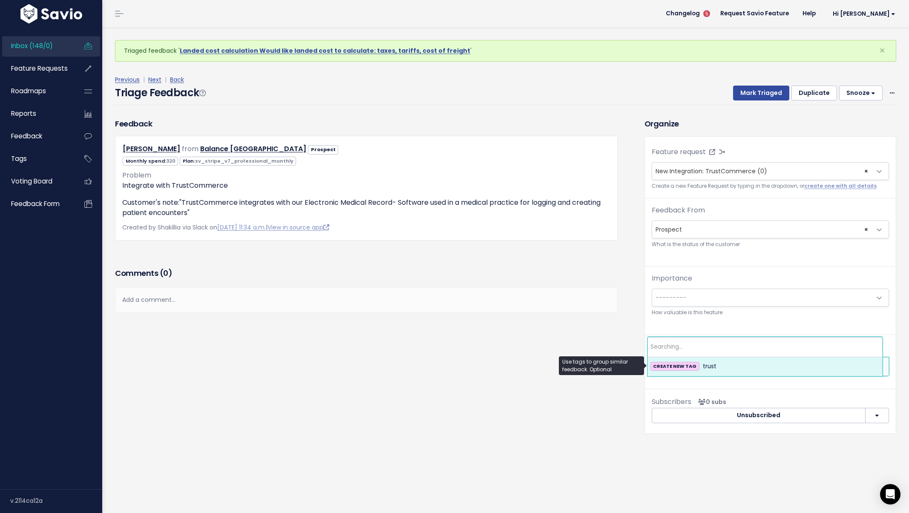
type input "trustcommerce"
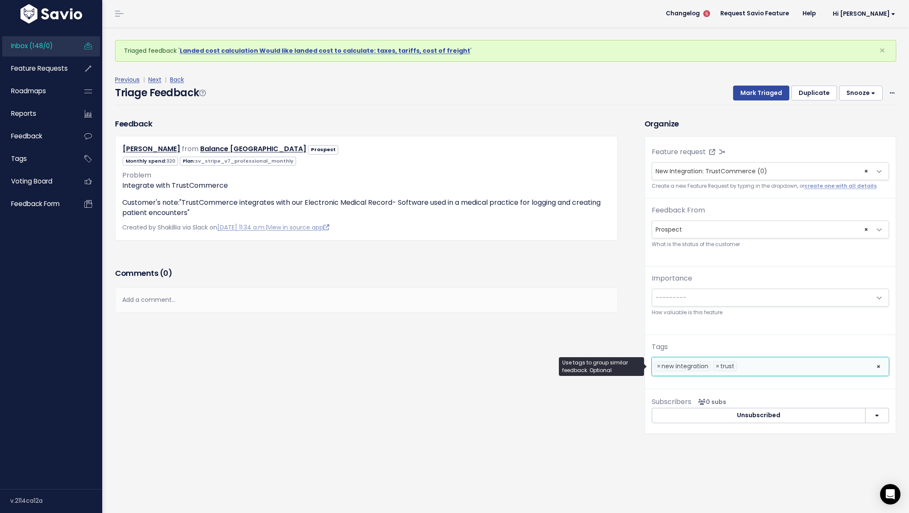
click at [713, 365] on li "× trust" at bounding box center [725, 367] width 24 height 10
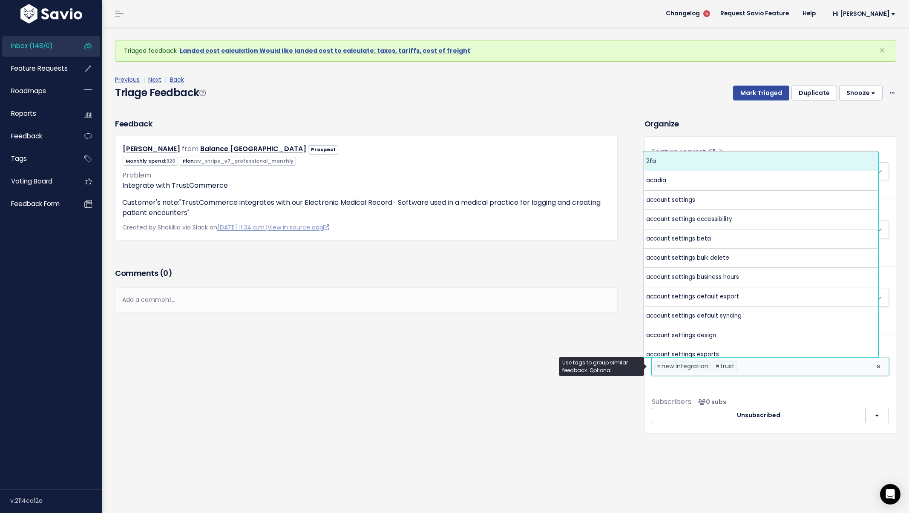
click at [716, 366] on span "×" at bounding box center [718, 366] width 4 height 9
click at [713, 367] on input "search" at bounding box center [715, 366] width 5 height 9
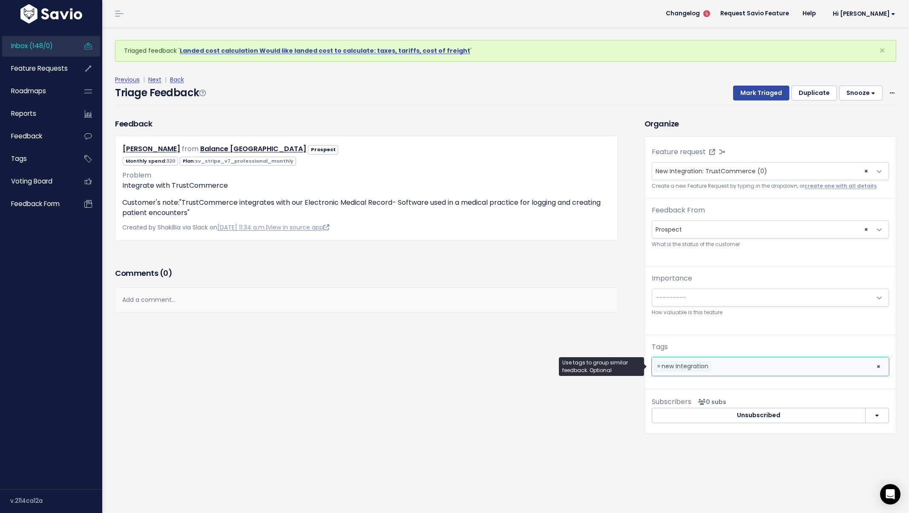
click at [713, 368] on input "search" at bounding box center [715, 366] width 5 height 9
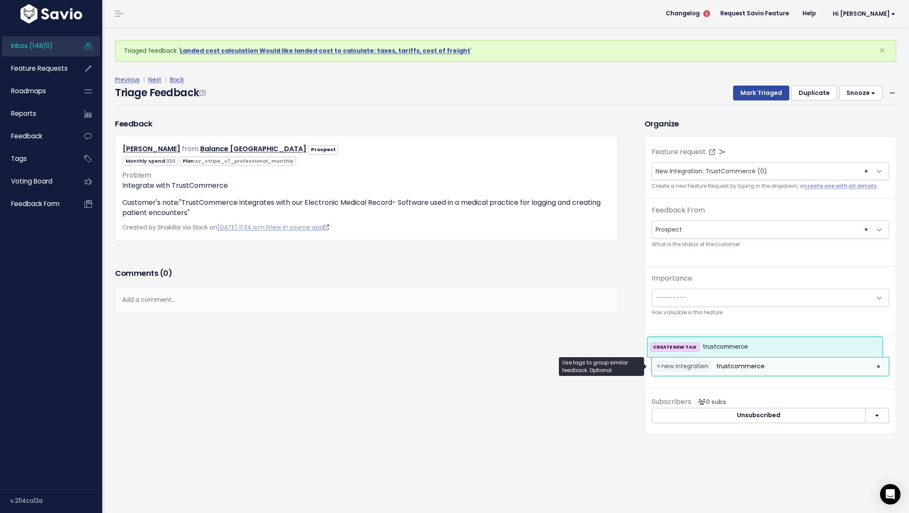
type input "trustcommerce"
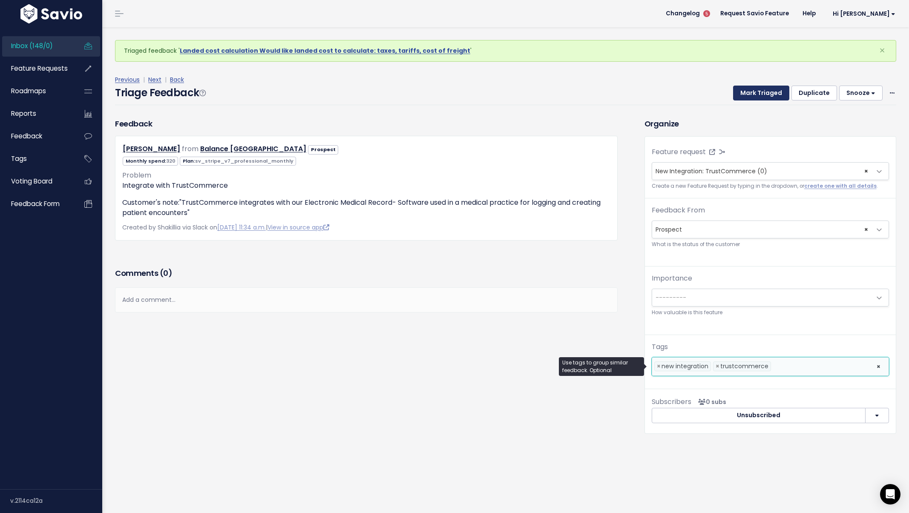
click at [760, 94] on button "Mark Triaged" at bounding box center [761, 93] width 56 height 15
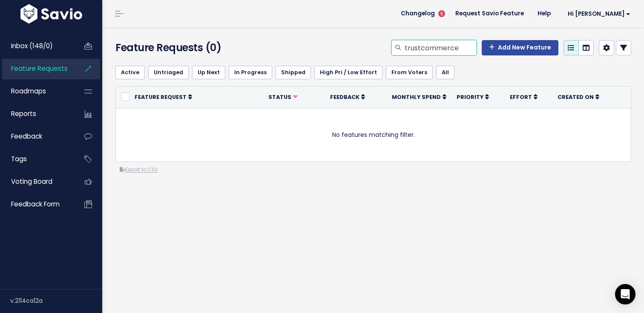
click at [413, 52] on input "trustcommerce" at bounding box center [440, 47] width 73 height 15
type input "weight scales"
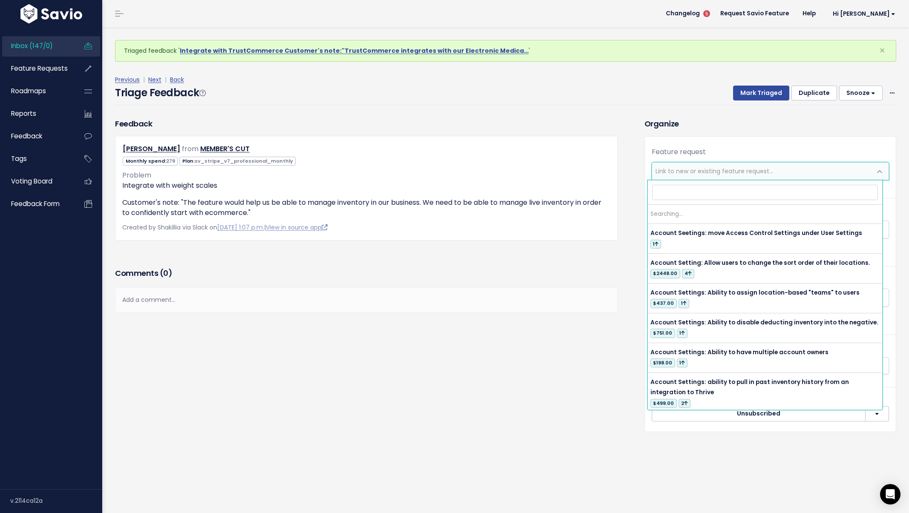
click at [705, 169] on span "Link to new or existing feature request..." at bounding box center [715, 171] width 118 height 9
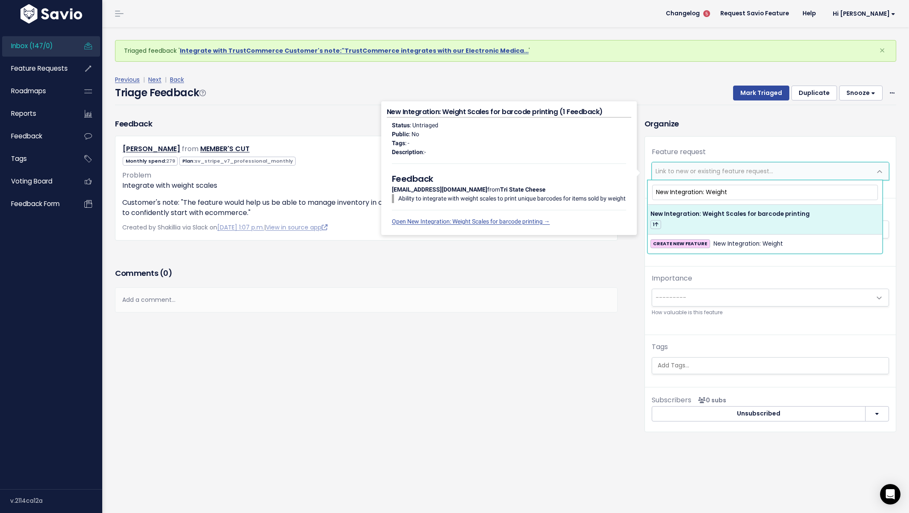
type input "New Integration: Weight"
select select "62430"
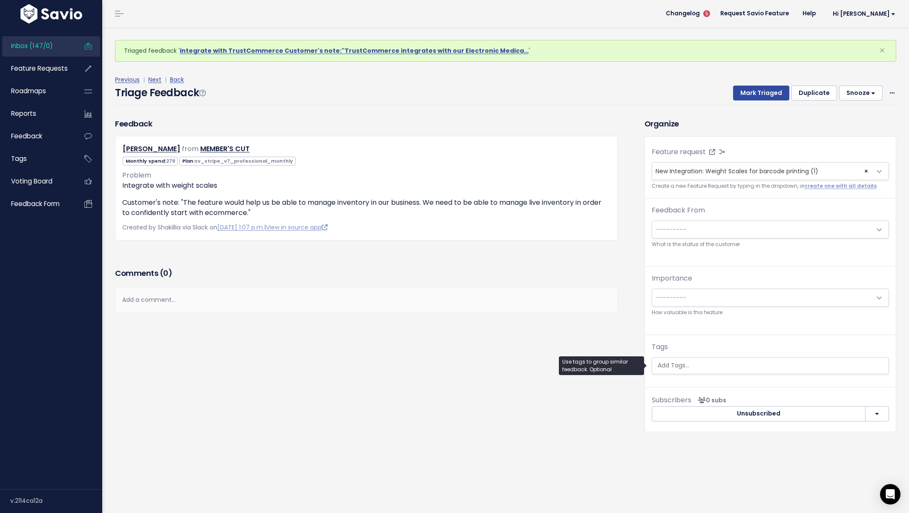
click at [712, 357] on span at bounding box center [770, 365] width 237 height 17
click at [711, 360] on ul at bounding box center [770, 366] width 236 height 16
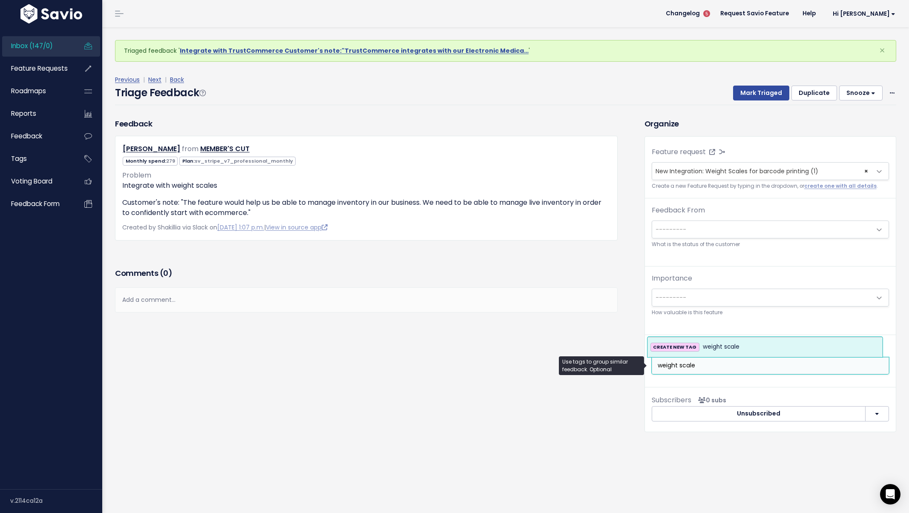
type input "weight scale"
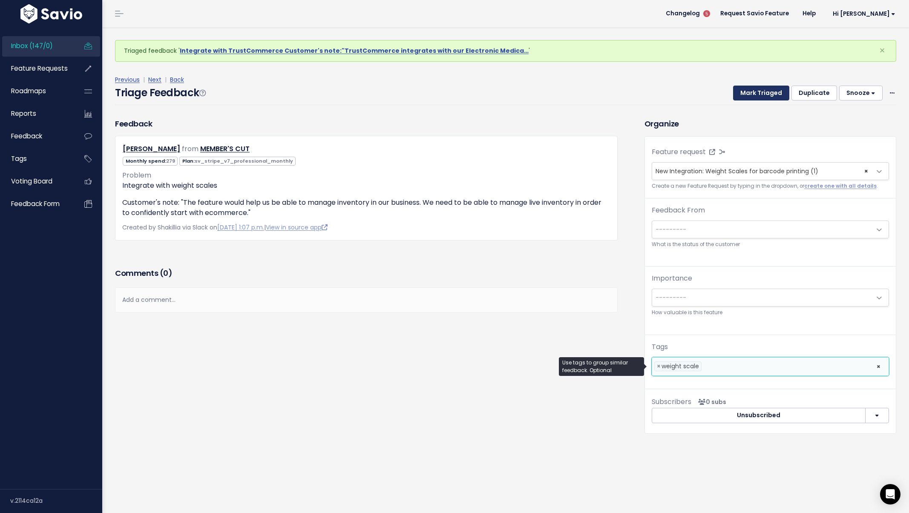
click at [757, 83] on div "Previous | Next | Back" at bounding box center [505, 80] width 781 height 11
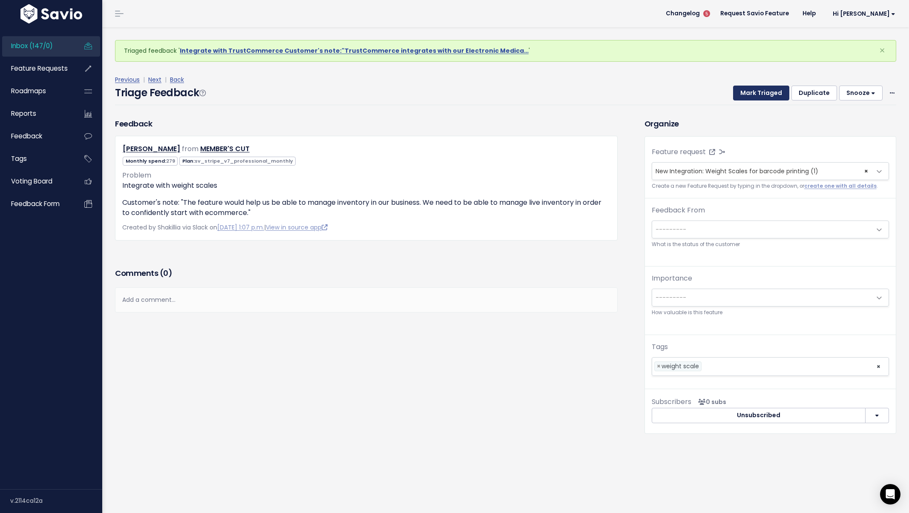
click at [755, 87] on button "Mark Triaged" at bounding box center [761, 93] width 56 height 15
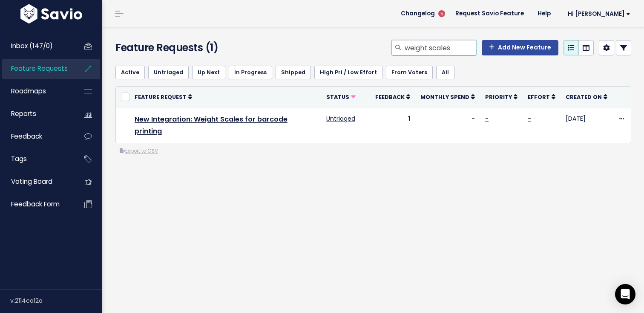
click at [420, 48] on input "weight scales" at bounding box center [440, 47] width 73 height 15
type input "categories bulk"
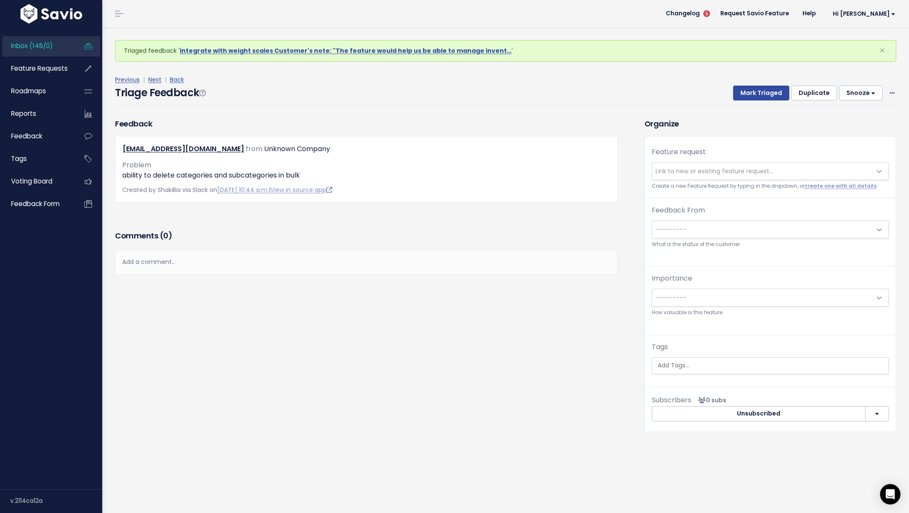
click at [674, 165] on span "Link to new or existing feature request..." at bounding box center [761, 171] width 219 height 17
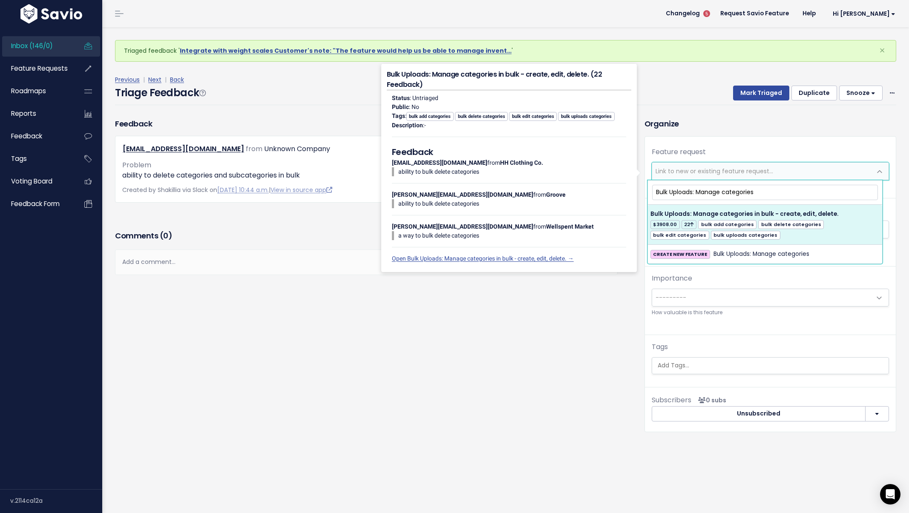
type input "Bulk Uploads: Manage categories"
select select "21276"
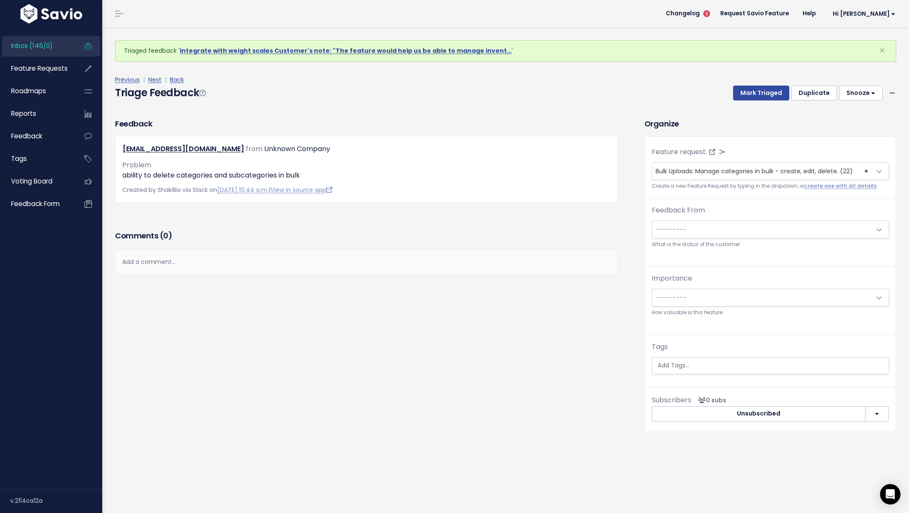
click at [736, 351] on div "Tags" at bounding box center [770, 358] width 237 height 32
click at [735, 355] on div "Tags" at bounding box center [770, 358] width 237 height 32
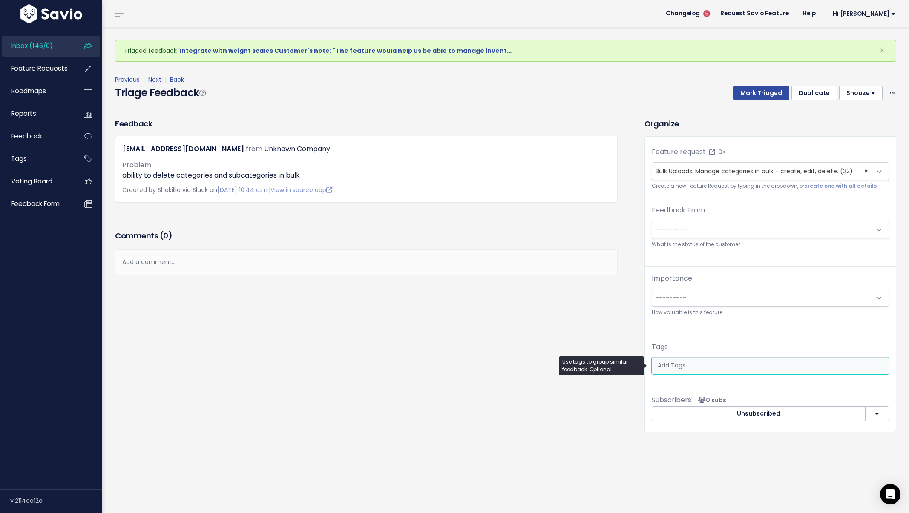
click at [735, 358] on ul at bounding box center [770, 366] width 236 height 16
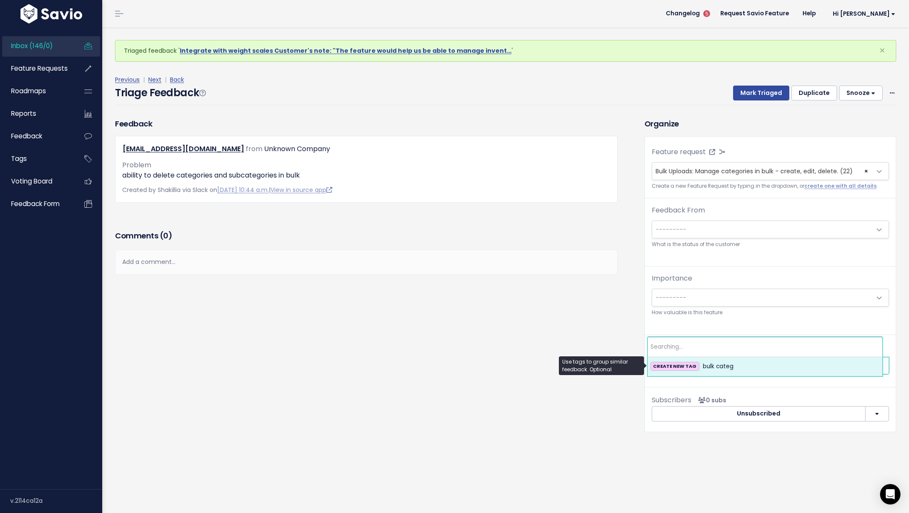
type input "b"
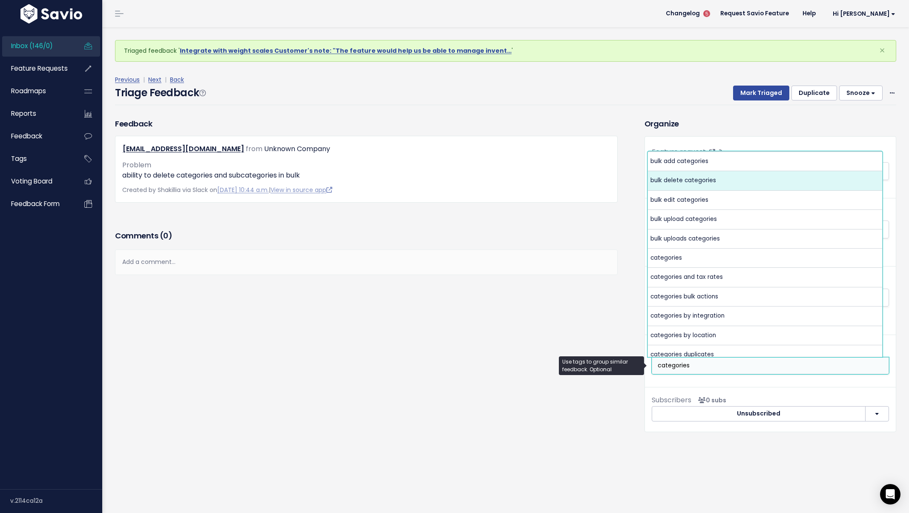
type input "categories"
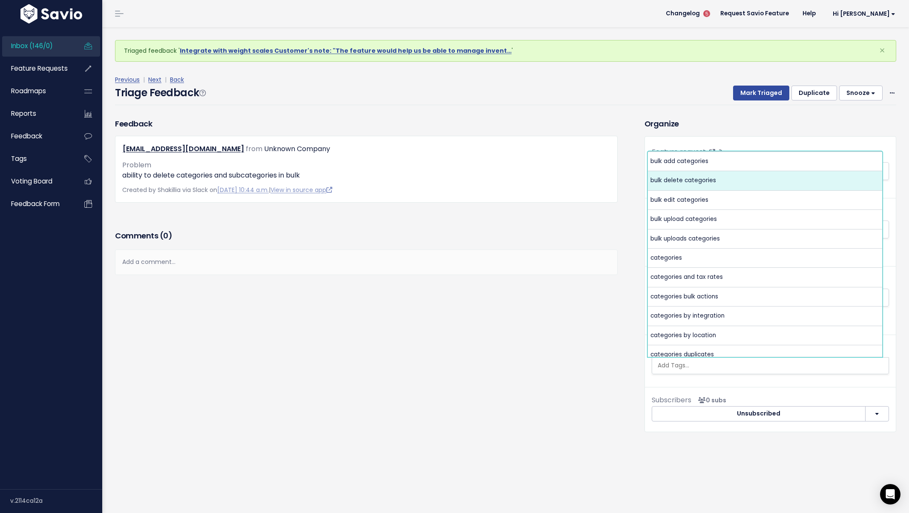
select select "6263"
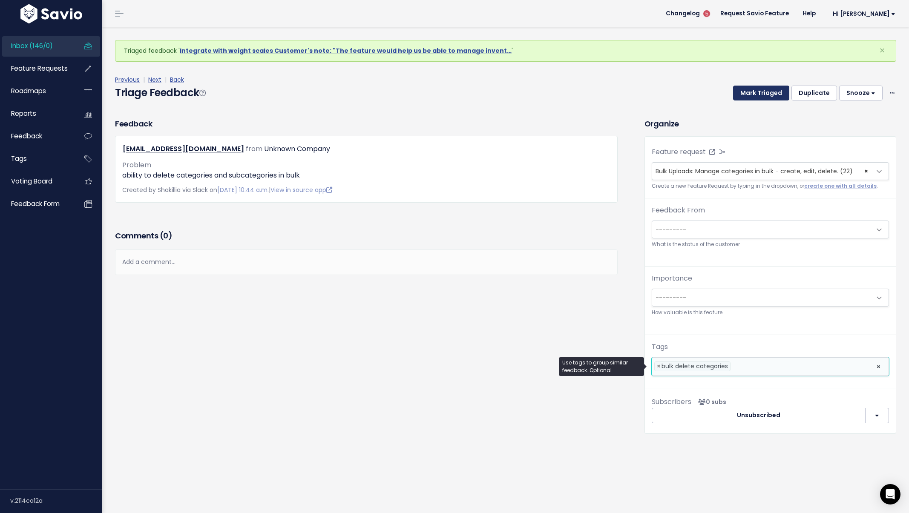
click at [734, 91] on button "Mark Triaged" at bounding box center [761, 93] width 56 height 15
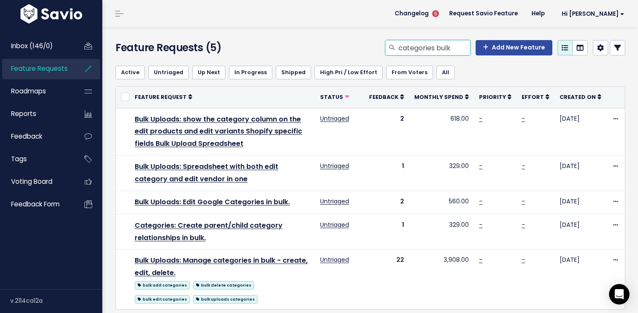
click at [437, 46] on input "categories bulk" at bounding box center [433, 47] width 73 height 15
type input "scheduled"
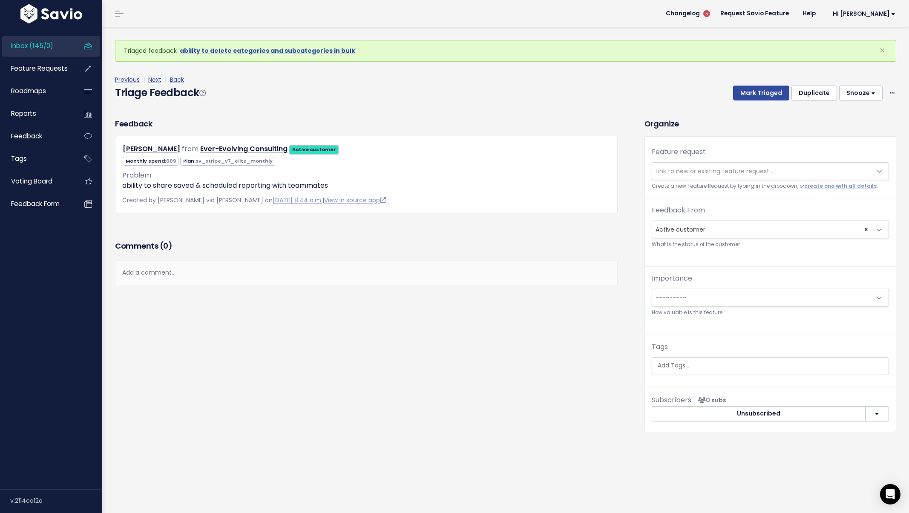
click at [719, 175] on span "Link to new or existing feature request..." at bounding box center [715, 171] width 118 height 9
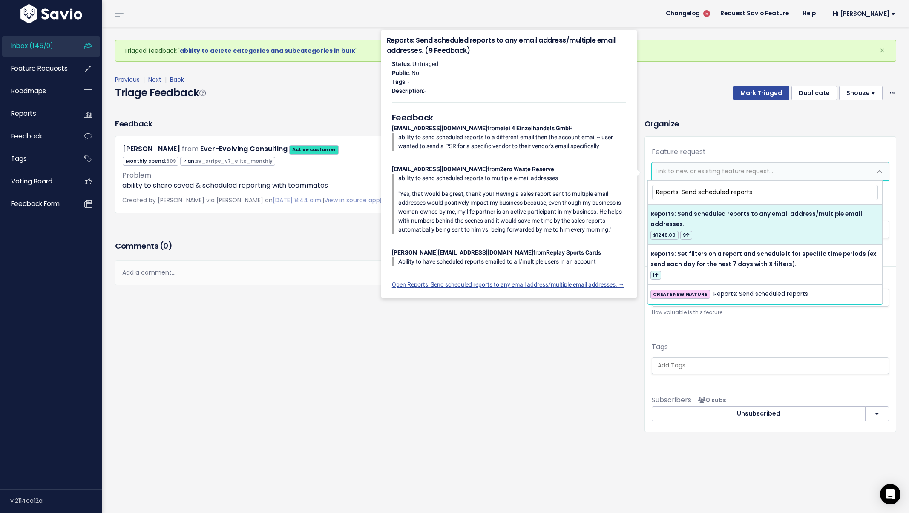
type input "Reports: Send scheduled reports"
select select "21314"
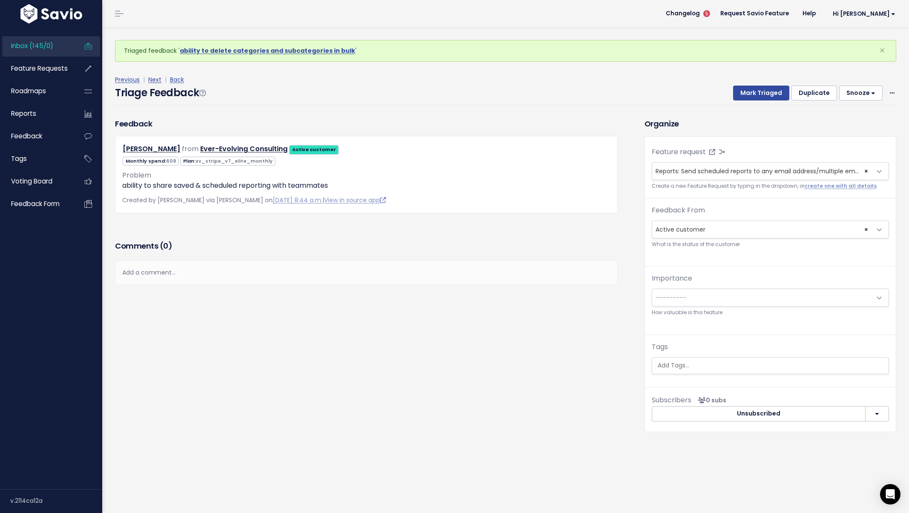
click at [688, 361] on ul at bounding box center [770, 366] width 236 height 16
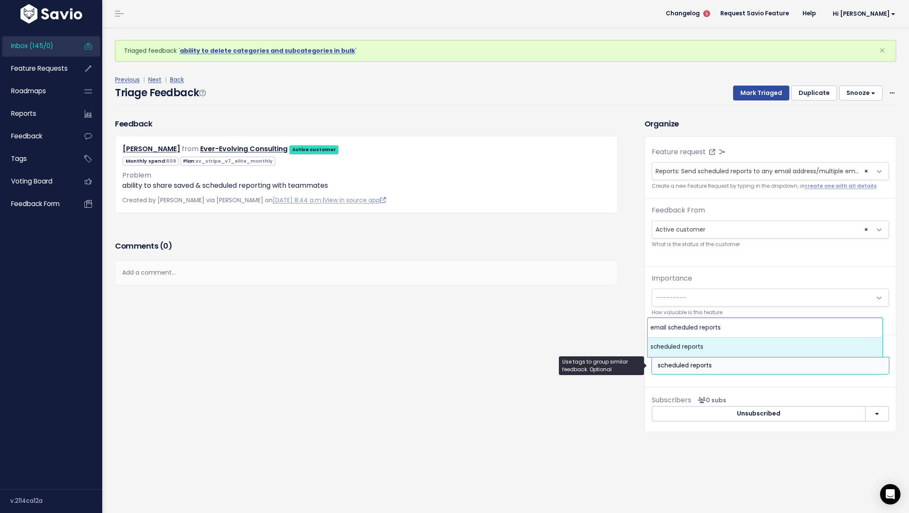
type input "scheduled reports"
select select "4921"
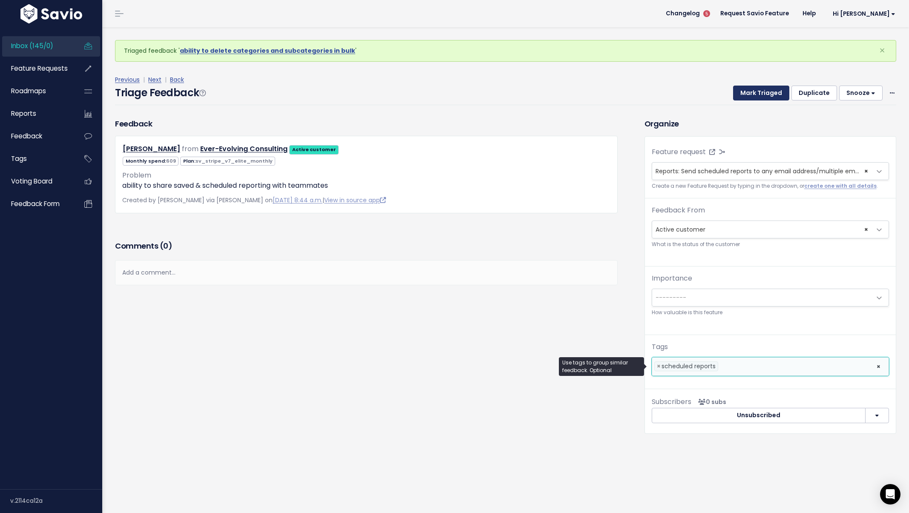
click at [748, 91] on button "Mark Triaged" at bounding box center [761, 93] width 56 height 15
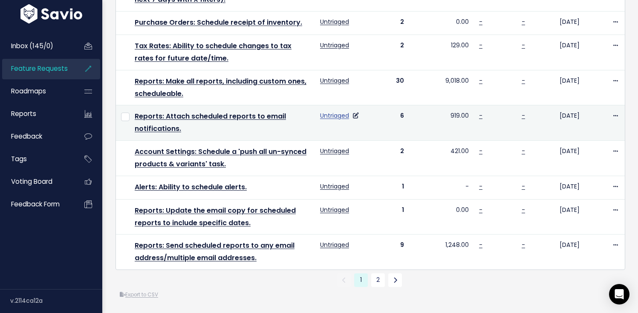
scroll to position [532, 0]
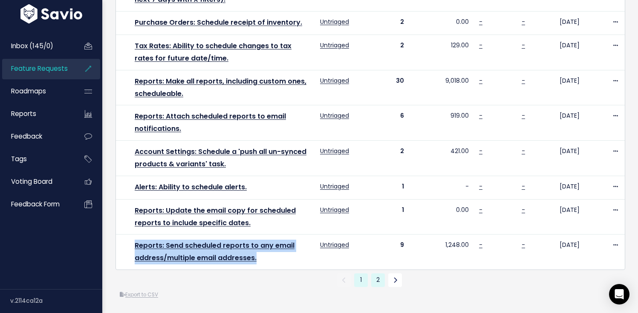
click at [378, 273] on link "2" at bounding box center [378, 280] width 14 height 14
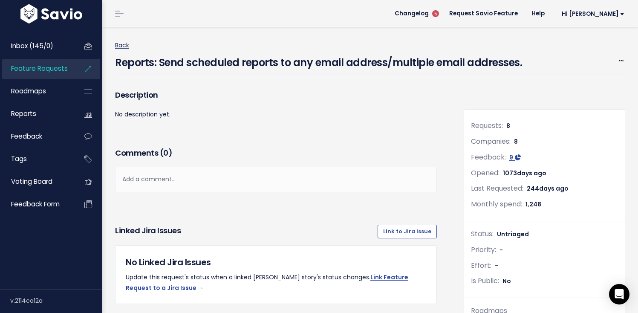
click at [127, 45] on link "Back" at bounding box center [122, 45] width 14 height 9
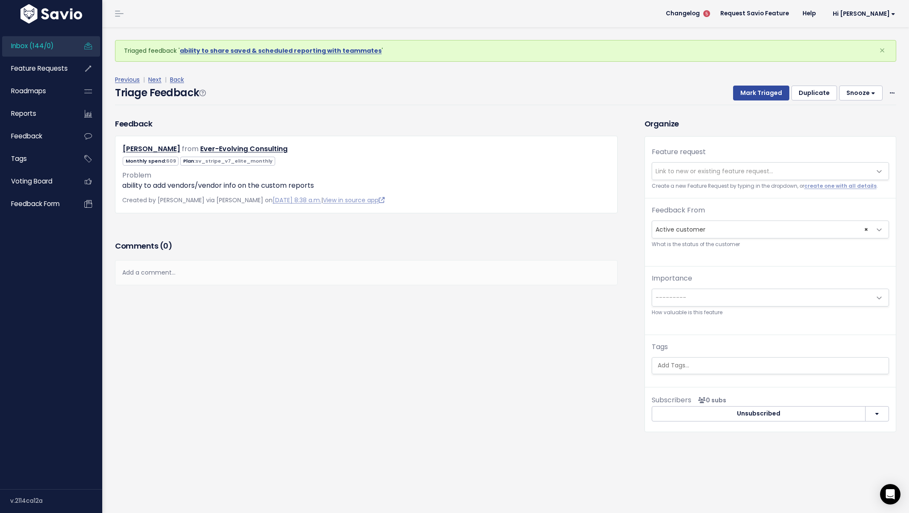
click at [681, 169] on span "Link to new or existing feature request..." at bounding box center [715, 171] width 118 height 9
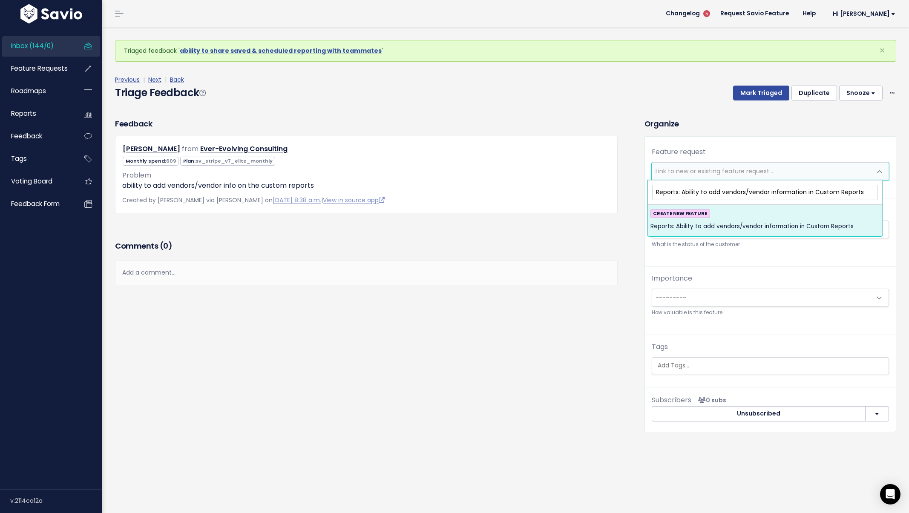
type input "Reports: Ability to add vendors/vendor information in Custom Reports"
click at [730, 219] on div "CREATE NEW FEATURE Reports: Ability to add vendors/vendor information in Custom…" at bounding box center [764, 220] width 229 height 23
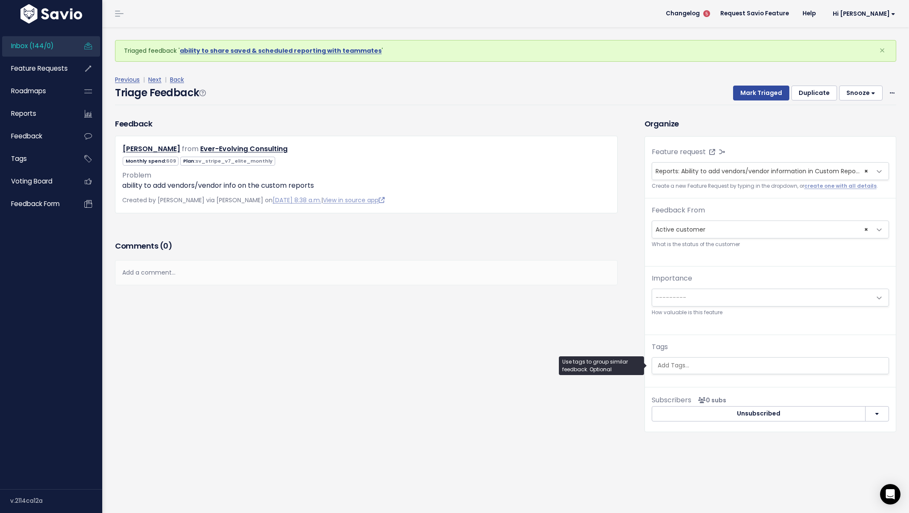
click at [695, 363] on input "search" at bounding box center [770, 365] width 232 height 9
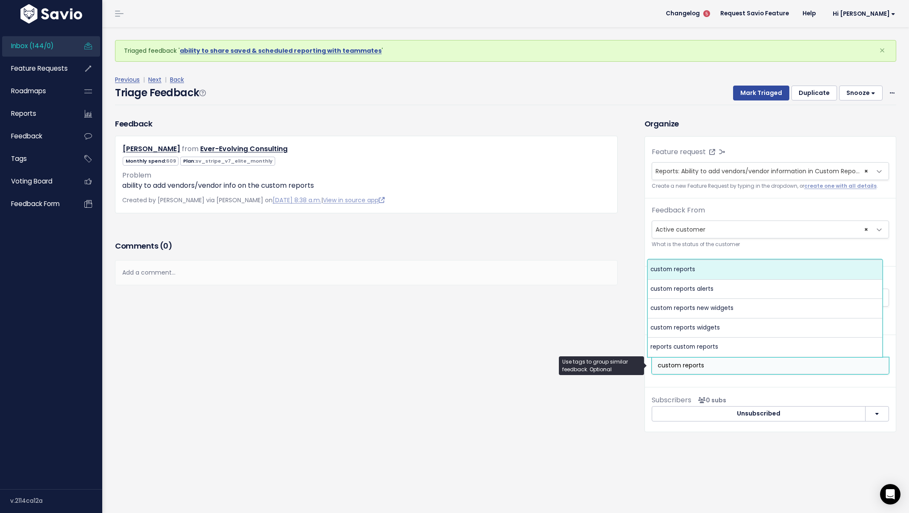
type input "custom reports"
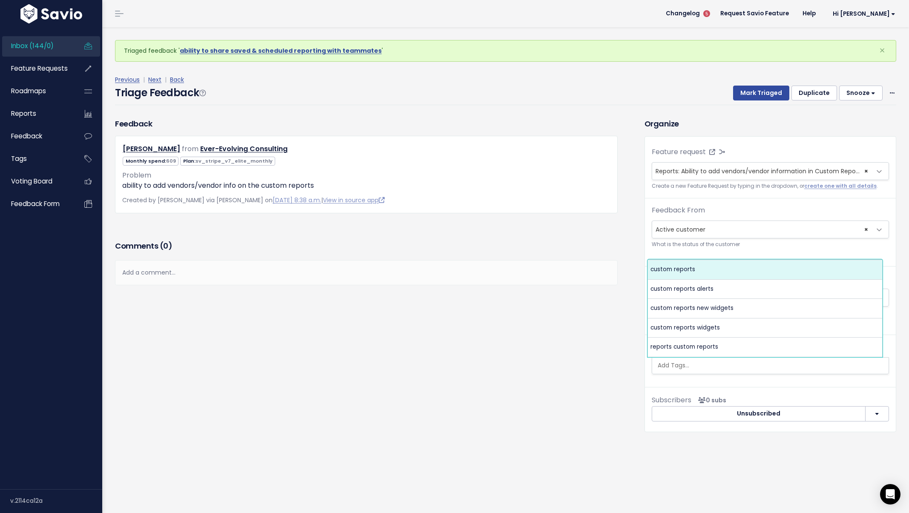
select select "5652"
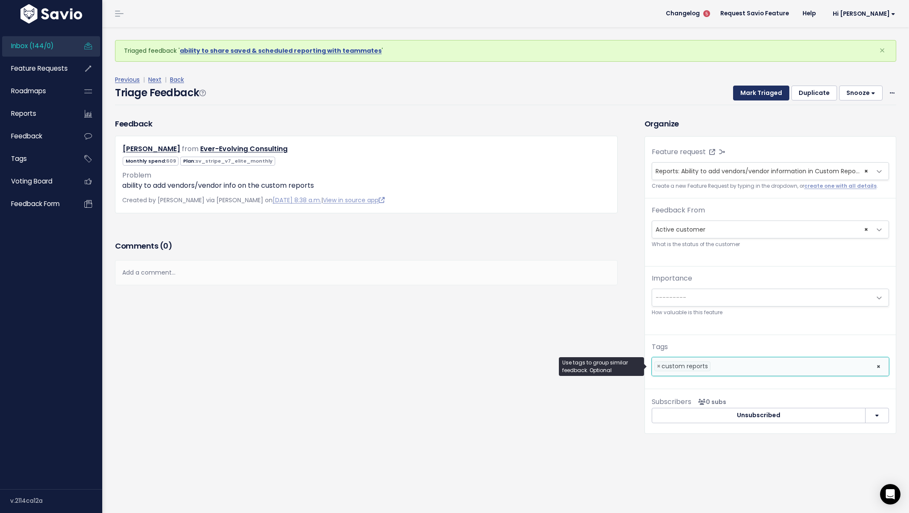
click at [747, 95] on button "Mark Triaged" at bounding box center [761, 93] width 56 height 15
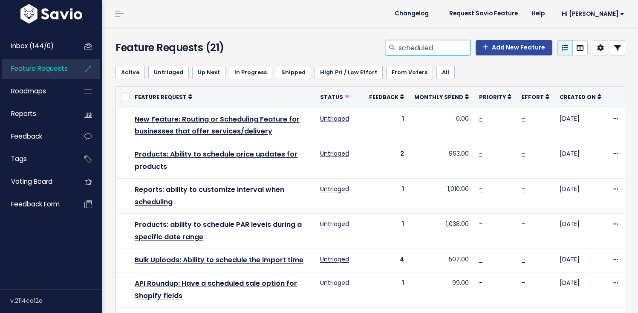
click at [404, 48] on input "scheduled" at bounding box center [433, 47] width 73 height 15
type input "custom report"
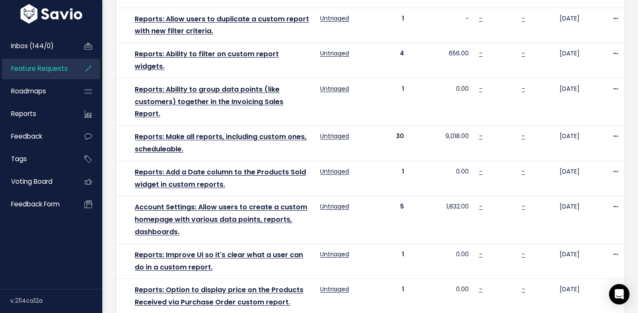
scroll to position [570, 0]
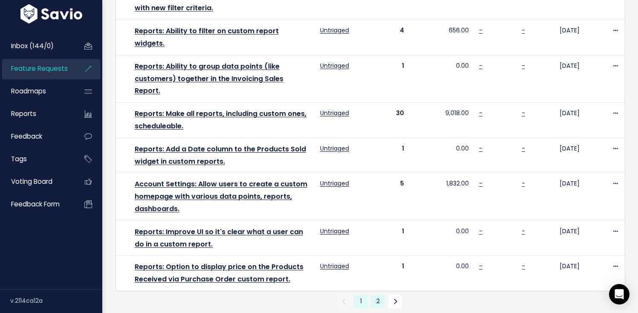
click at [371, 294] on link "2" at bounding box center [378, 301] width 14 height 14
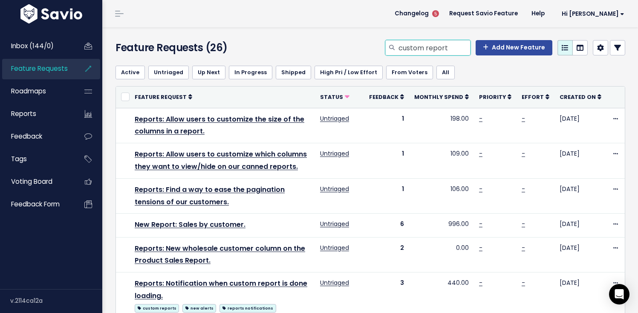
click at [411, 53] on input "custom report" at bounding box center [433, 47] width 73 height 15
type input "report filters"
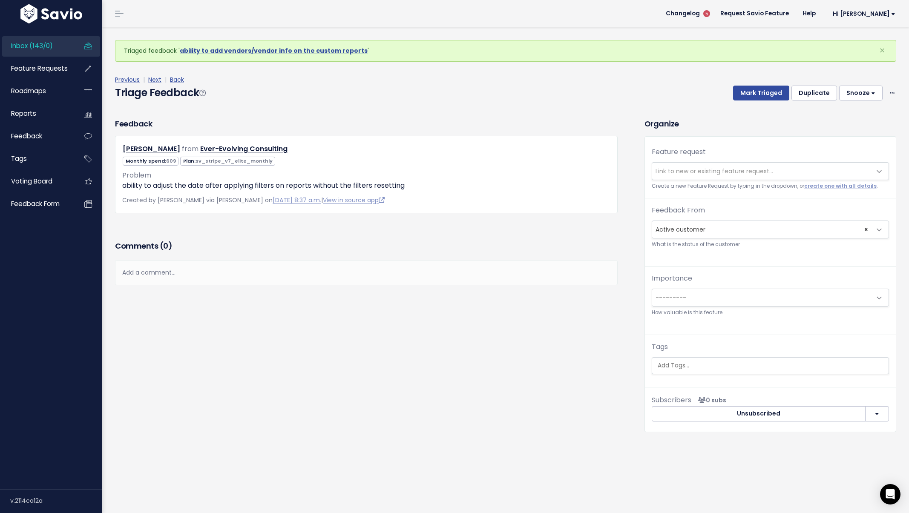
click at [689, 165] on span "Link to new or existing feature request..." at bounding box center [761, 171] width 219 height 17
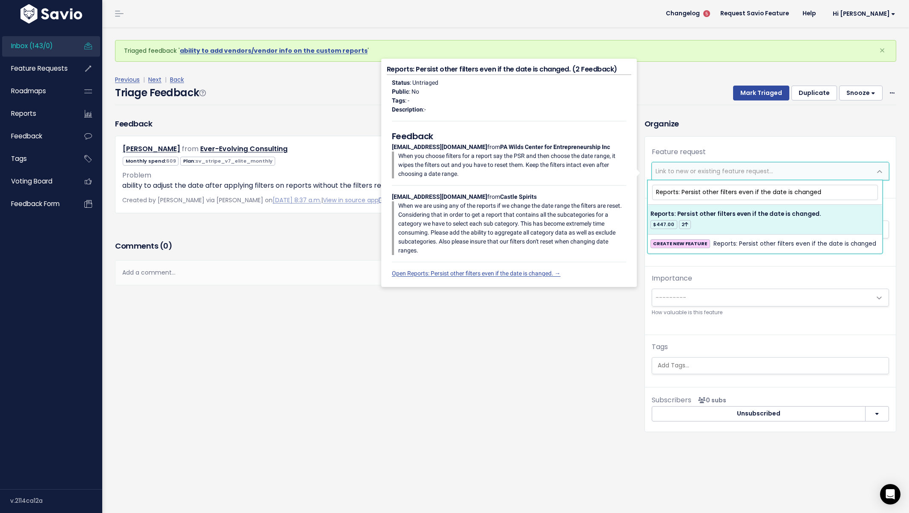
type input "Reports: Persist other filters even if the date is changed"
select select "33504"
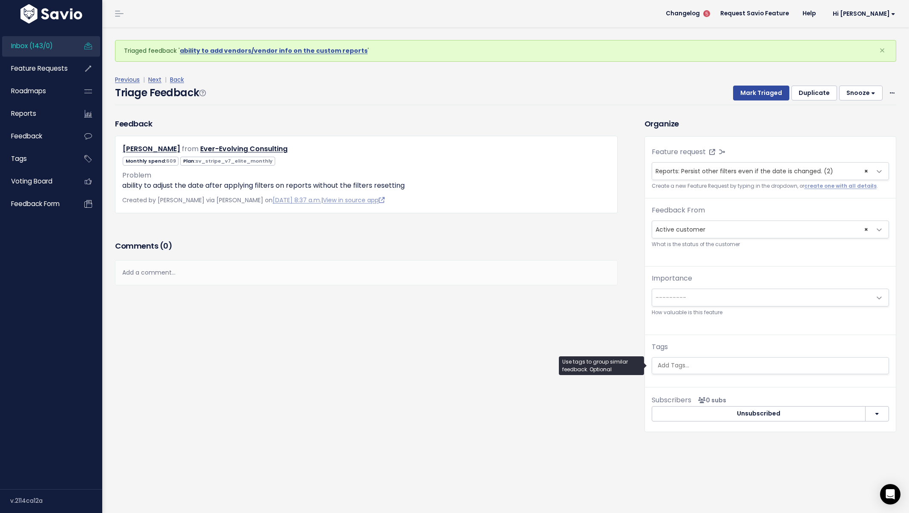
click at [748, 366] on input "search" at bounding box center [770, 365] width 232 height 9
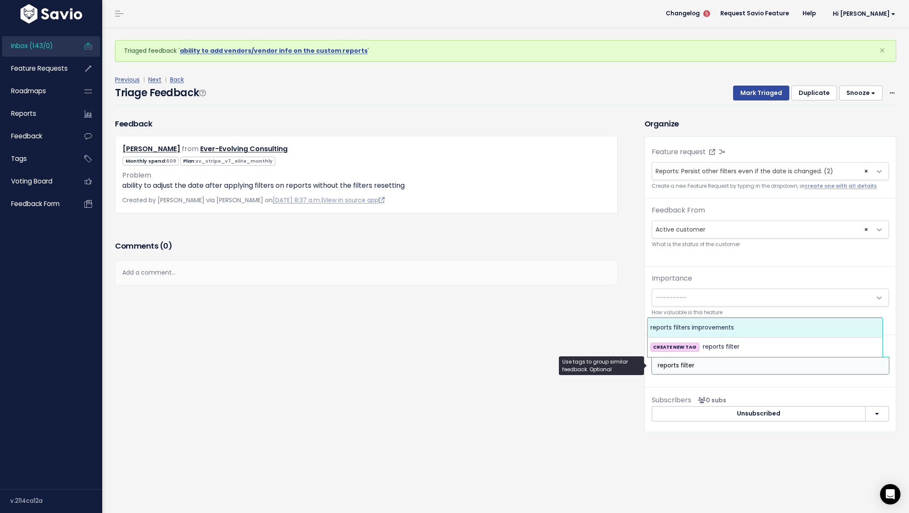
type input "reports filter"
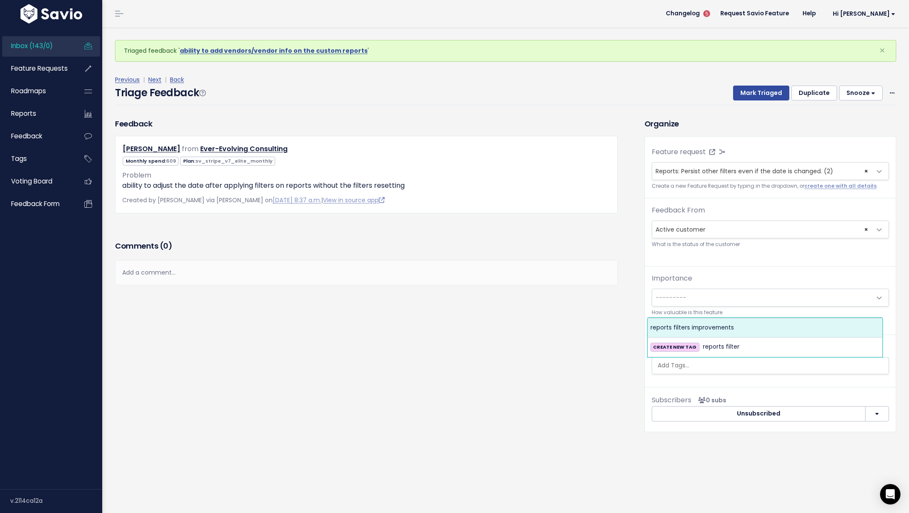
select select "4084"
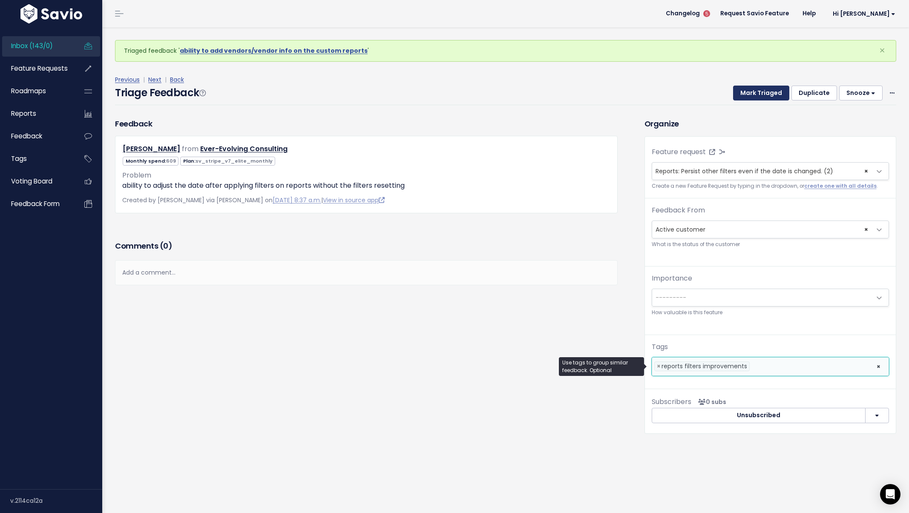
click at [752, 95] on button "Mark Triaged" at bounding box center [761, 93] width 56 height 15
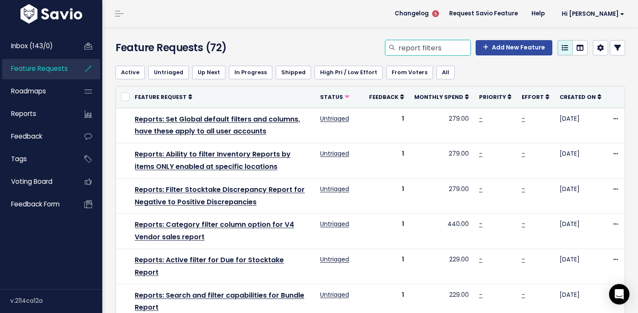
click at [452, 47] on input "report filters" at bounding box center [433, 47] width 73 height 15
type input "report filters date"
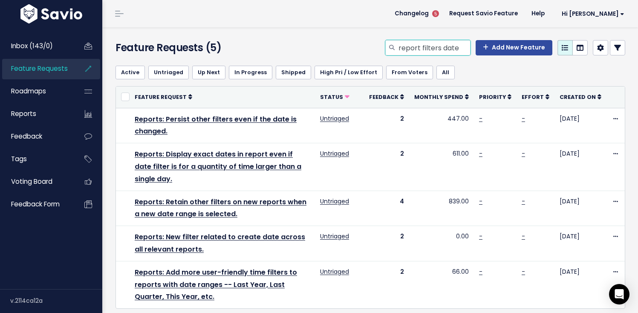
click at [415, 41] on input "report filters date" at bounding box center [433, 47] width 73 height 15
click at [416, 41] on input "report filters date" at bounding box center [433, 47] width 73 height 15
type input "schedule"
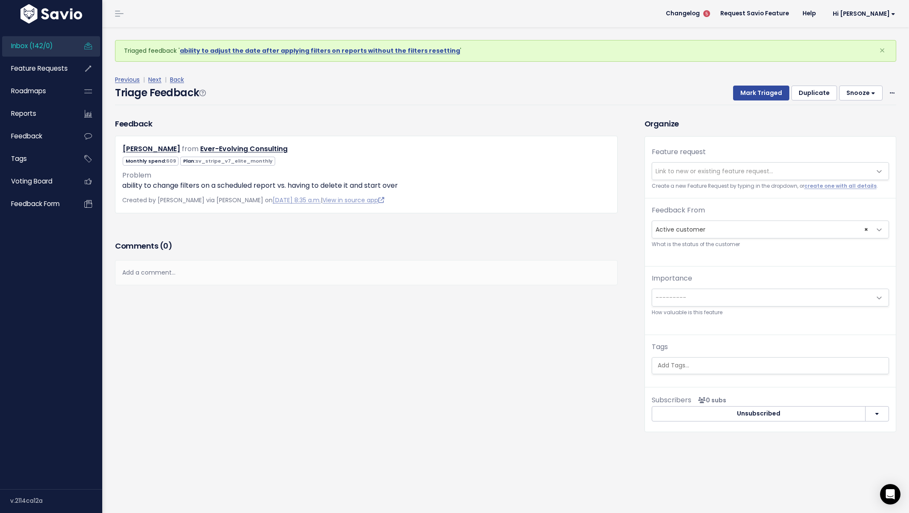
click at [699, 174] on span "Link to new or existing feature request..." at bounding box center [715, 171] width 118 height 9
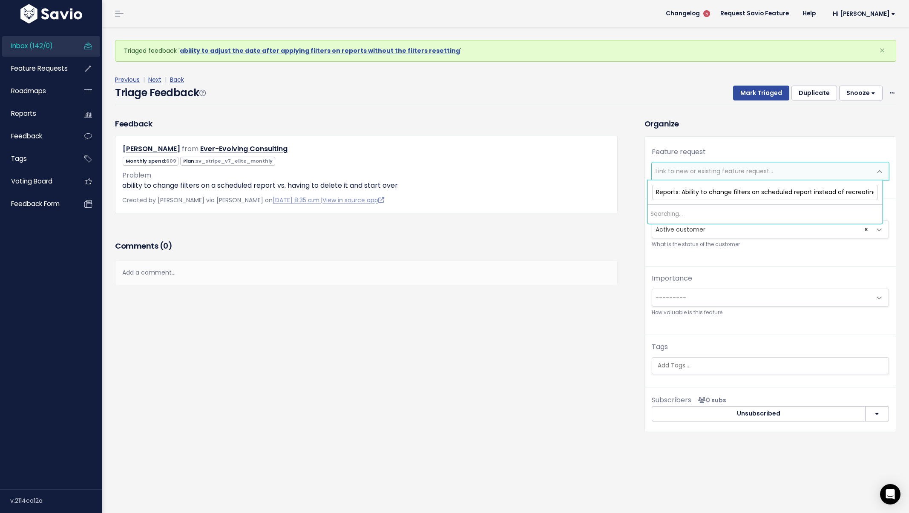
scroll to position [0, 1]
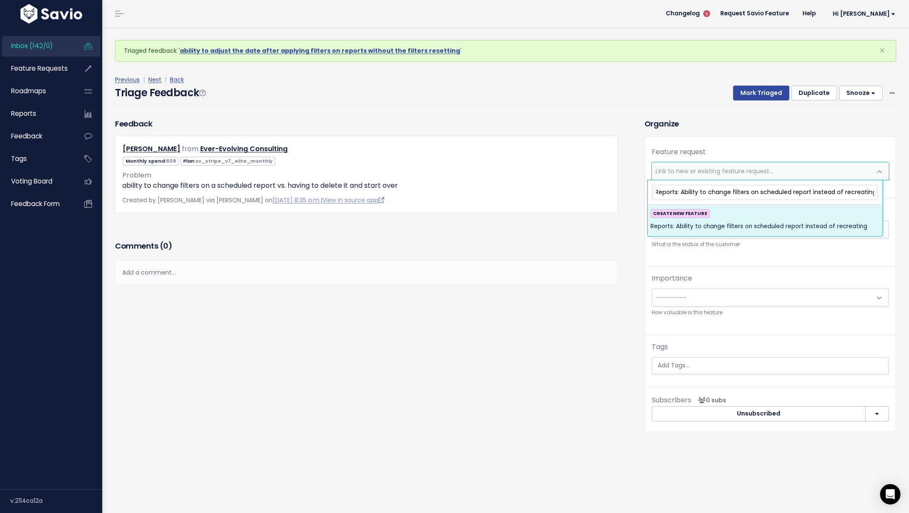
type input "Reports: Ability to change filters on scheduled report instead of recreating"
click at [731, 217] on div "CREATE NEW FEATURE Reports: Ability to change filters on scheduled report inste…" at bounding box center [764, 220] width 229 height 23
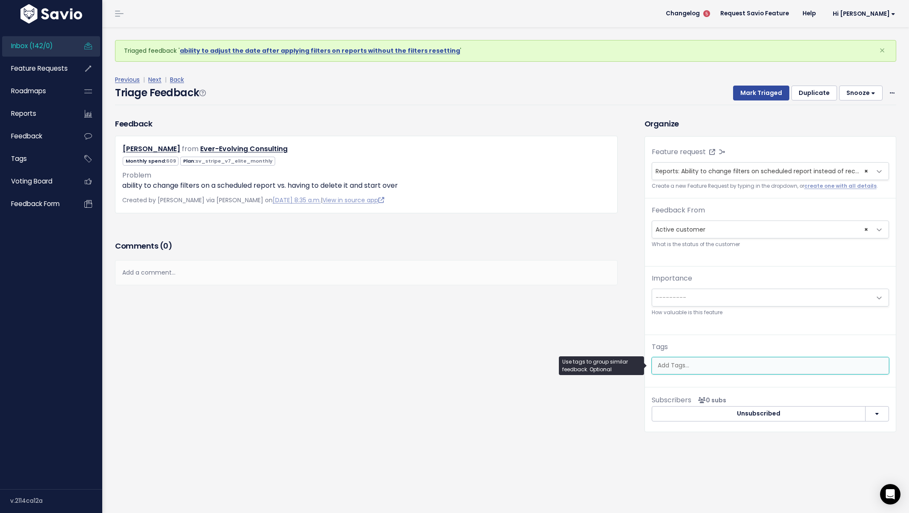
click at [711, 360] on ul at bounding box center [770, 366] width 236 height 16
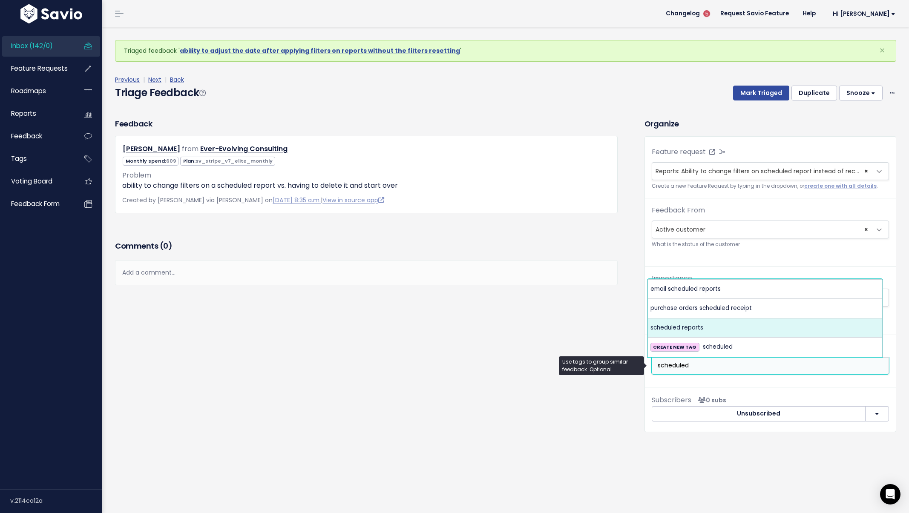
type input "scheduled"
select select "4921"
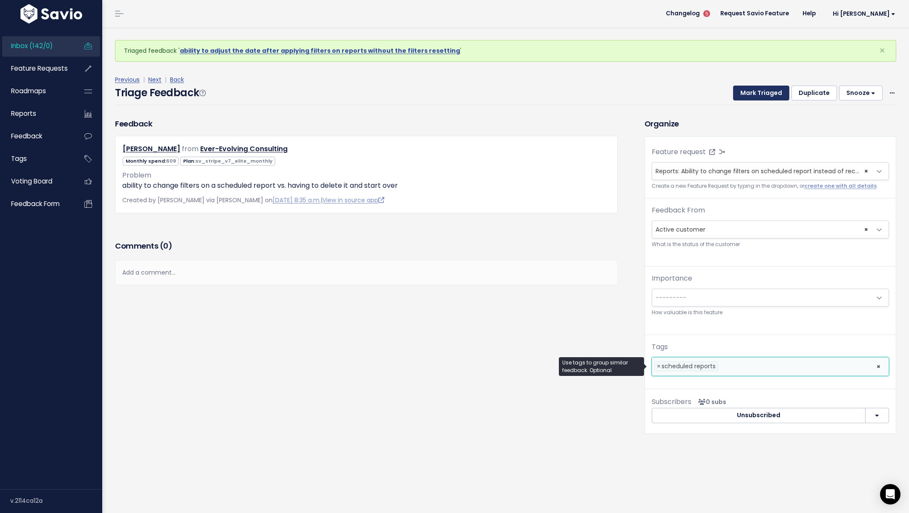
click at [751, 97] on button "Mark Triaged" at bounding box center [761, 93] width 56 height 15
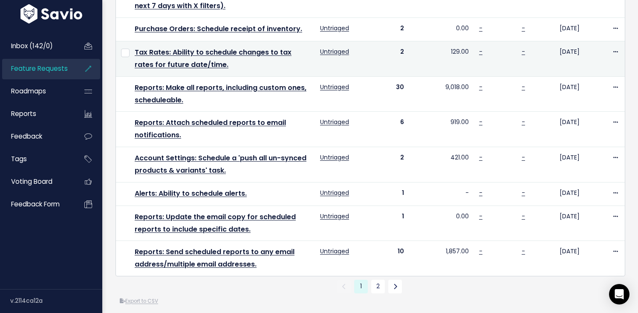
scroll to position [513, 0]
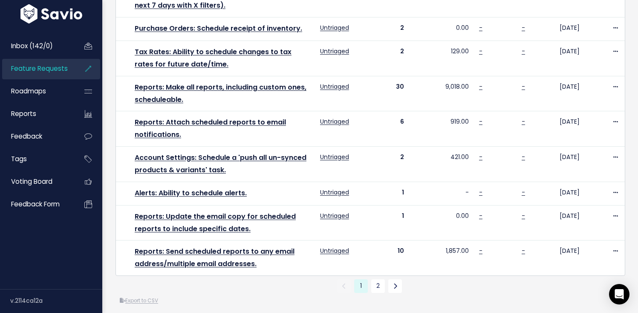
click at [386, 293] on li at bounding box center [394, 286] width 17 height 14
click at [382, 293] on li "2" at bounding box center [377, 286] width 17 height 14
click at [381, 293] on link "2" at bounding box center [378, 286] width 14 height 14
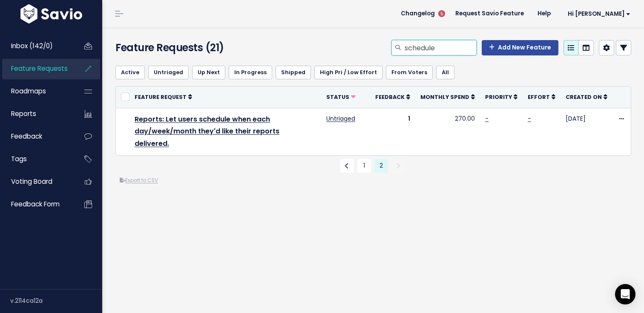
click at [434, 43] on input "schedule" at bounding box center [440, 47] width 73 height 15
type input "Invoices pagination"
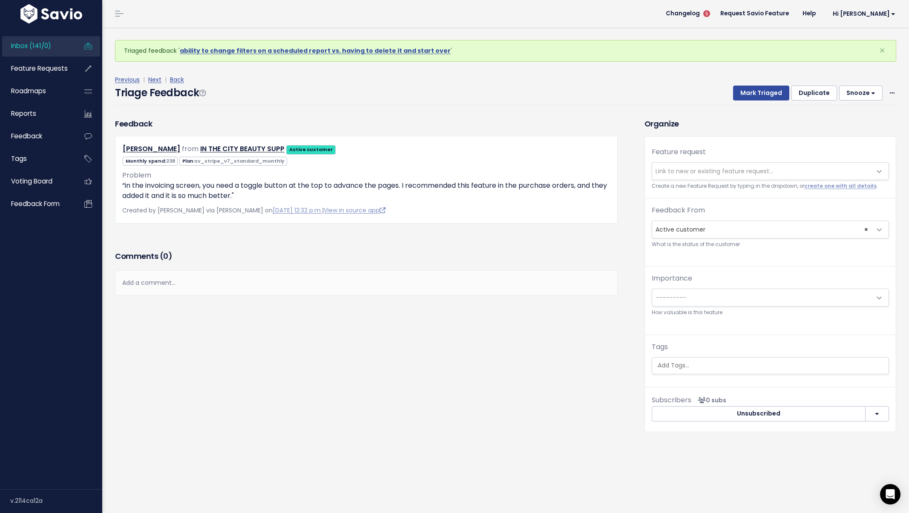
click at [656, 173] on span "Link to new or existing feature request..." at bounding box center [715, 171] width 118 height 9
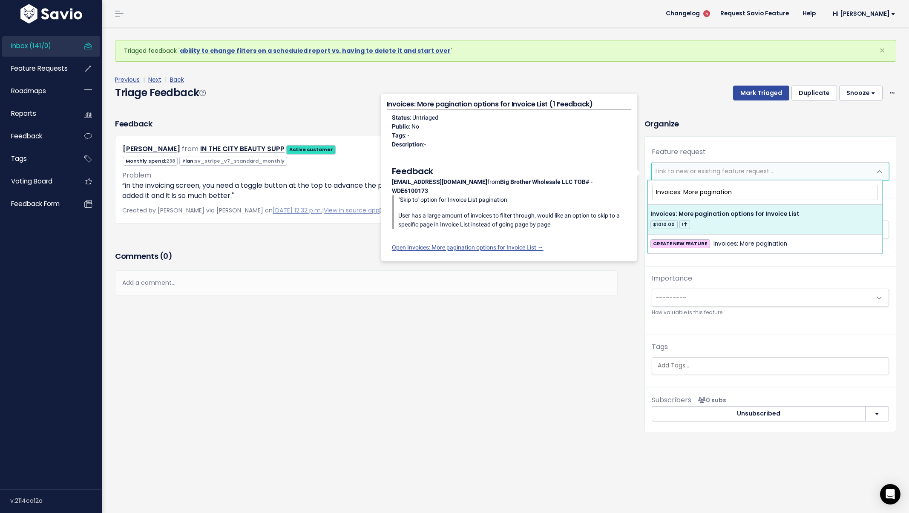
type input "Invoices: More pagination"
select select "62546"
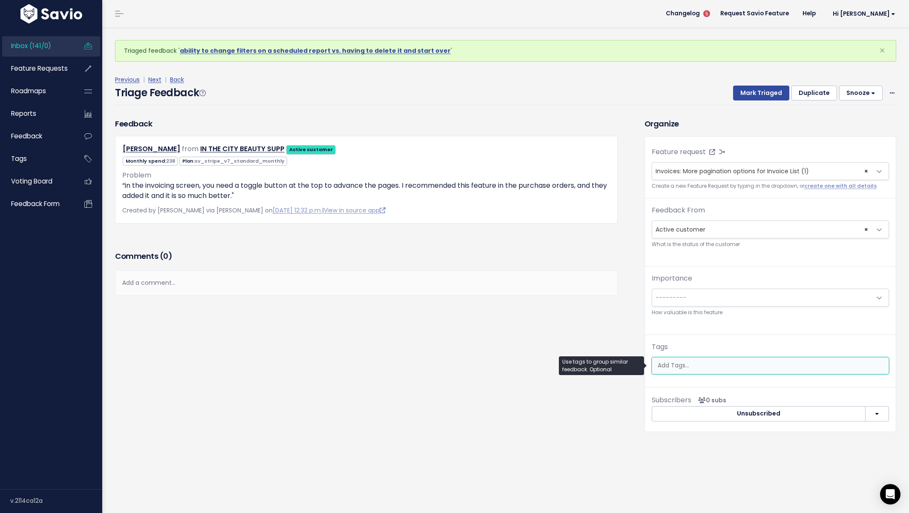
click at [711, 360] on ul at bounding box center [770, 366] width 236 height 16
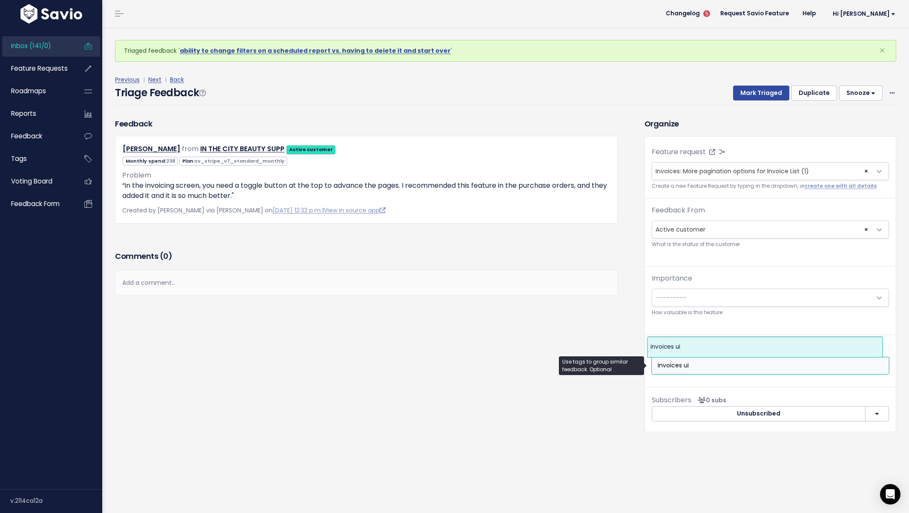
type input "invoices ui"
select select "10462"
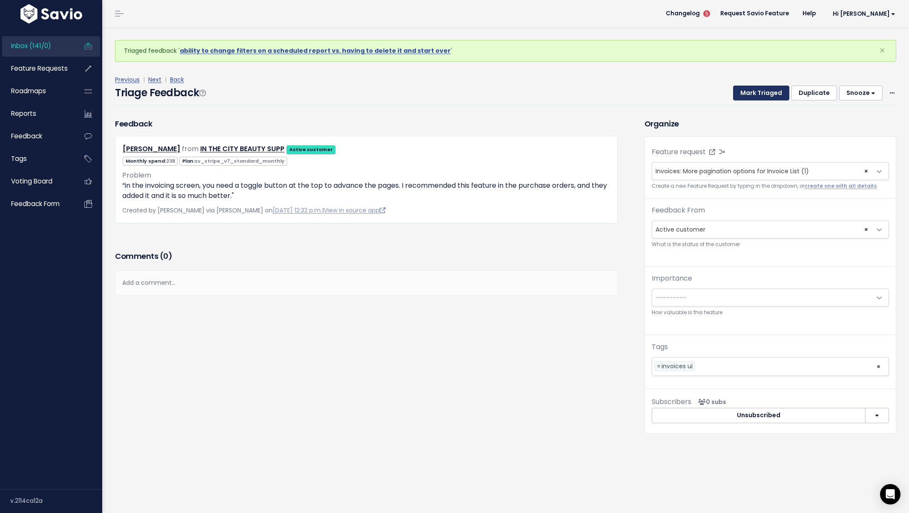
click at [756, 86] on button "Mark Triaged" at bounding box center [761, 93] width 56 height 15
click at [751, 92] on button "Mark Triaged" at bounding box center [761, 93] width 56 height 15
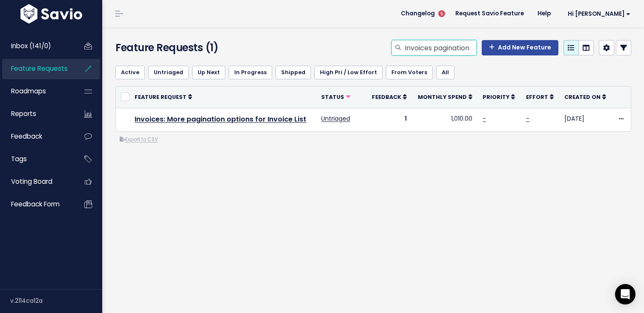
click at [409, 42] on input "Invoices pagination" at bounding box center [440, 47] width 73 height 15
type input "invoices download"
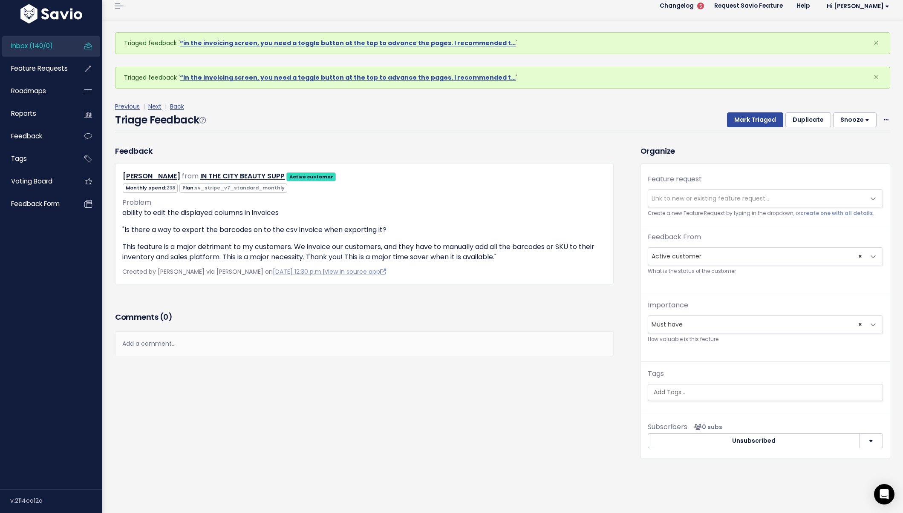
scroll to position [9, 0]
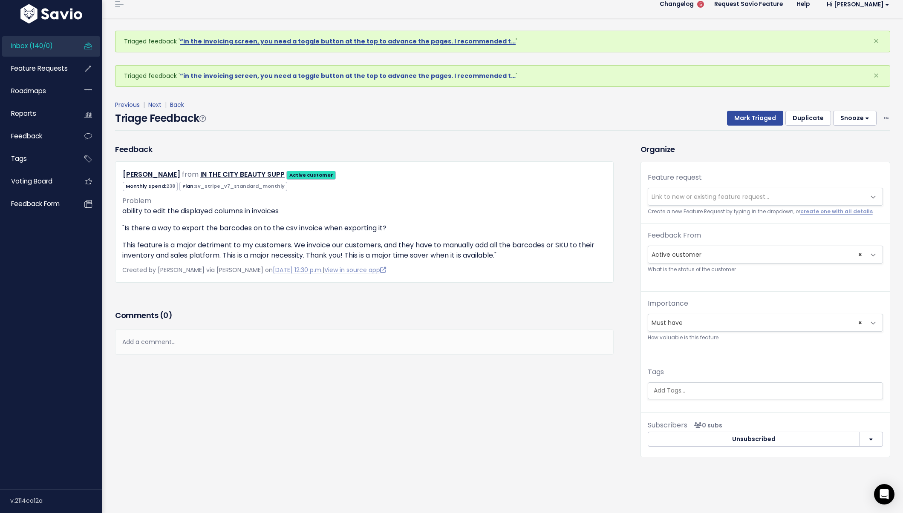
click at [681, 194] on span "Link to new or existing feature request..." at bounding box center [710, 197] width 118 height 9
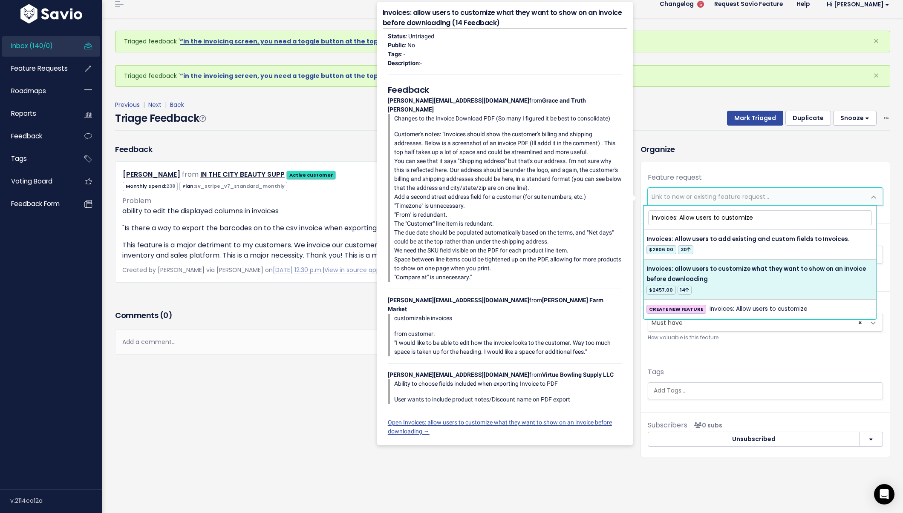
type input "Invoices: Allow users to customize"
select select "42388"
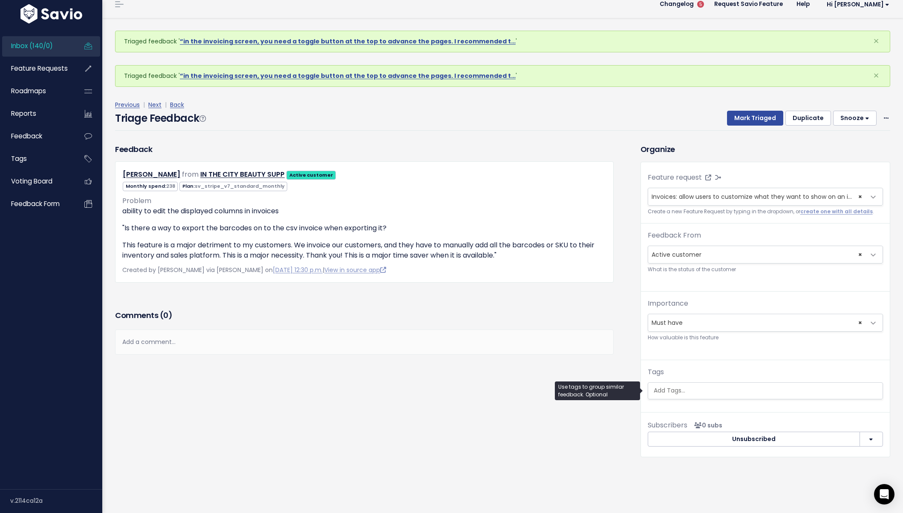
click at [734, 383] on ul at bounding box center [765, 391] width 234 height 16
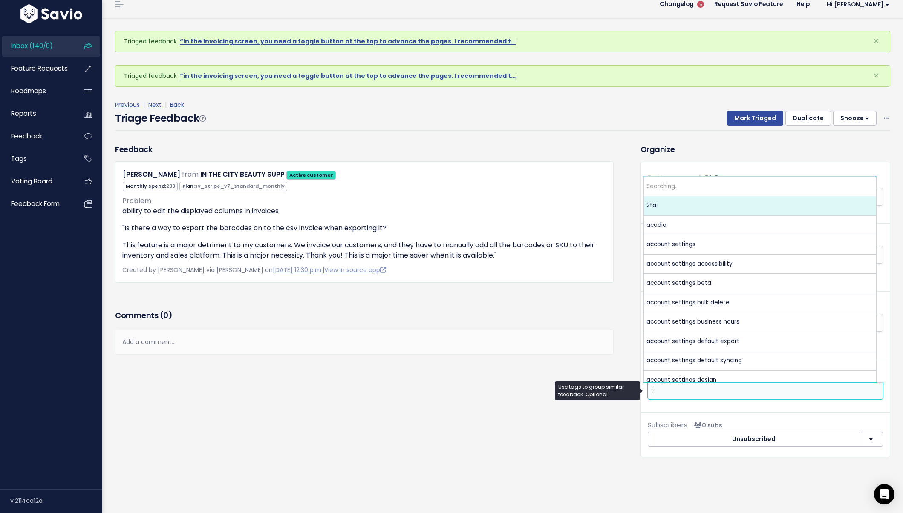
scroll to position [0, 0]
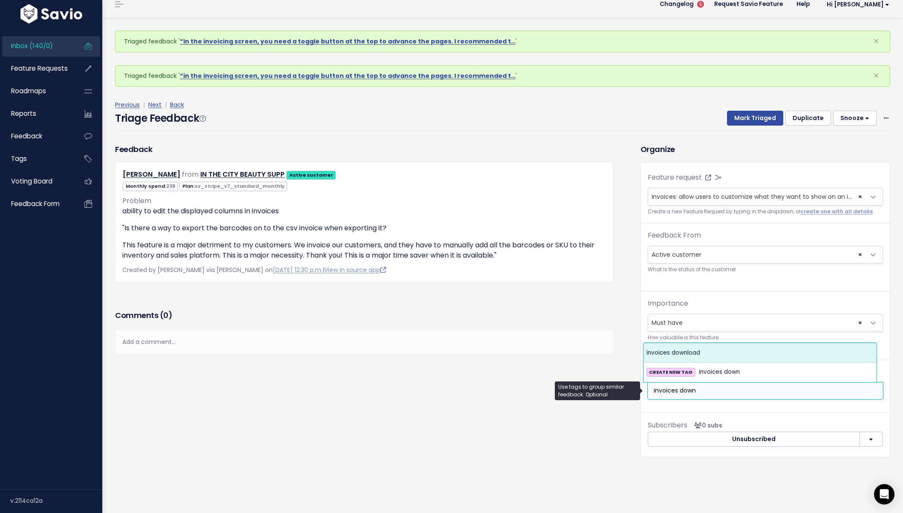
type input "invoices down"
select select "5996"
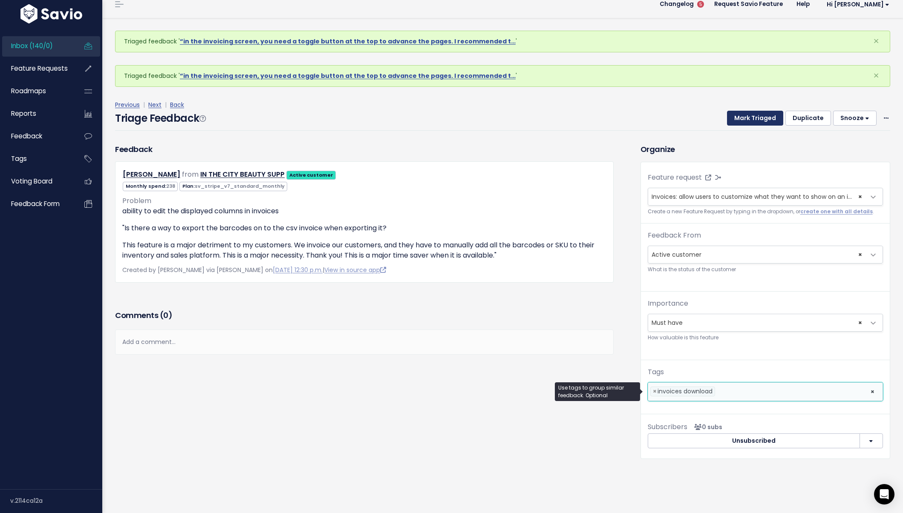
click at [738, 115] on button "Mark Triaged" at bounding box center [755, 118] width 56 height 15
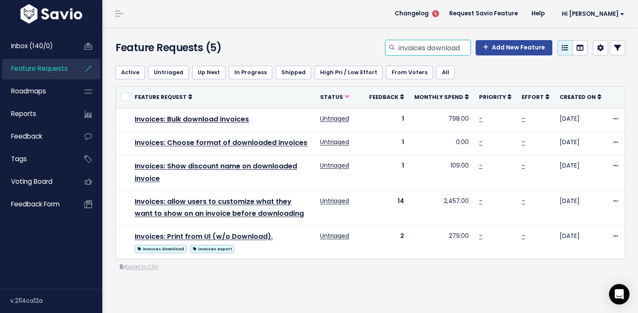
click at [400, 52] on input "invoices download" at bounding box center [433, 47] width 73 height 15
click at [402, 51] on input "invoices download" at bounding box center [433, 47] width 73 height 15
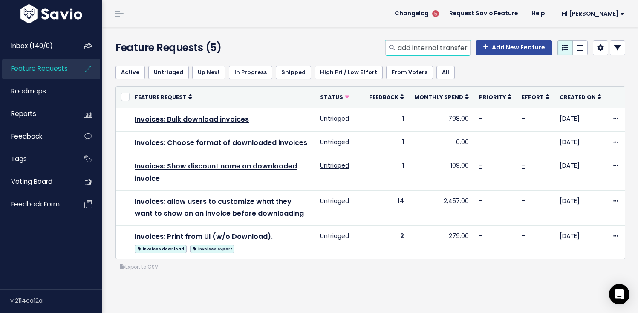
type input "auto add internal transfer"
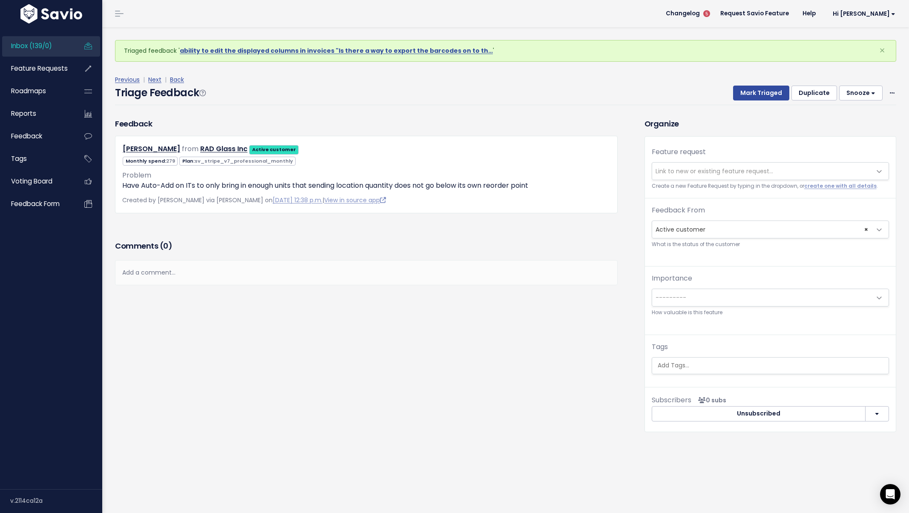
click at [704, 167] on span "Link to new or existing feature request..." at bounding box center [715, 171] width 118 height 9
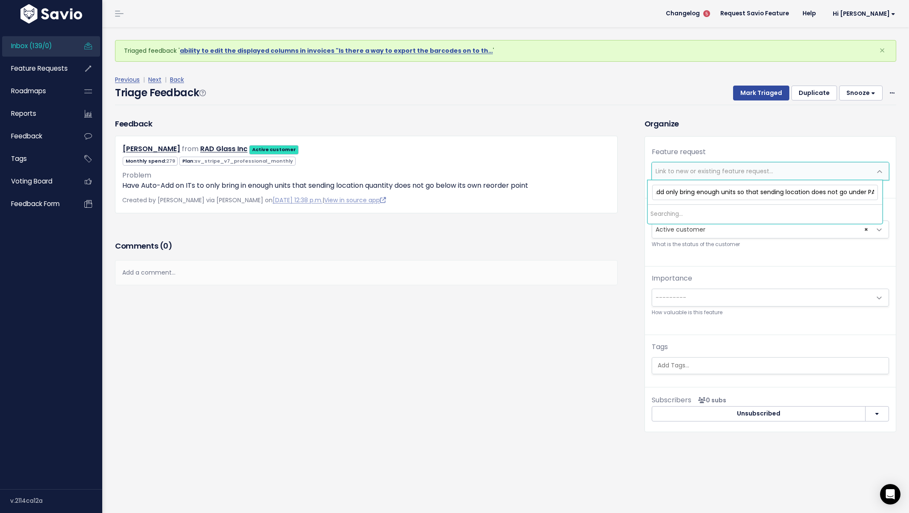
scroll to position [0, 95]
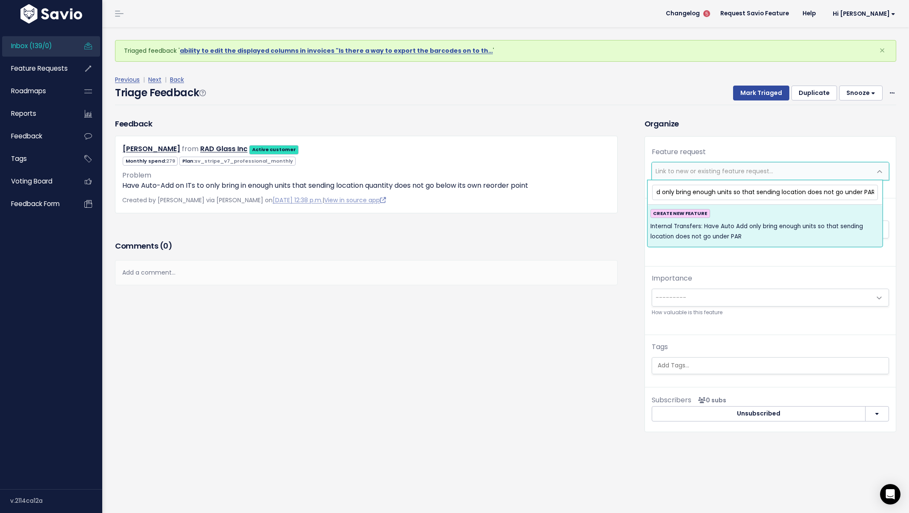
type input "Internal Transfers: Have Auto Add only bring enough units so that sending locat…"
click at [731, 228] on span "Internal Transfers: Have Auto Add only bring enough units so that sending locat…" at bounding box center [764, 232] width 229 height 21
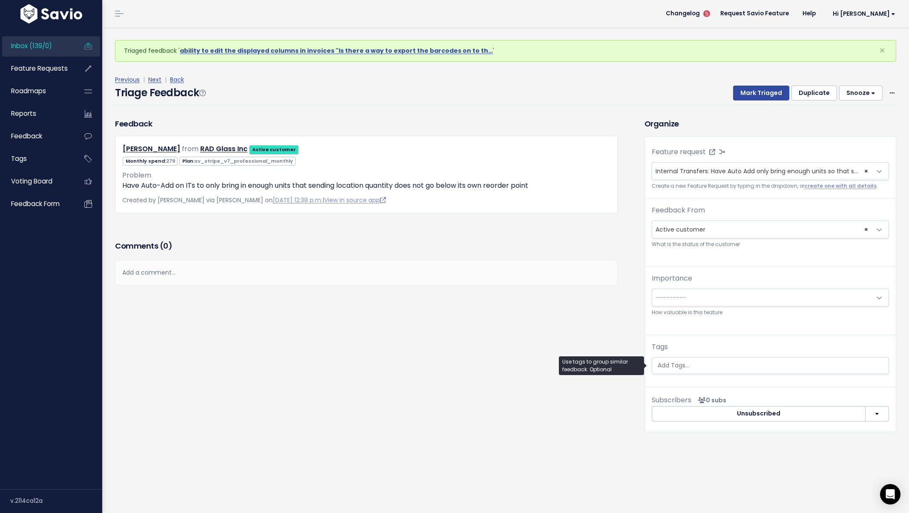
click at [680, 361] on input "search" at bounding box center [770, 365] width 232 height 9
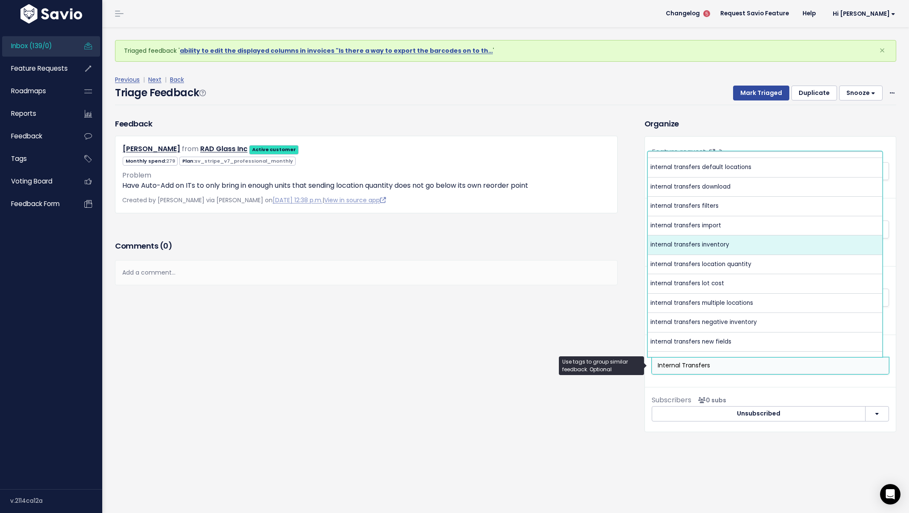
scroll to position [152, 0]
type input "Internal Transfers"
select select "6495"
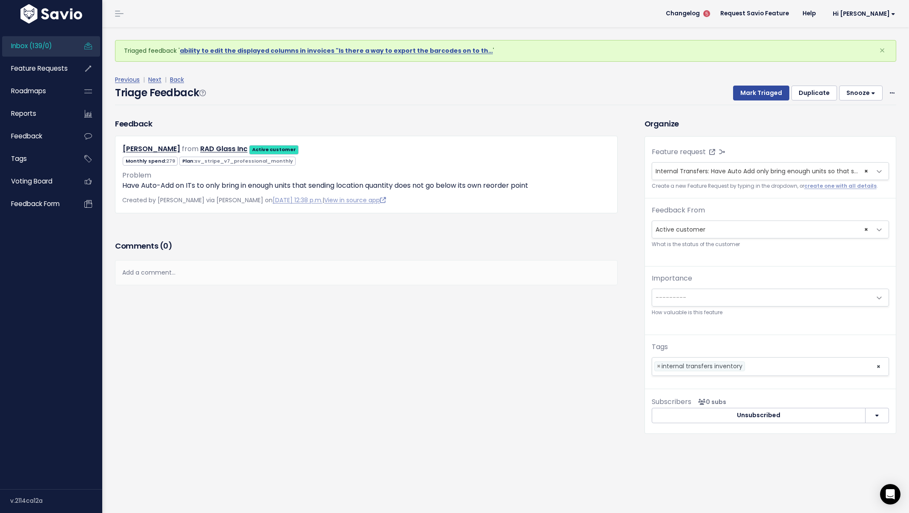
click at [761, 102] on div "Triage Feedback Mark Triaged Duplicate Snooze 1 day 3 days 7 days 14 days Edit …" at bounding box center [505, 95] width 781 height 20
click at [759, 97] on button "Mark Triaged" at bounding box center [761, 93] width 56 height 15
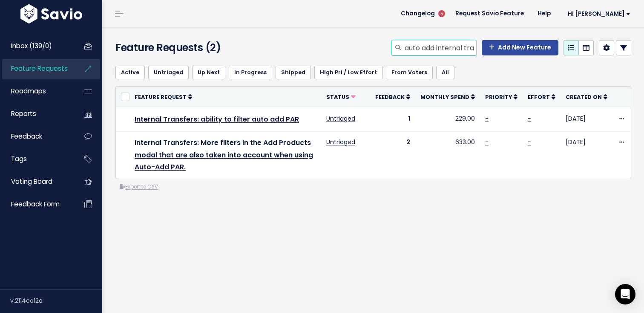
click at [433, 49] on input "auto add internal transfer" at bounding box center [440, 47] width 73 height 15
type input "purchase order download"
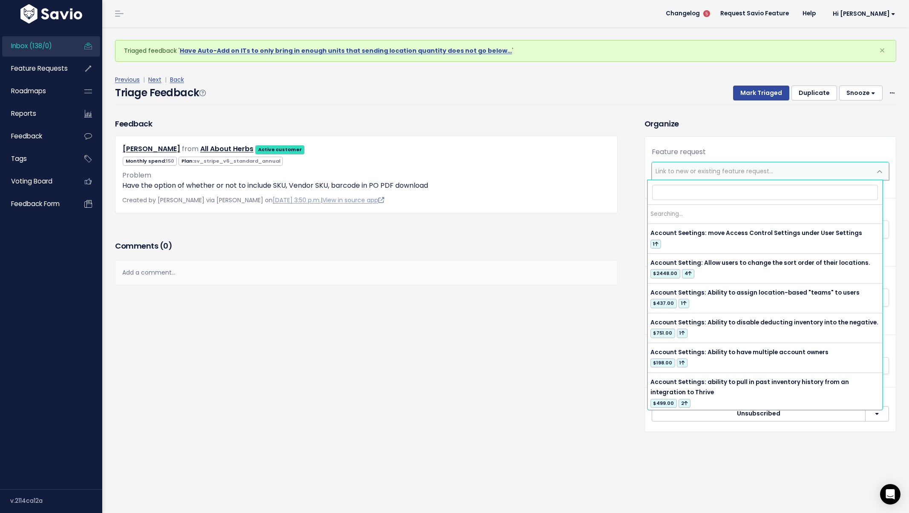
click at [734, 173] on span "Link to new or existing feature request..." at bounding box center [715, 171] width 118 height 9
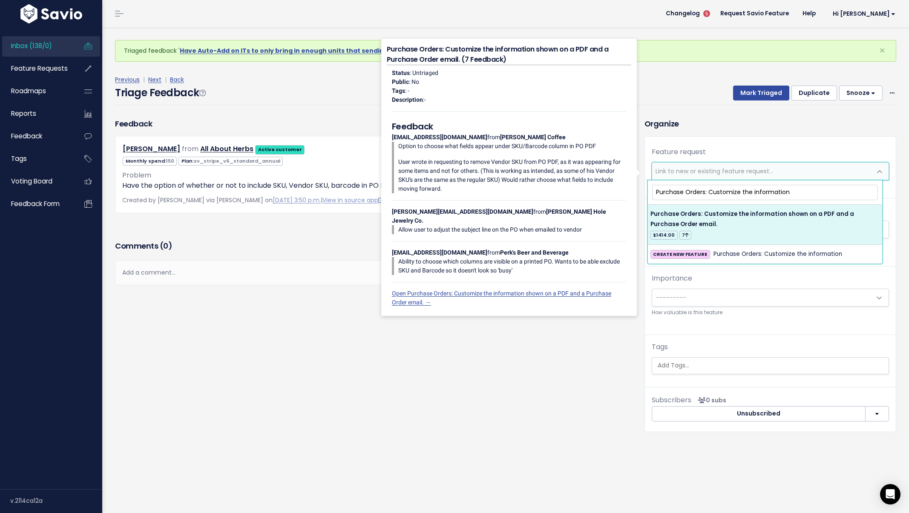
type input "Purchase Orders: Customize the information"
select select "21562"
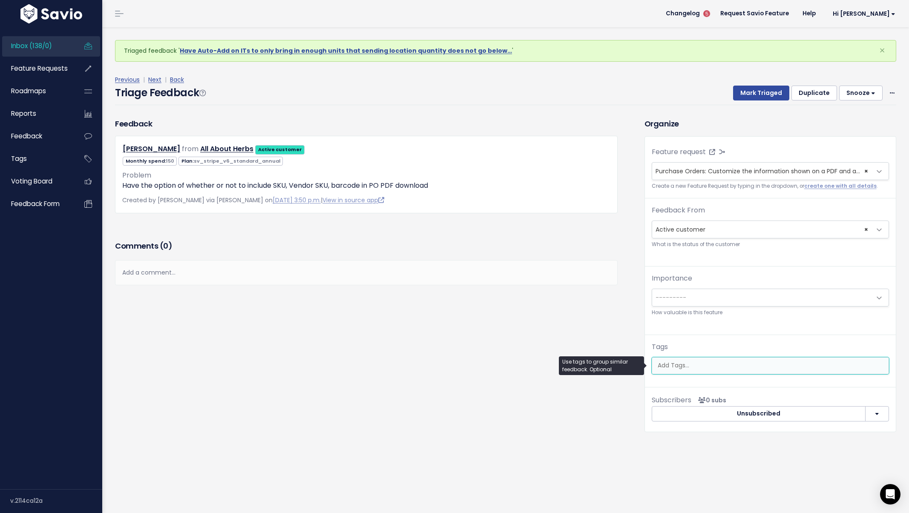
click at [719, 366] on input "search" at bounding box center [770, 365] width 232 height 9
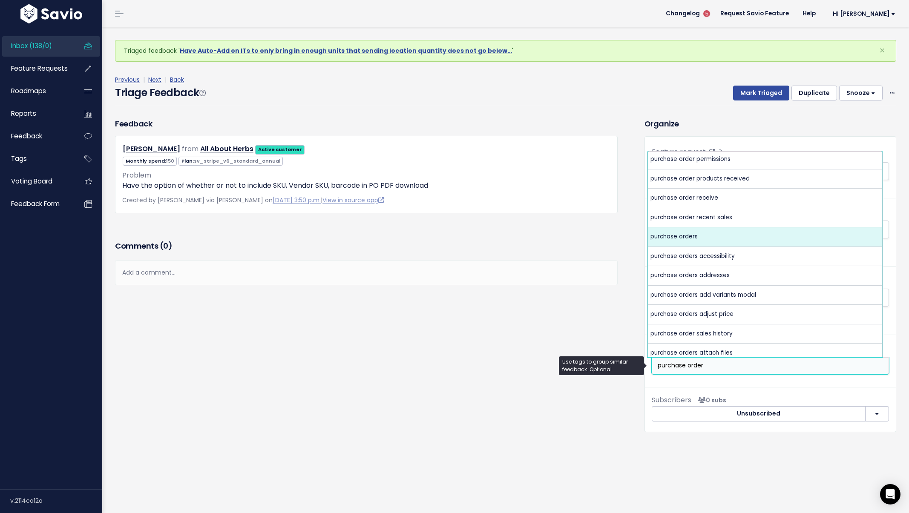
scroll to position [449, 0]
type input "purchase order"
select select "3476"
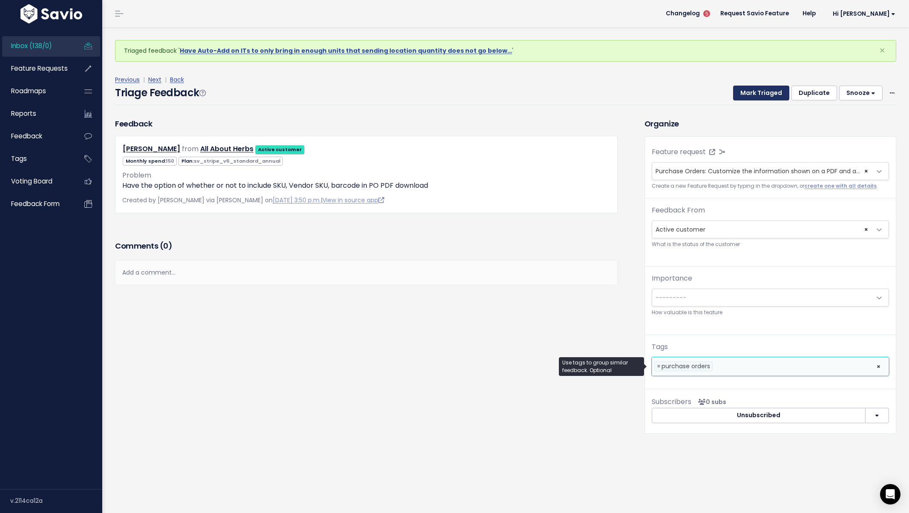
click at [746, 97] on button "Mark Triaged" at bounding box center [761, 93] width 56 height 15
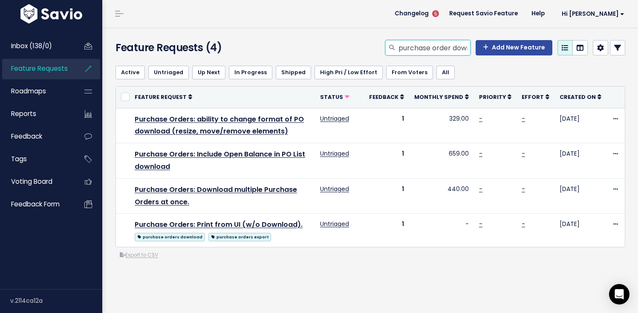
click at [428, 46] on input "purchase order download" at bounding box center [433, 47] width 73 height 15
type input "purcahse order export"
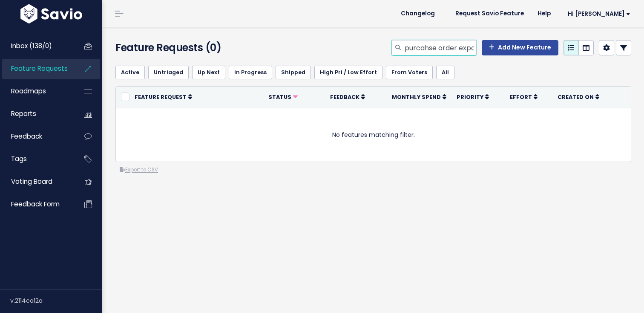
click at [415, 47] on input "purcahse order export" at bounding box center [440, 47] width 73 height 15
type input "purchase order export"
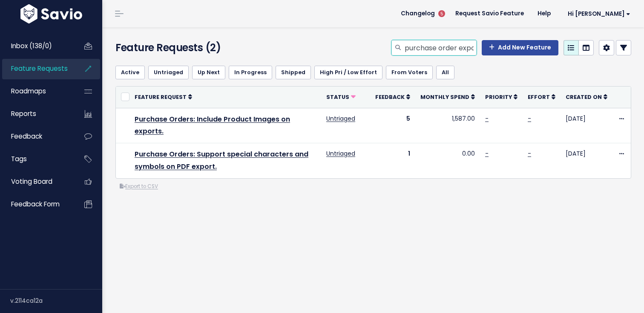
click at [416, 48] on input "purchase order export" at bounding box center [440, 47] width 73 height 15
type input "purchase order pdf"
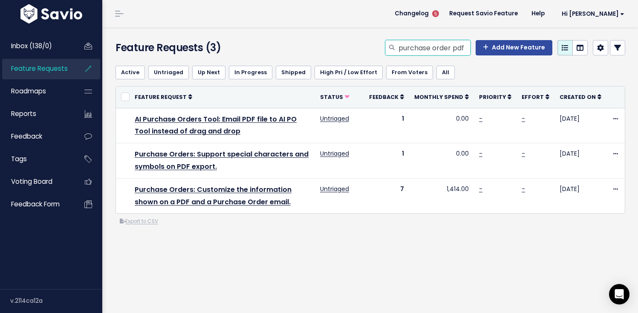
click at [404, 48] on input "purchase order pdf" at bounding box center [433, 47] width 73 height 15
type input "internal transfers customize"
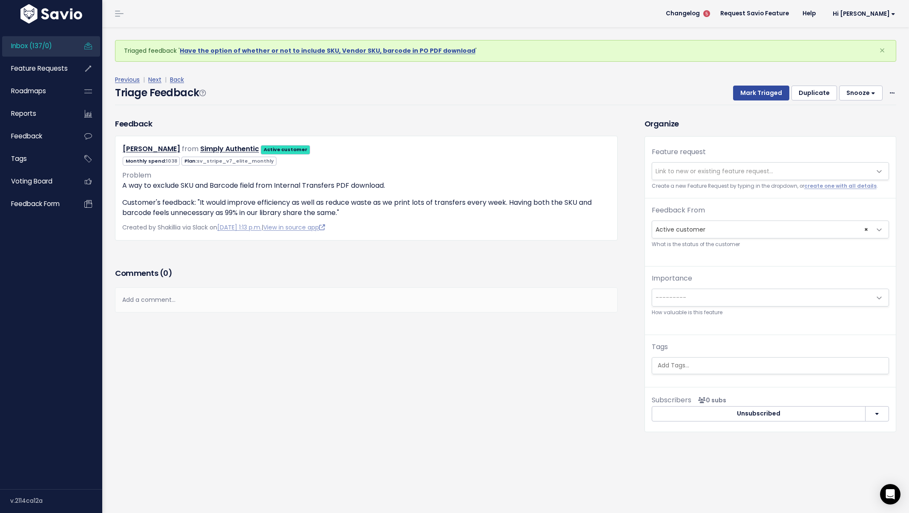
click at [787, 168] on span "Link to new or existing feature request..." at bounding box center [761, 171] width 219 height 17
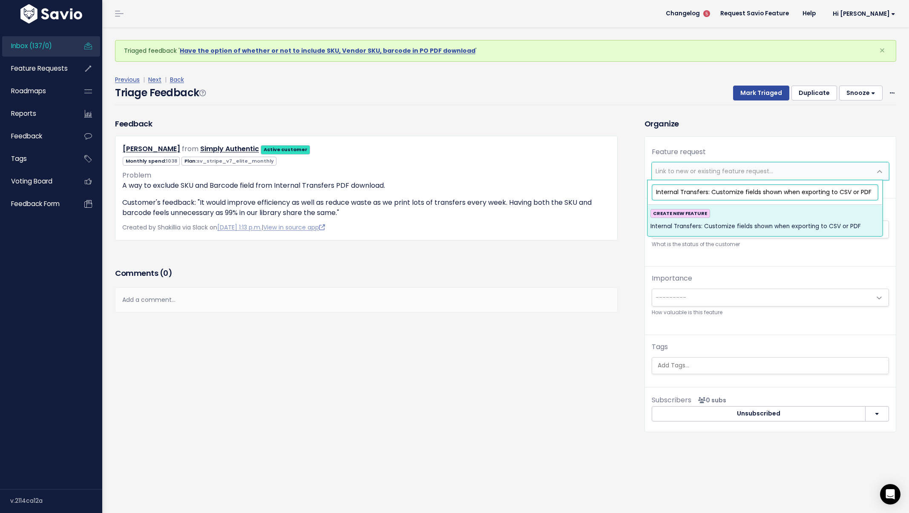
type input "Internal Transfers: Customize fields shown when exporting to CSV or PDF"
click at [761, 213] on div "CREATE NEW FEATURE Internal Transfers: Customize fields shown when exporting to…" at bounding box center [764, 220] width 229 height 23
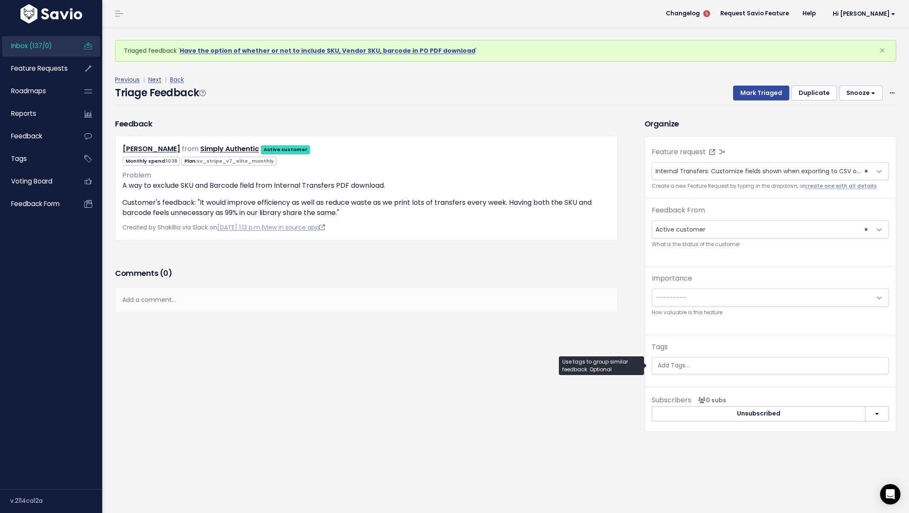
click at [697, 360] on ul at bounding box center [770, 366] width 236 height 16
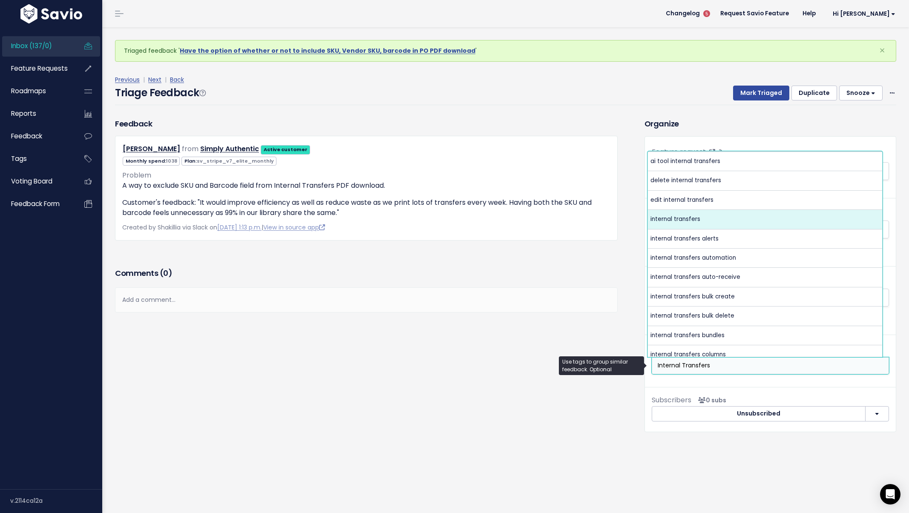
type input "Internal Transfers"
select select "3478"
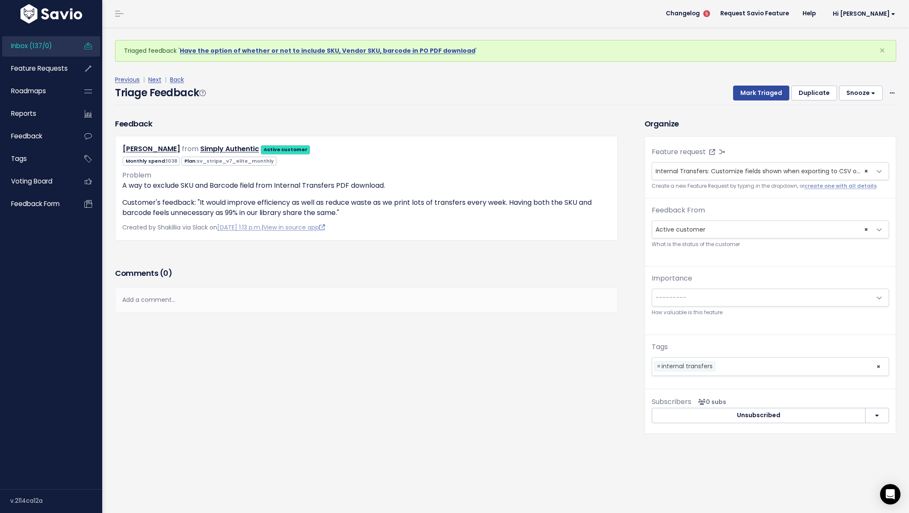
click at [745, 83] on div "Previous | Next | Back" at bounding box center [505, 80] width 781 height 11
click at [739, 95] on button "Mark Triaged" at bounding box center [761, 93] width 56 height 15
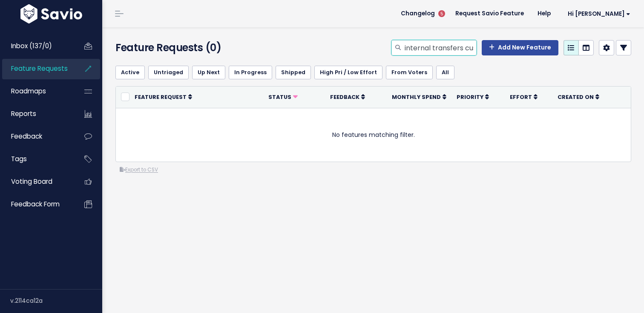
click at [444, 47] on input "internal transfers customize" at bounding box center [440, 47] width 73 height 15
drag, startPoint x: 460, startPoint y: 48, endPoint x: 513, endPoint y: 54, distance: 53.5
click at [513, 54] on div "internal transfers customize Add New Feature" at bounding box center [511, 47] width 240 height 15
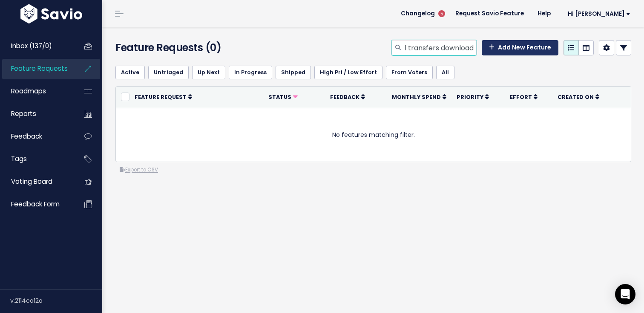
type input "internal transfers download"
click at [457, 41] on input "internal transfers download" at bounding box center [440, 47] width 73 height 15
drag, startPoint x: 460, startPoint y: 43, endPoint x: 493, endPoint y: 51, distance: 33.3
click at [493, 51] on div "internal transfers download Add New Feature" at bounding box center [511, 47] width 240 height 15
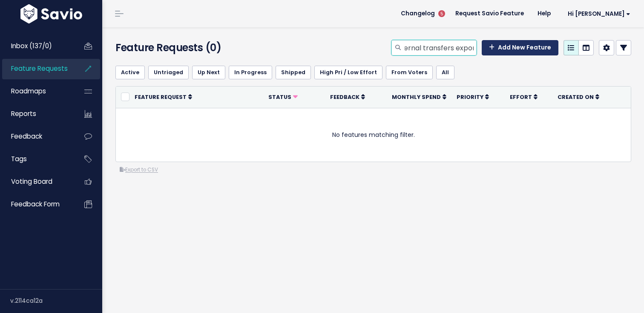
scroll to position [0, 12]
type input "internal transfers export"
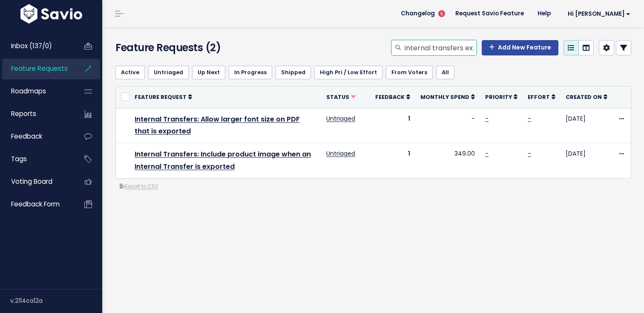
click at [455, 47] on input "internal transfers export" at bounding box center [440, 47] width 73 height 15
click at [460, 48] on input "internal transfers export" at bounding box center [440, 47] width 73 height 15
drag, startPoint x: 460, startPoint y: 49, endPoint x: 468, endPoint y: 52, distance: 8.6
click at [468, 52] on input "internal transfers export" at bounding box center [440, 47] width 73 height 15
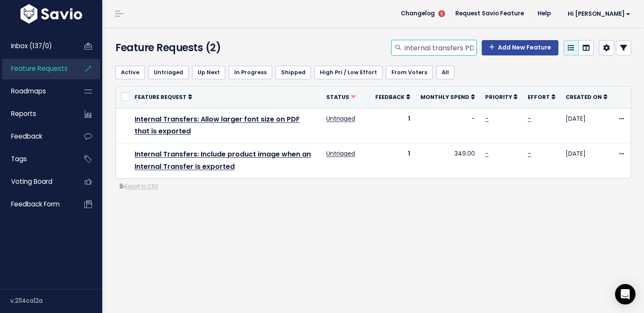
scroll to position [0, 3]
type input "internal transfers PDF"
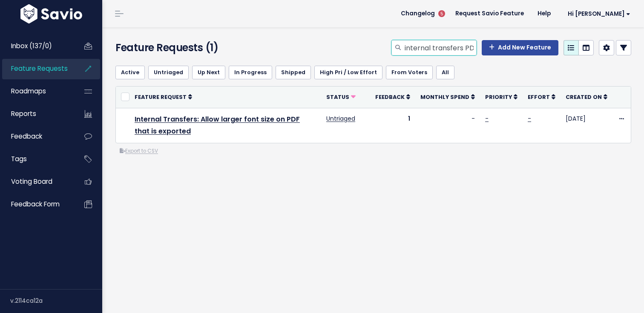
click at [462, 46] on input "internal transfers PDF" at bounding box center [440, 47] width 73 height 15
drag, startPoint x: 461, startPoint y: 46, endPoint x: 489, endPoint y: 50, distance: 28.4
click at [489, 50] on div "internal transfers PDF Add New Feature" at bounding box center [511, 47] width 240 height 15
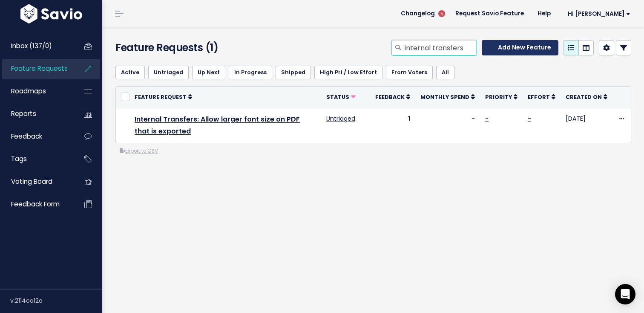
type input "internal transfers"
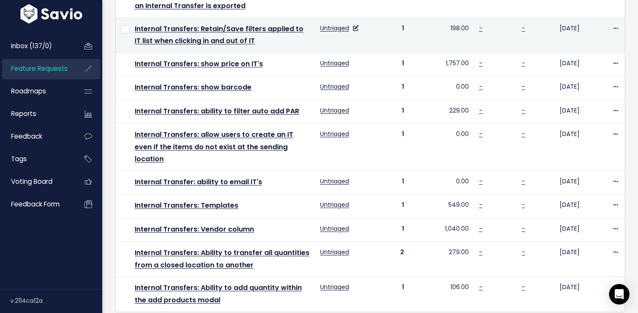
scroll to position [498, 0]
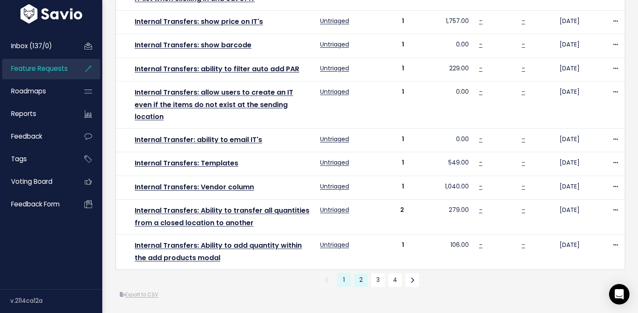
click at [364, 273] on link "2" at bounding box center [361, 280] width 14 height 14
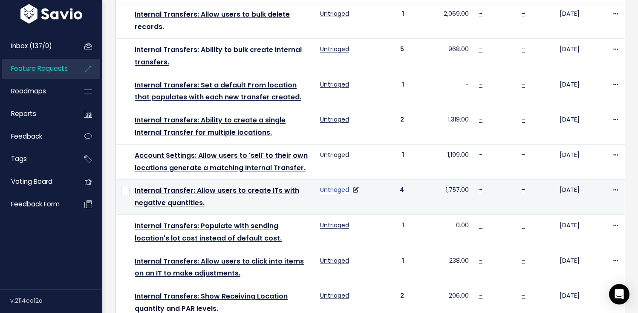
scroll to position [504, 0]
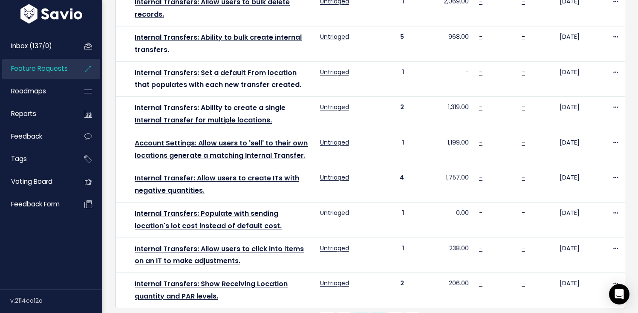
click at [372, 311] on link "3" at bounding box center [378, 318] width 14 height 14
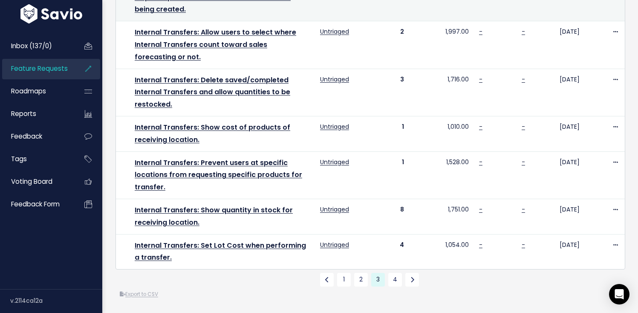
scroll to position [628, 0]
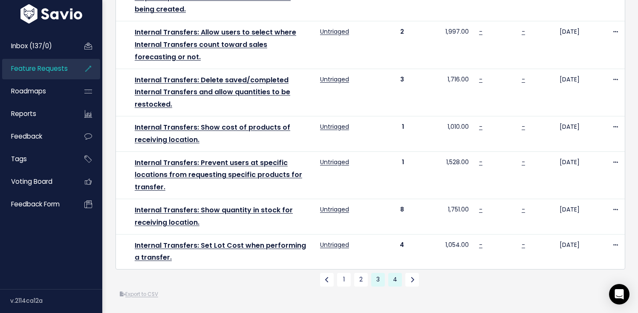
click at [395, 276] on link "4" at bounding box center [395, 280] width 14 height 14
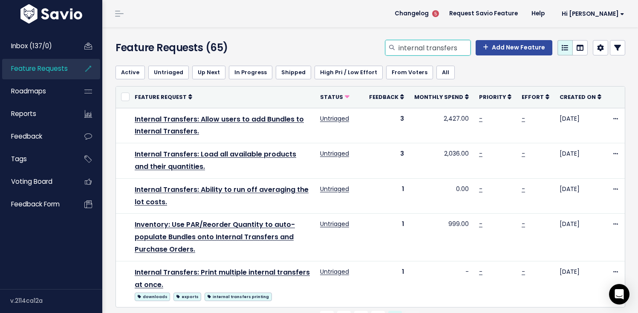
click at [428, 49] on input "internal transfers" at bounding box center [433, 47] width 73 height 15
type input "Shopify POS"
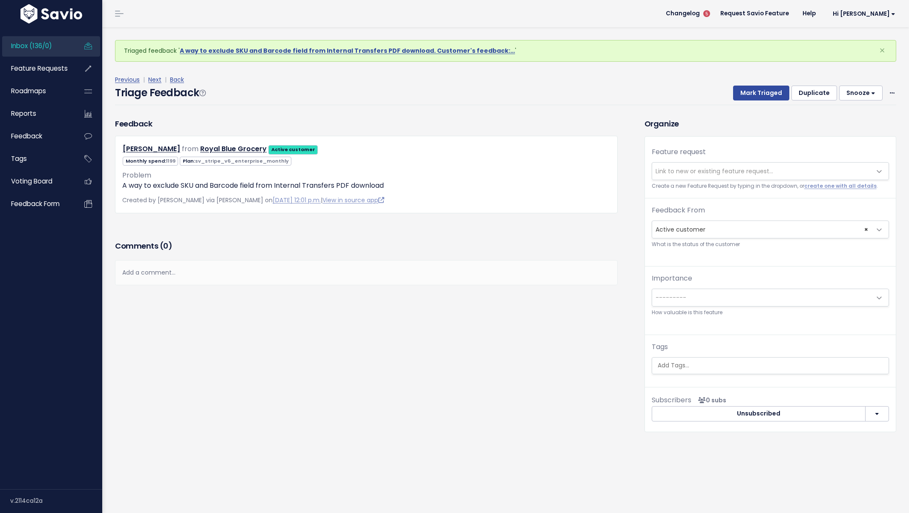
click at [714, 176] on span "Link to new or existing feature request..." at bounding box center [761, 171] width 219 height 17
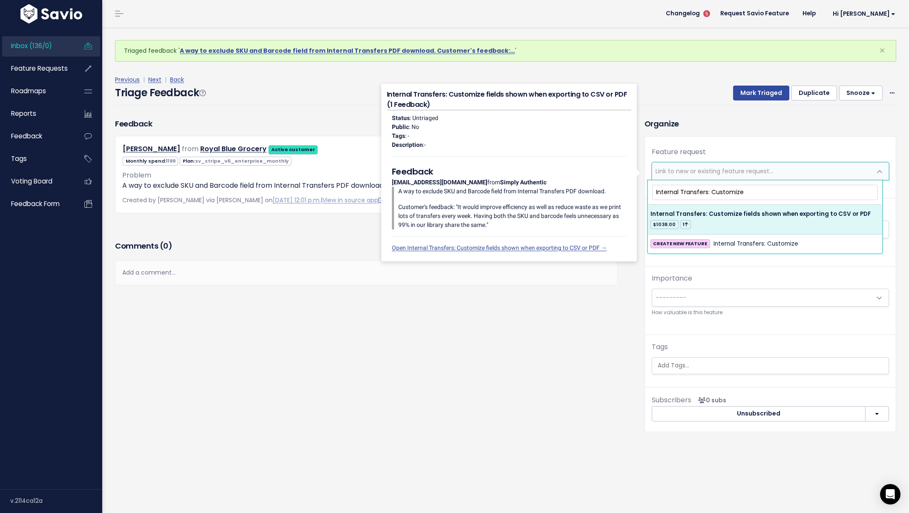
type input "Internal Transfers: Customize"
select select "64770"
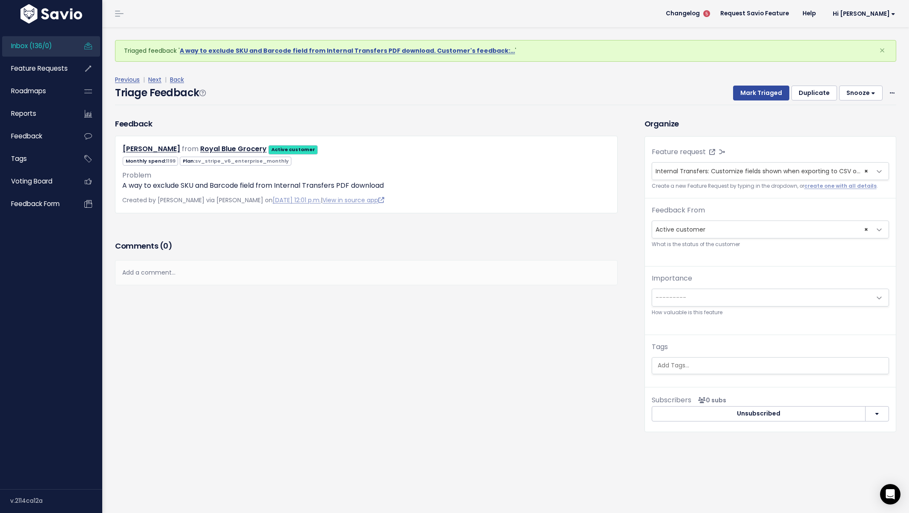
click at [693, 358] on ul at bounding box center [770, 366] width 236 height 16
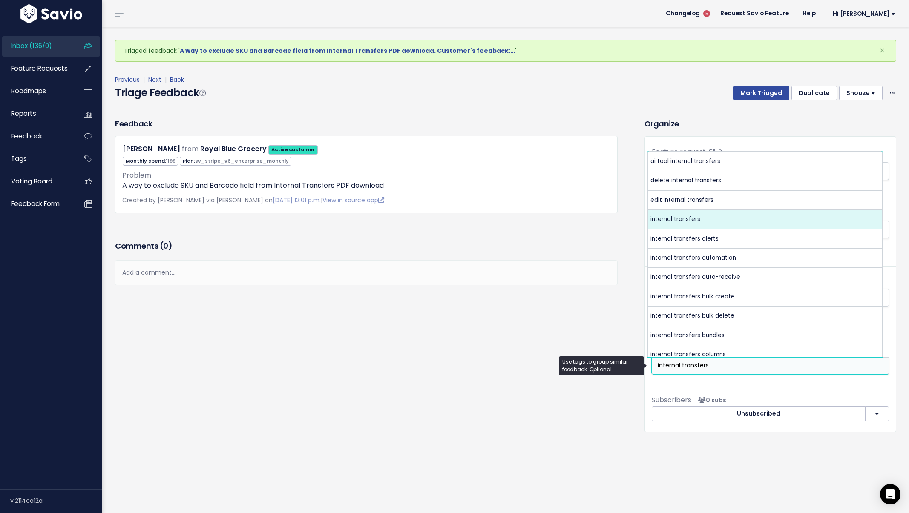
type input "internal transfers"
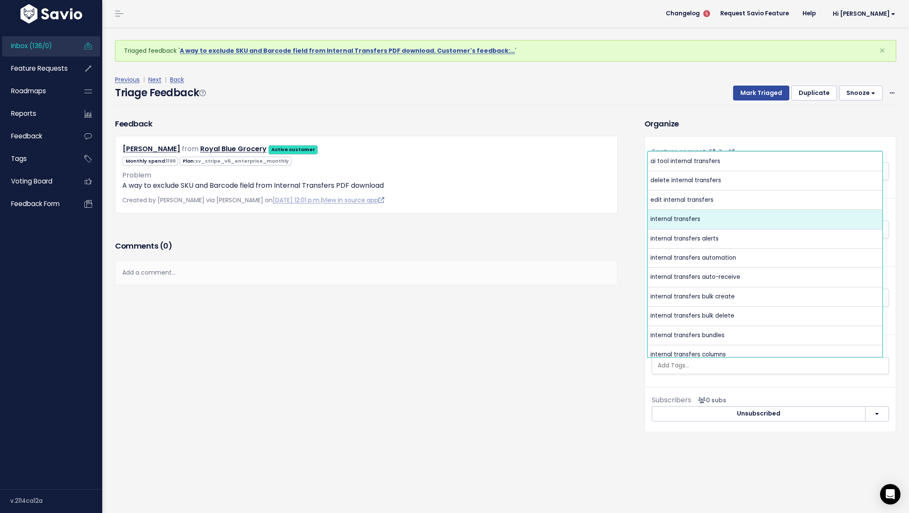
select select "3478"
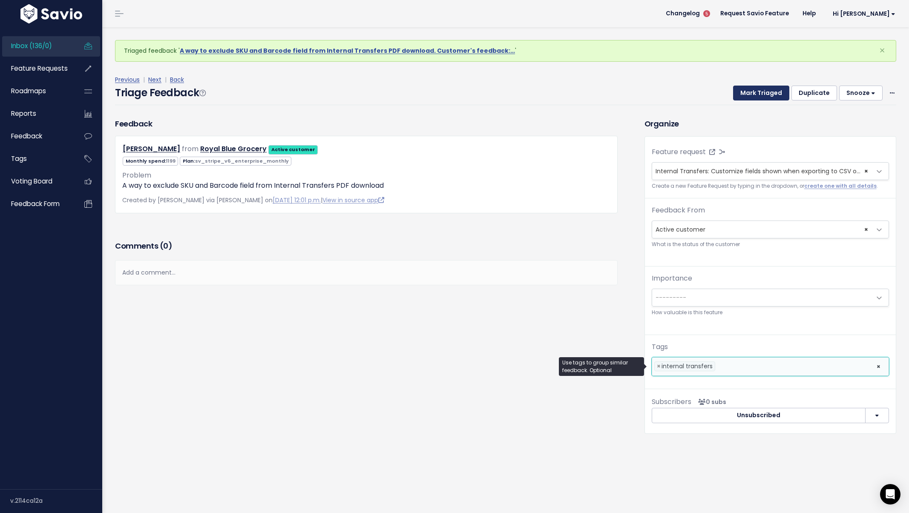
click at [754, 90] on button "Mark Triaged" at bounding box center [761, 93] width 56 height 15
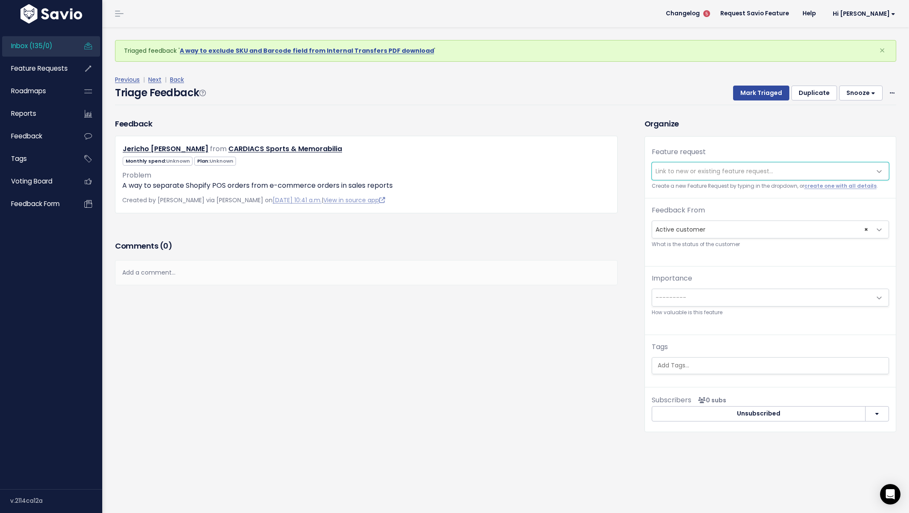
click at [760, 167] on span "Link to new or existing feature request..." at bounding box center [715, 171] width 118 height 9
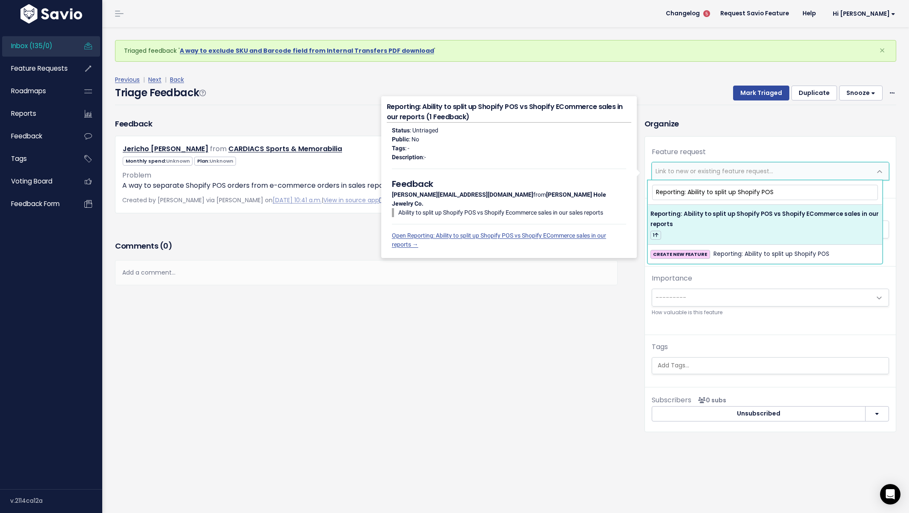
type input "Reporting: Ability to split up Shopify POS"
select select "61386"
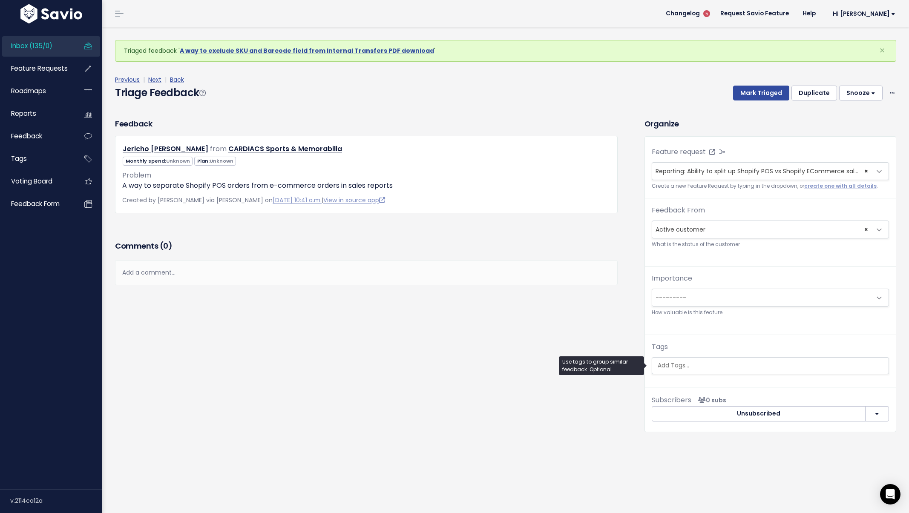
click at [695, 365] on input "search" at bounding box center [770, 365] width 232 height 9
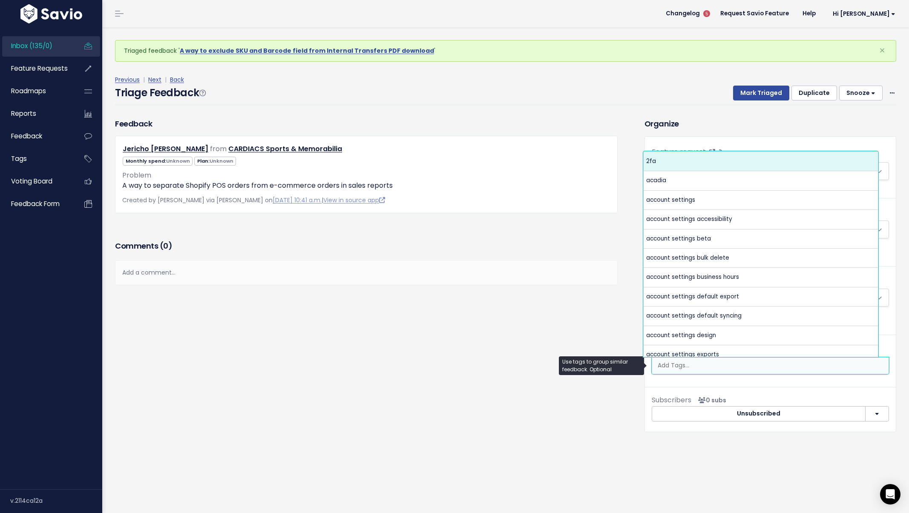
type input "A"
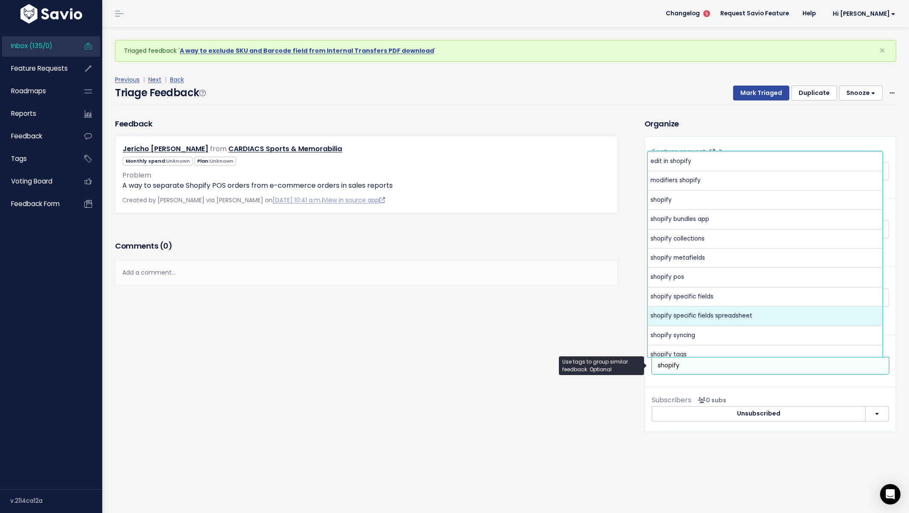
scroll to position [8, 0]
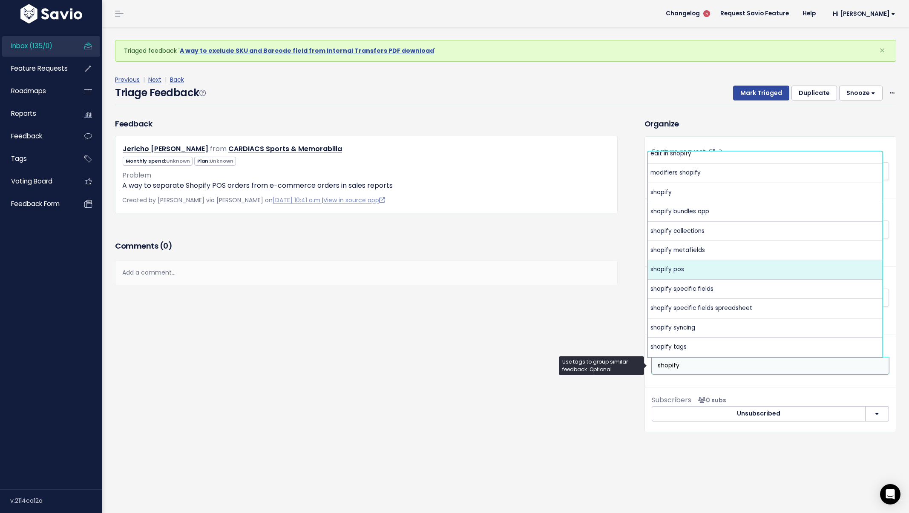
type input "shopify"
select select "11511"
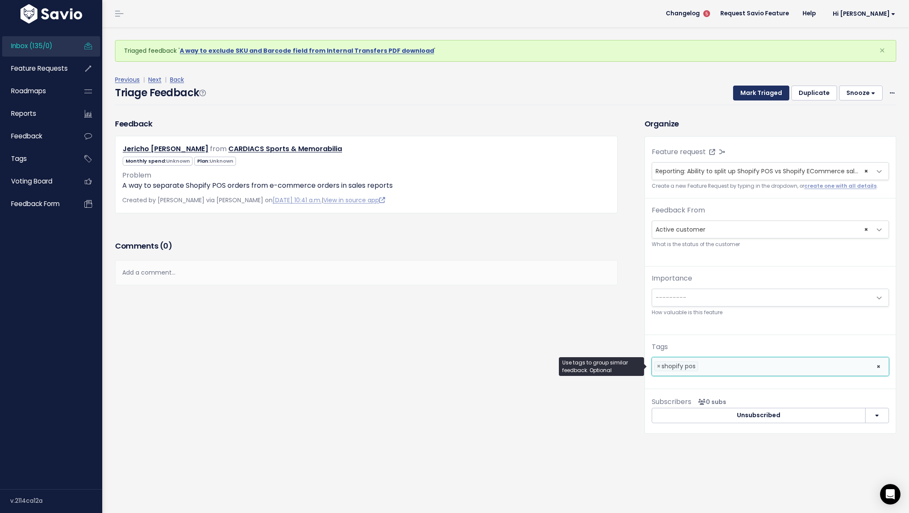
click at [751, 93] on button "Mark Triaged" at bounding box center [761, 93] width 56 height 15
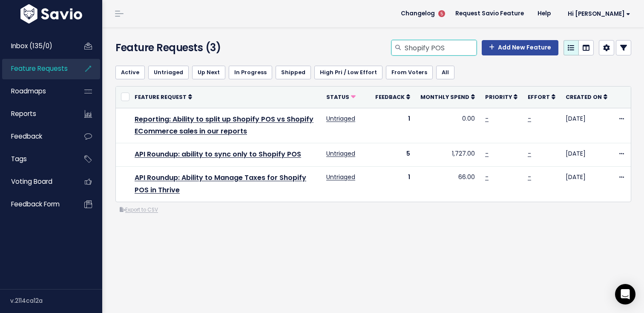
click at [413, 52] on input "Shopify POS" at bounding box center [440, 47] width 73 height 15
type input "freight"
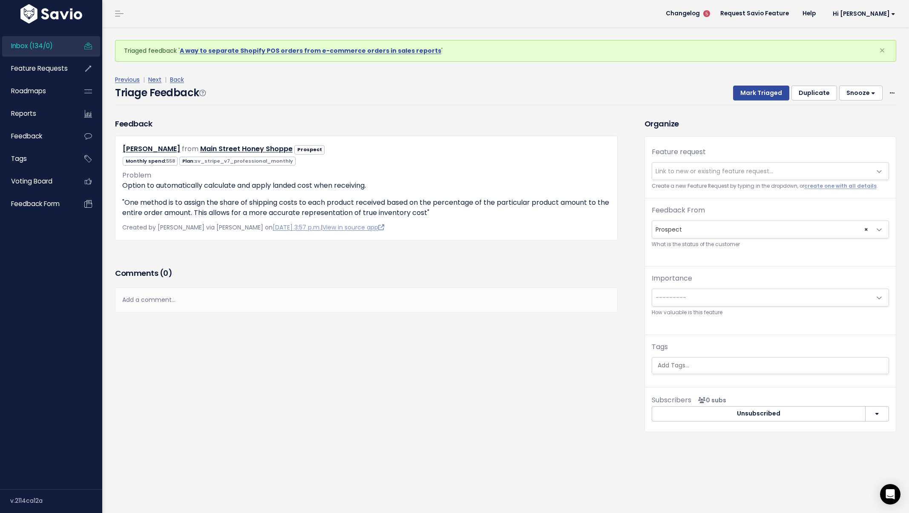
click at [670, 170] on span "Link to new or existing feature request..." at bounding box center [715, 171] width 118 height 9
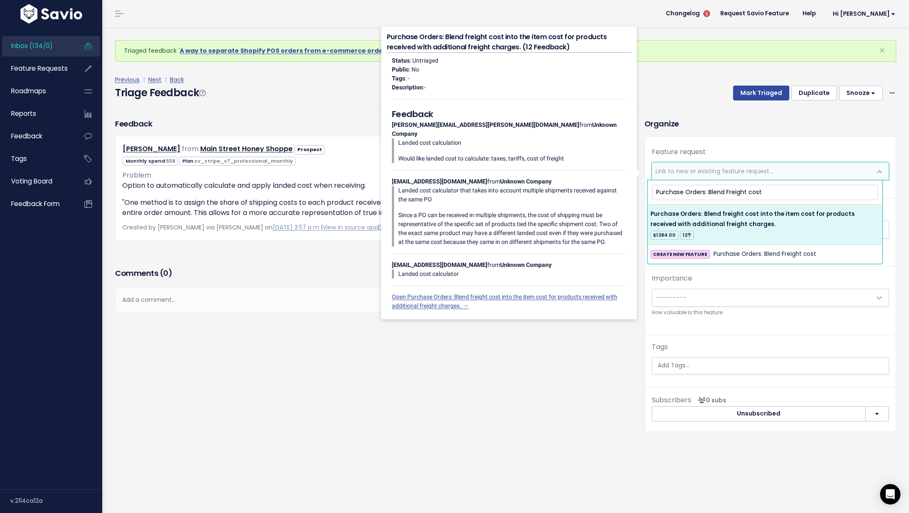
type input "Purchase Orders: Blend Freight cost"
select select "37049"
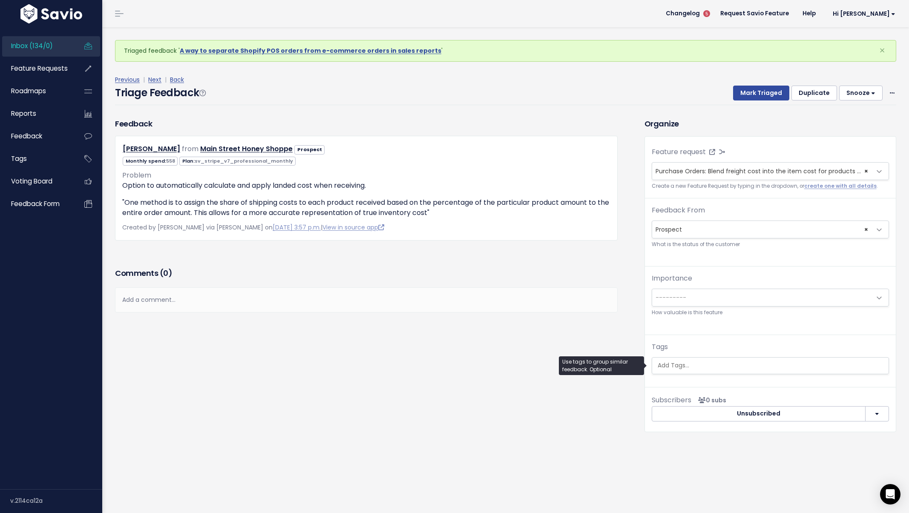
click at [695, 360] on ul at bounding box center [770, 366] width 236 height 16
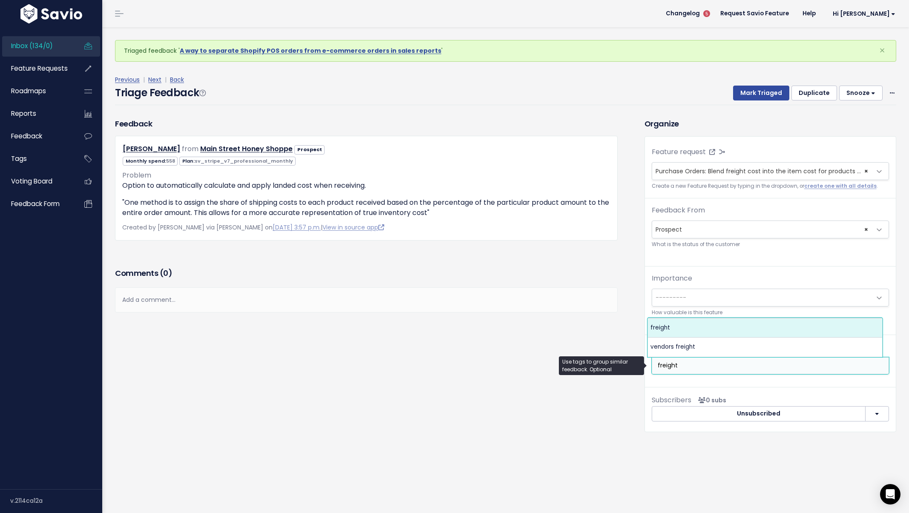
type input "freight"
select select "4956"
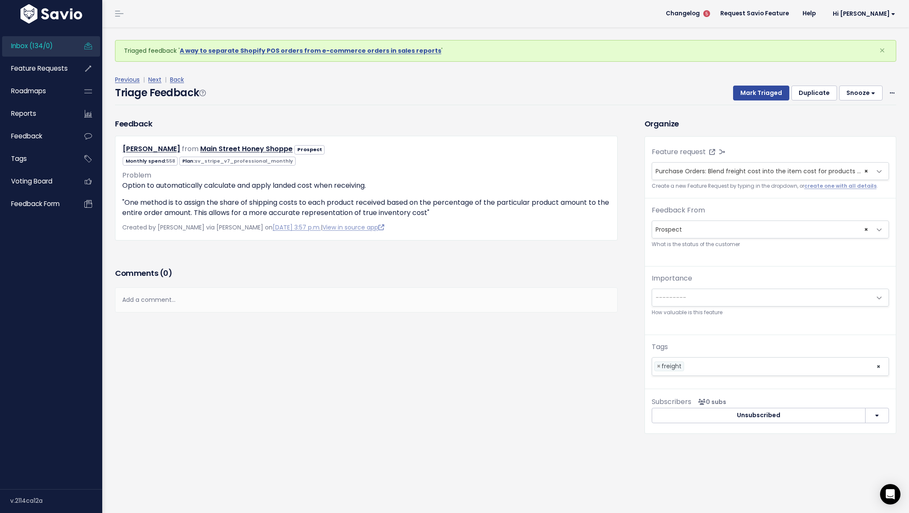
click at [749, 102] on div "Triage Feedback Mark Triaged Duplicate Snooze 1 day 3 days 7 days 14 days Edit …" at bounding box center [505, 95] width 781 height 20
click at [751, 97] on button "Mark Triaged" at bounding box center [761, 93] width 56 height 15
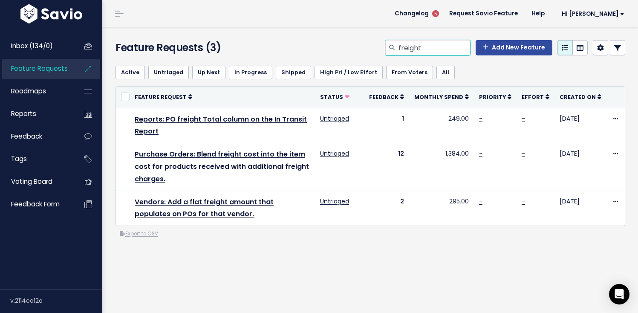
click at [458, 44] on input "freight" at bounding box center [433, 47] width 73 height 15
type input "reports quantity in transit"
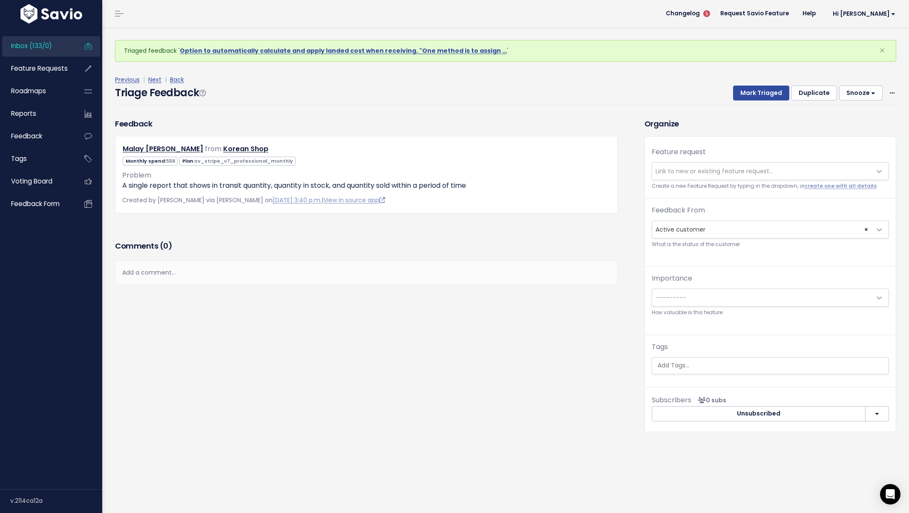
click at [679, 164] on span "Link to new or existing feature request..." at bounding box center [761, 171] width 219 height 17
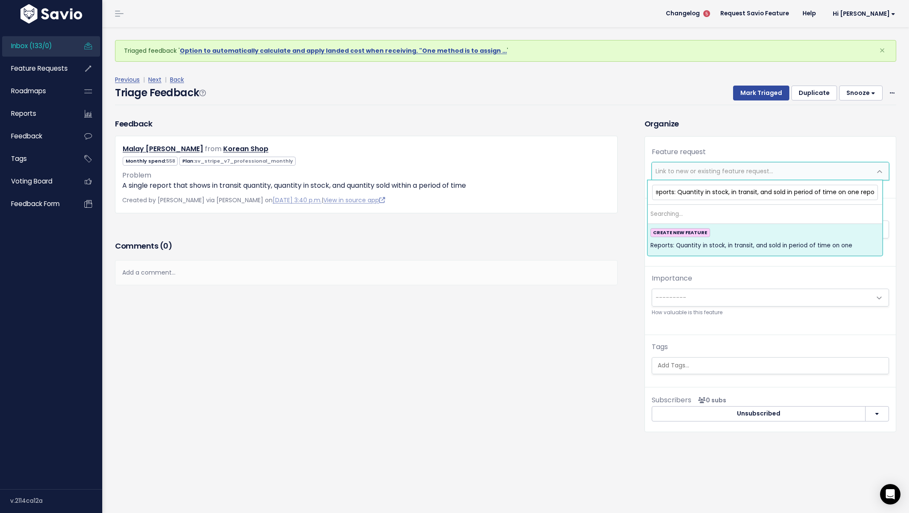
scroll to position [0, 6]
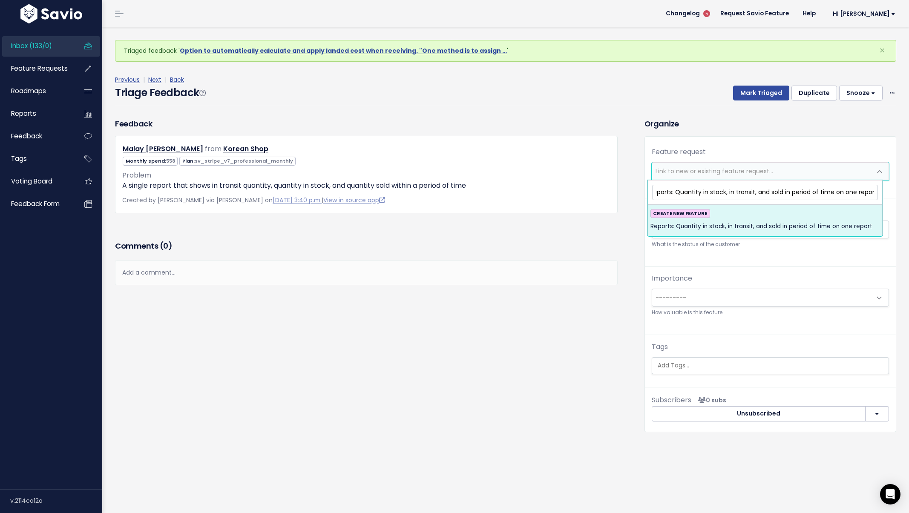
type input "Reports: Quantity in stock, in transit, and sold in period of time on one report"
click at [785, 219] on div "CREATE NEW FEATURE Reports: Quantity in stock, in transit, and sold in period o…" at bounding box center [764, 220] width 229 height 23
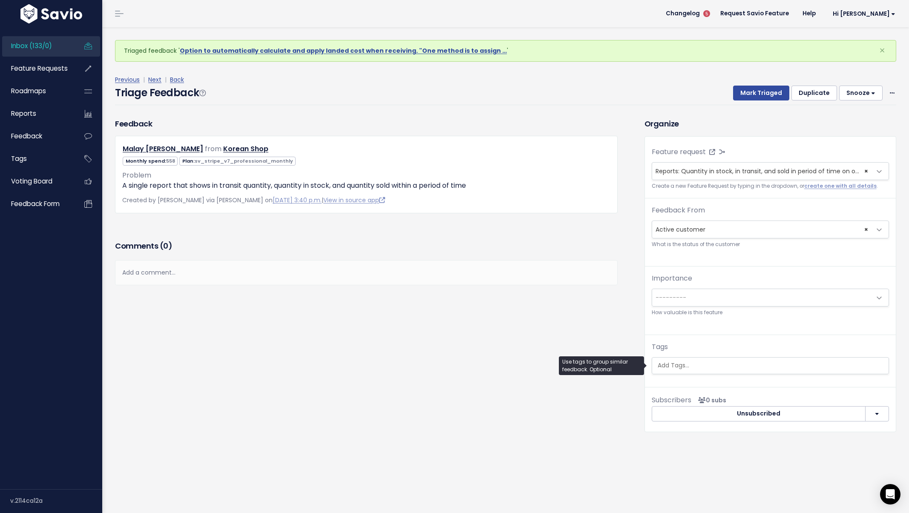
click at [700, 360] on ul at bounding box center [770, 366] width 236 height 16
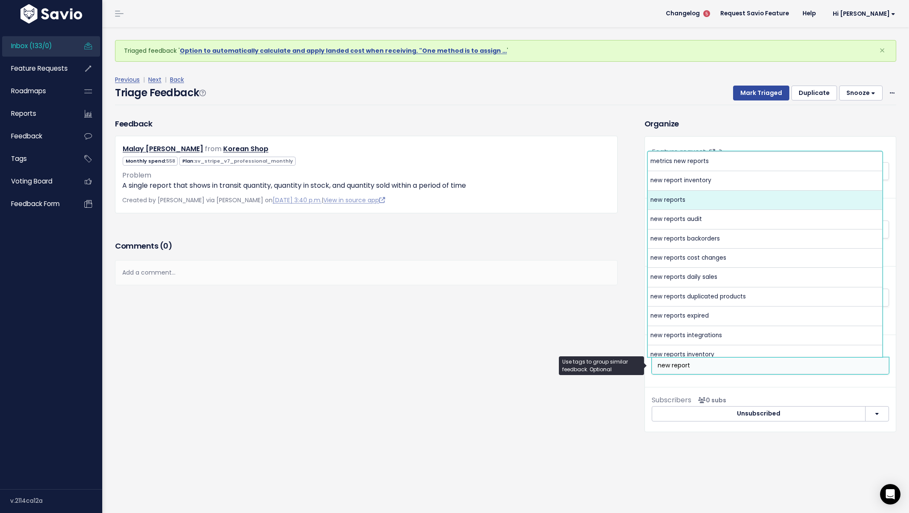
type input "new report"
select select "4094"
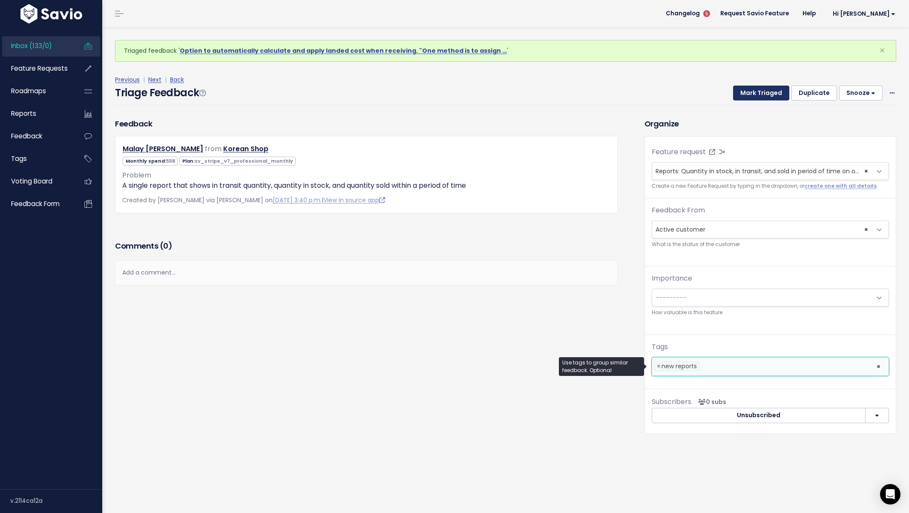
click at [739, 92] on button "Mark Triaged" at bounding box center [761, 93] width 56 height 15
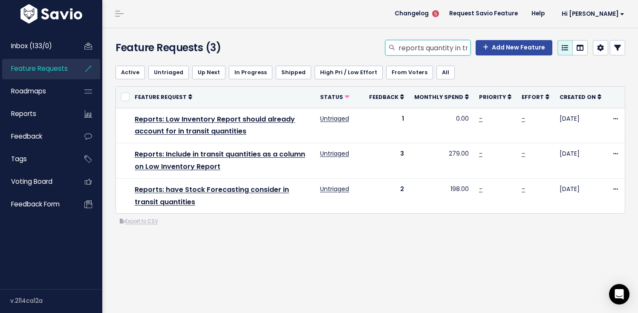
click at [454, 46] on input "reports quantity in transit" at bounding box center [433, 47] width 73 height 15
drag, startPoint x: 452, startPoint y: 49, endPoint x: 472, endPoint y: 49, distance: 20.9
click at [472, 49] on div "reports quantity in transit Add New Feature" at bounding box center [505, 47] width 240 height 15
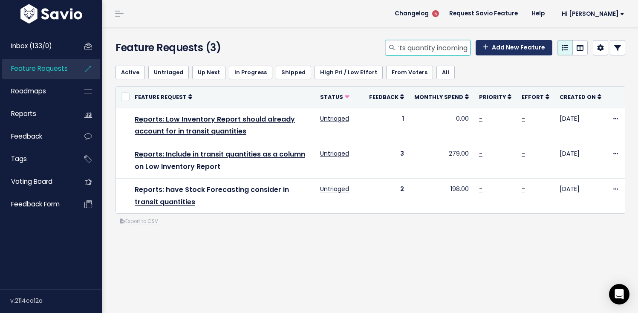
type input "reports quantity incoming"
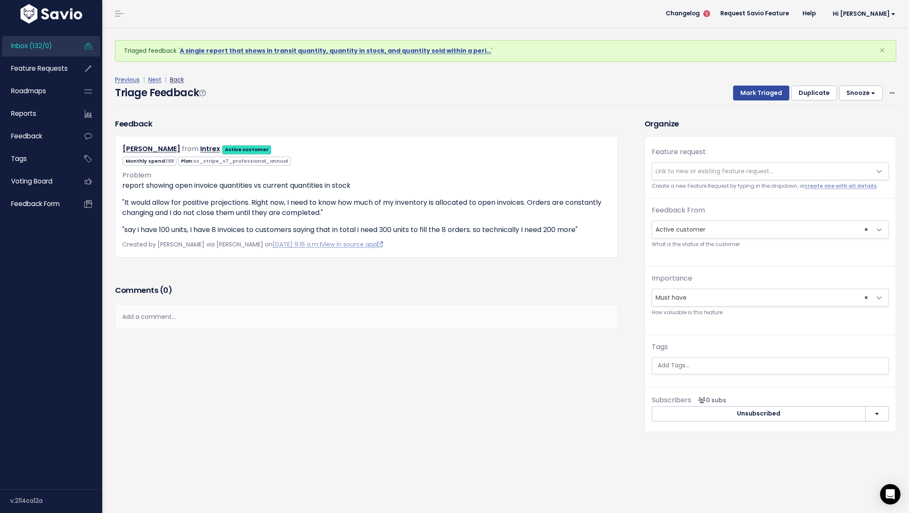
click at [184, 81] on link "Back" at bounding box center [177, 79] width 14 height 9
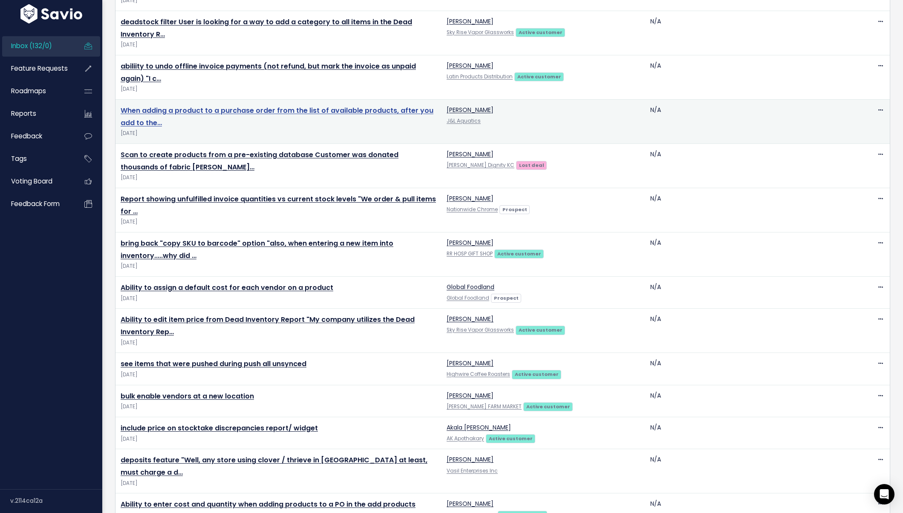
scroll to position [1727, 0]
